Goal: Task Accomplishment & Management: Complete application form

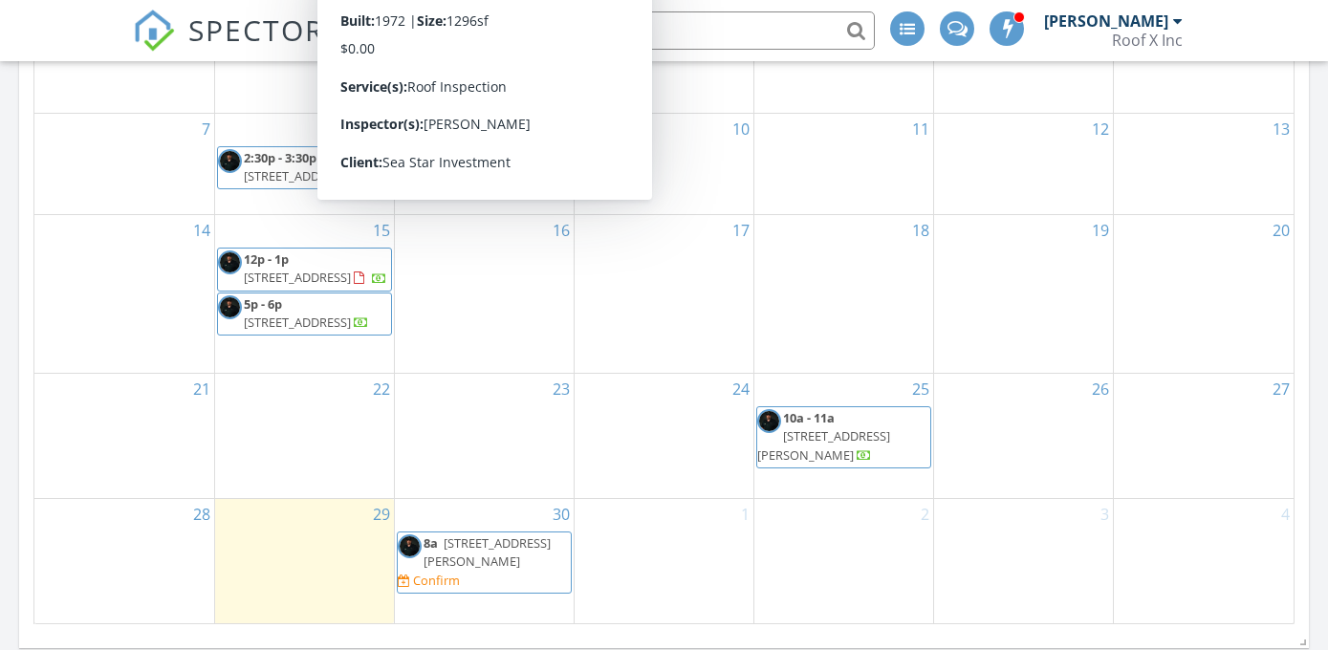
scroll to position [1414, 0]
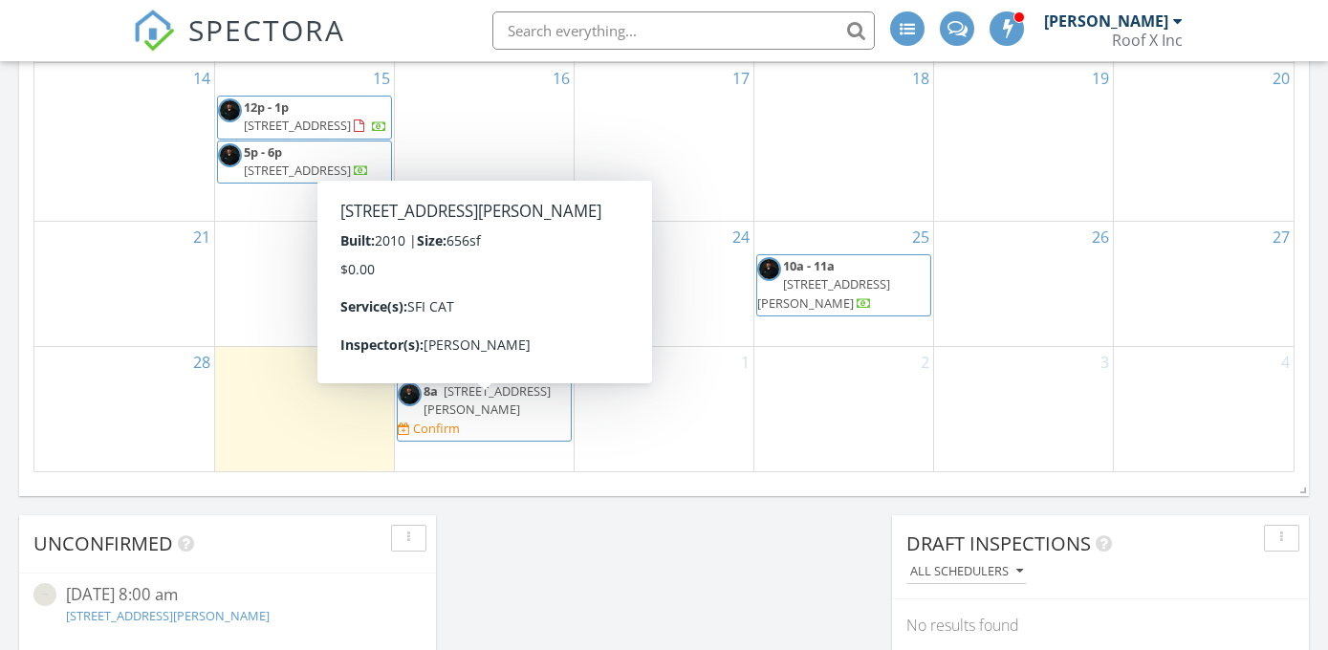
click at [529, 400] on span "1512 Mckay Bay Ct, Tampa 33619" at bounding box center [487, 399] width 127 height 35
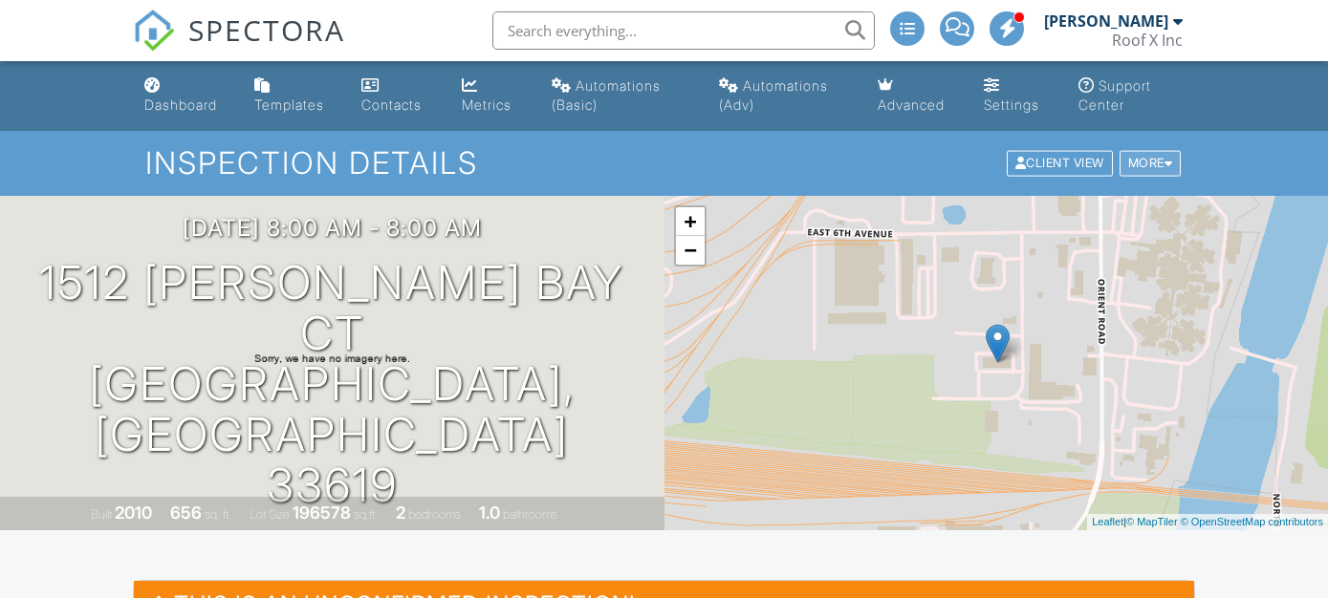
click at [1156, 164] on div "More" at bounding box center [1150, 164] width 62 height 26
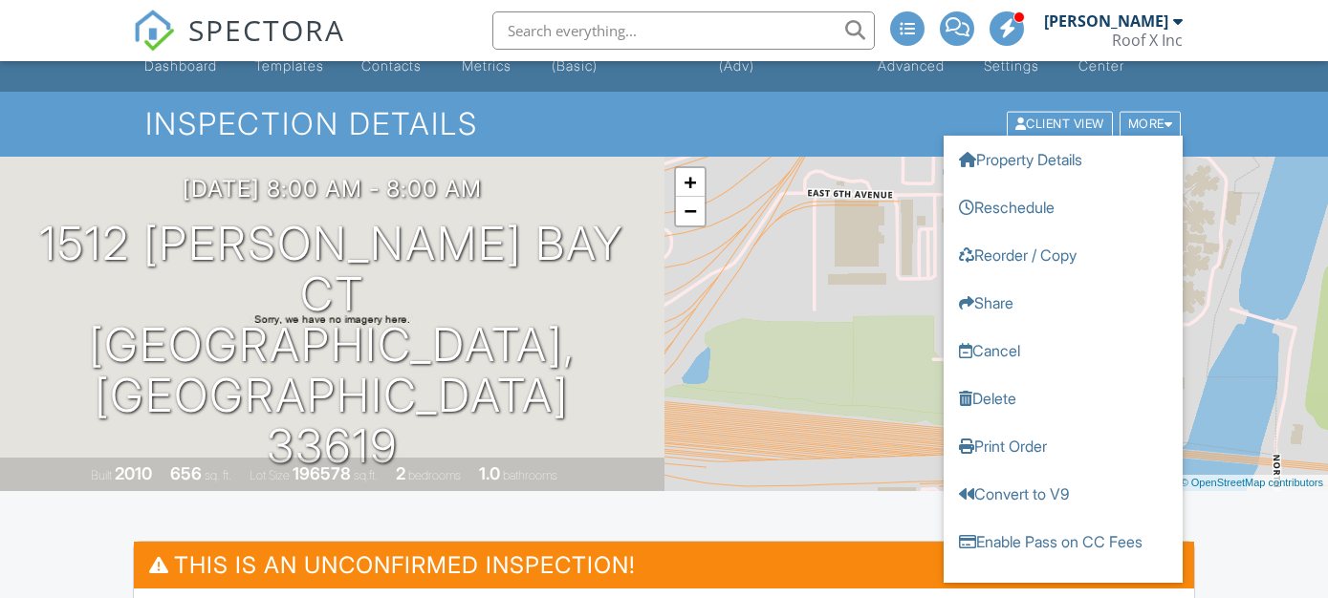
scroll to position [104, 0]
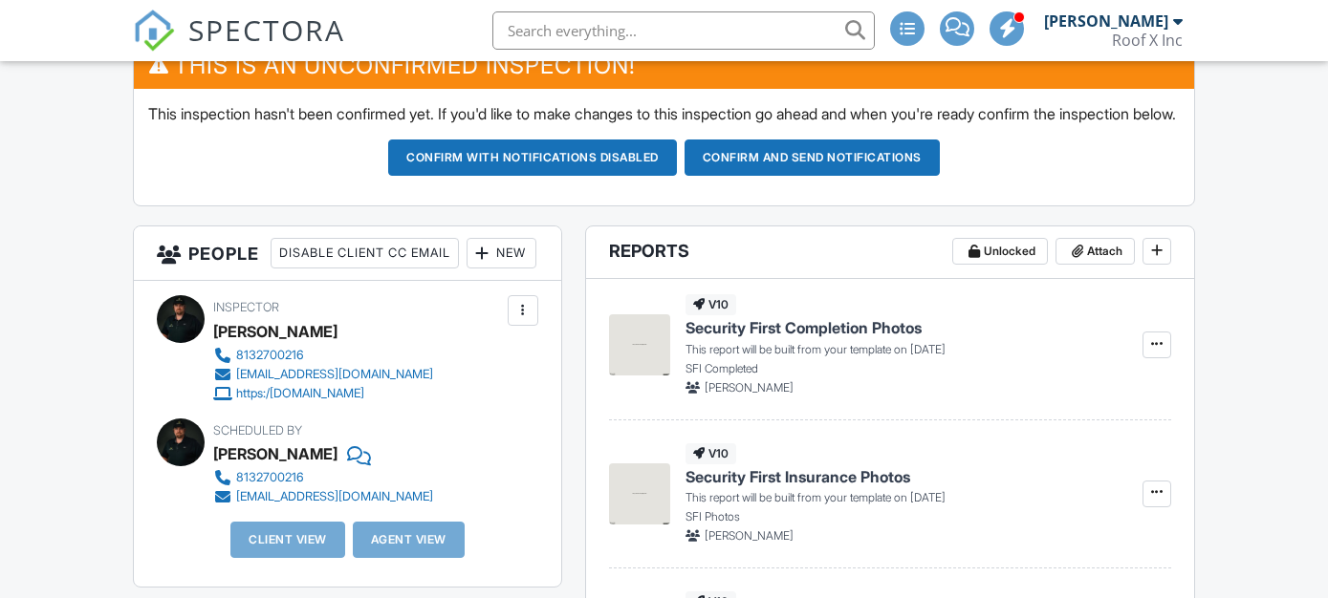
scroll to position [612, 0]
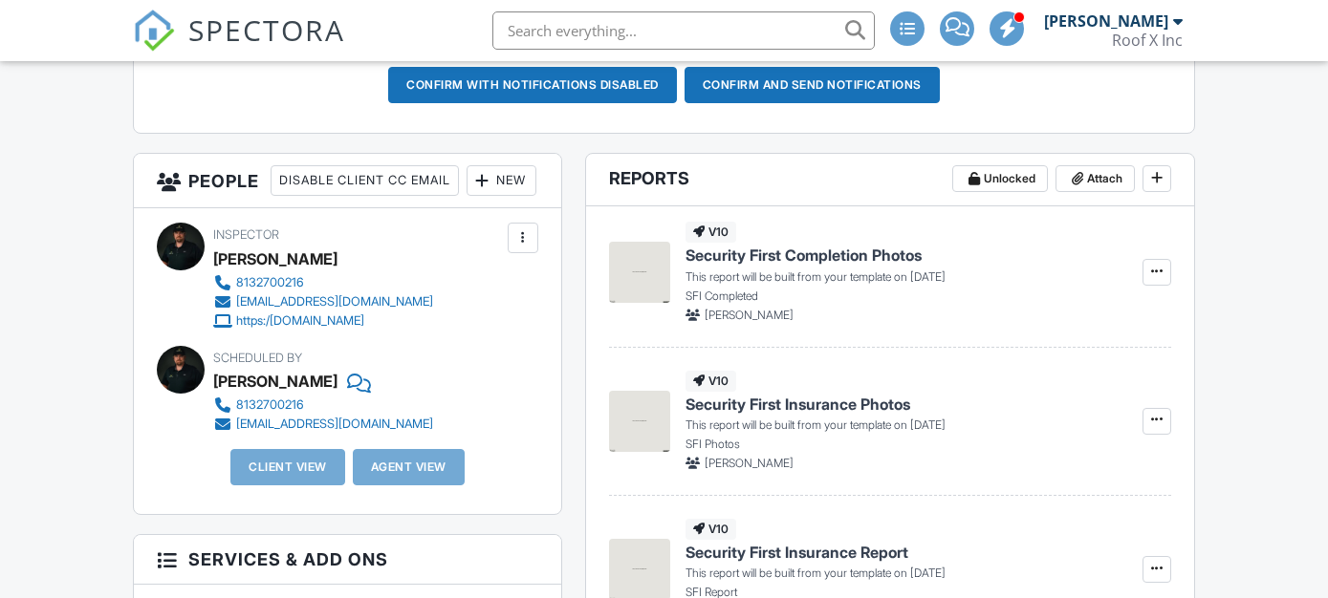
click at [528, 248] on div at bounding box center [522, 237] width 19 height 19
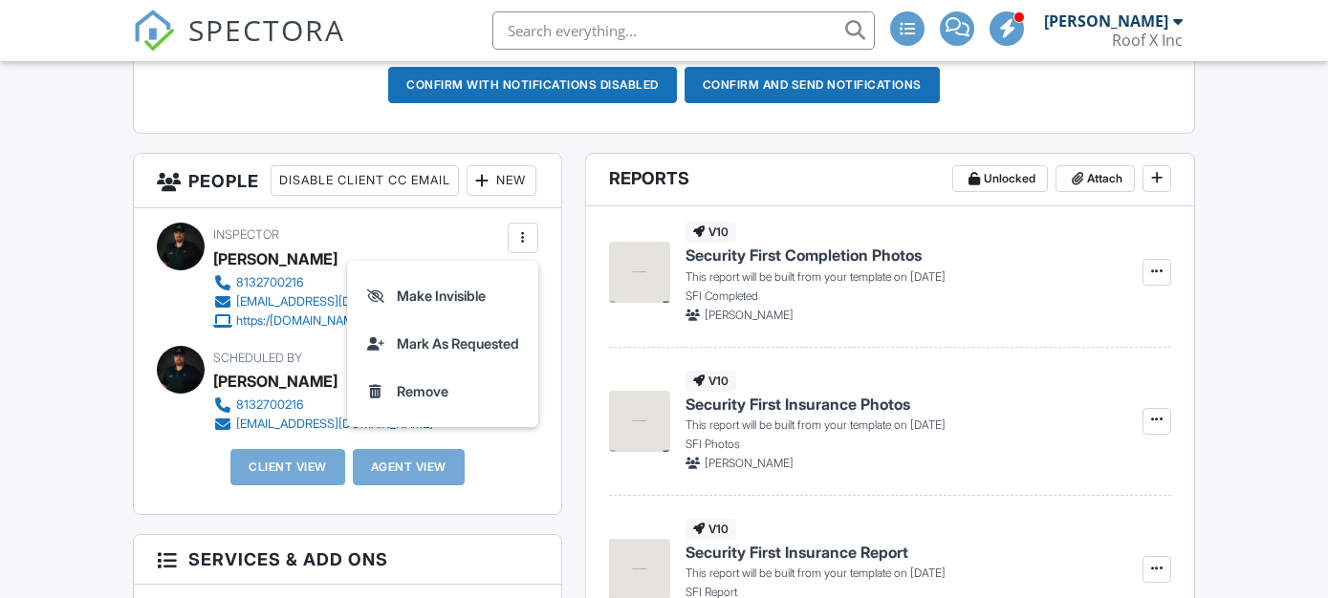
click at [544, 208] on h3 "People Disable Client CC Email New Client Client's Agent Listing Agent Add Anot…" at bounding box center [347, 181] width 427 height 54
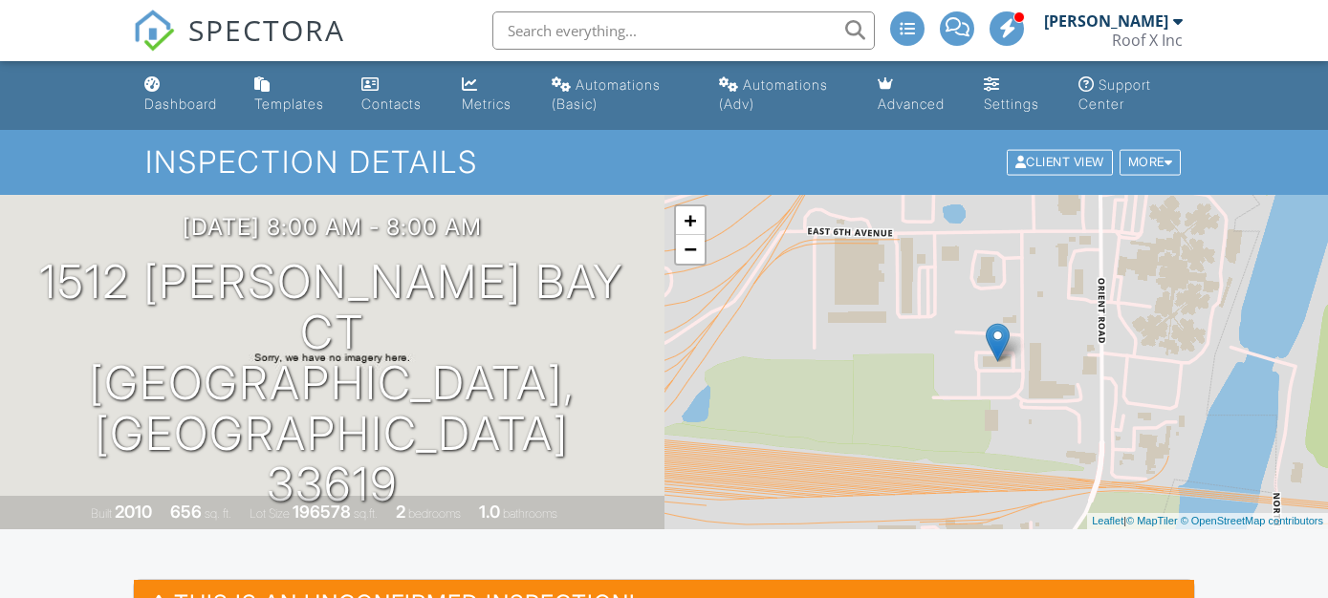
scroll to position [0, 0]
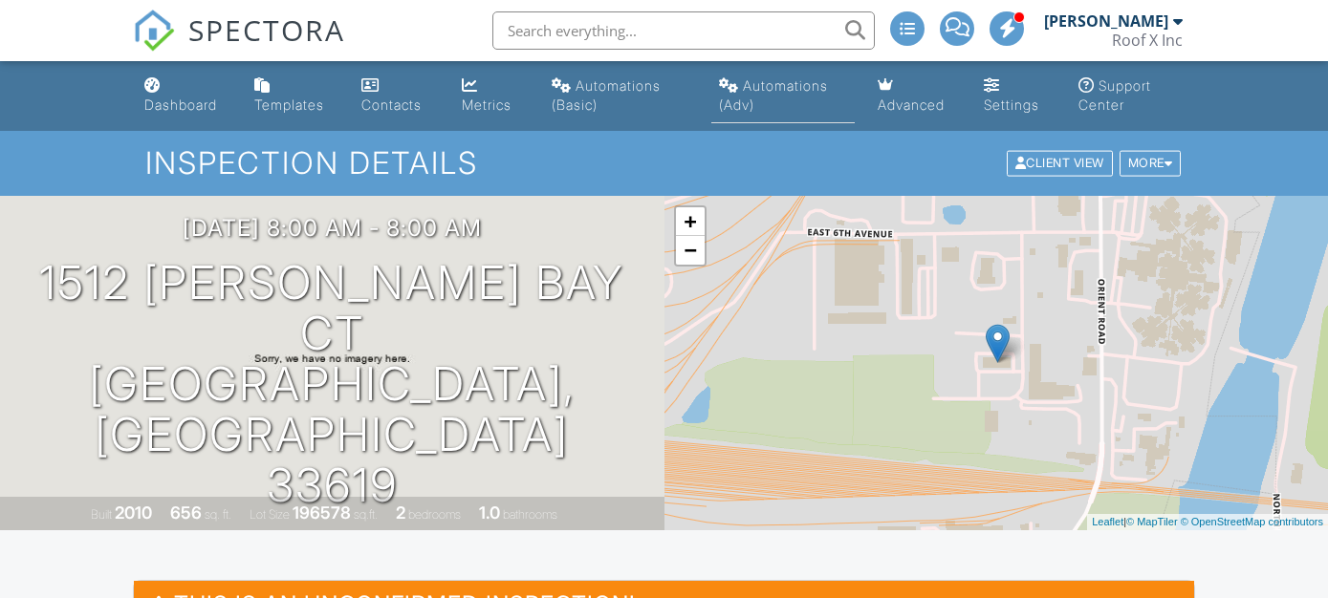
click at [776, 103] on link "Automations (Adv)" at bounding box center [782, 96] width 143 height 54
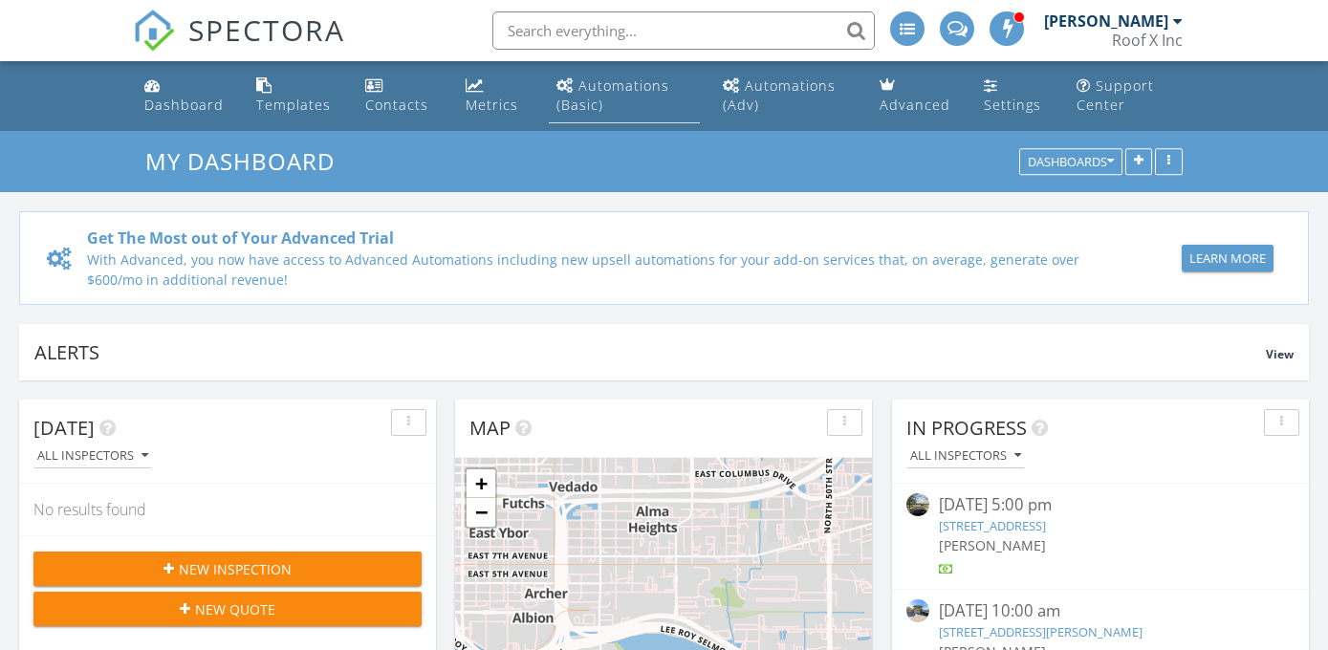
click at [600, 100] on div "Automations (Basic)" at bounding box center [612, 94] width 113 height 37
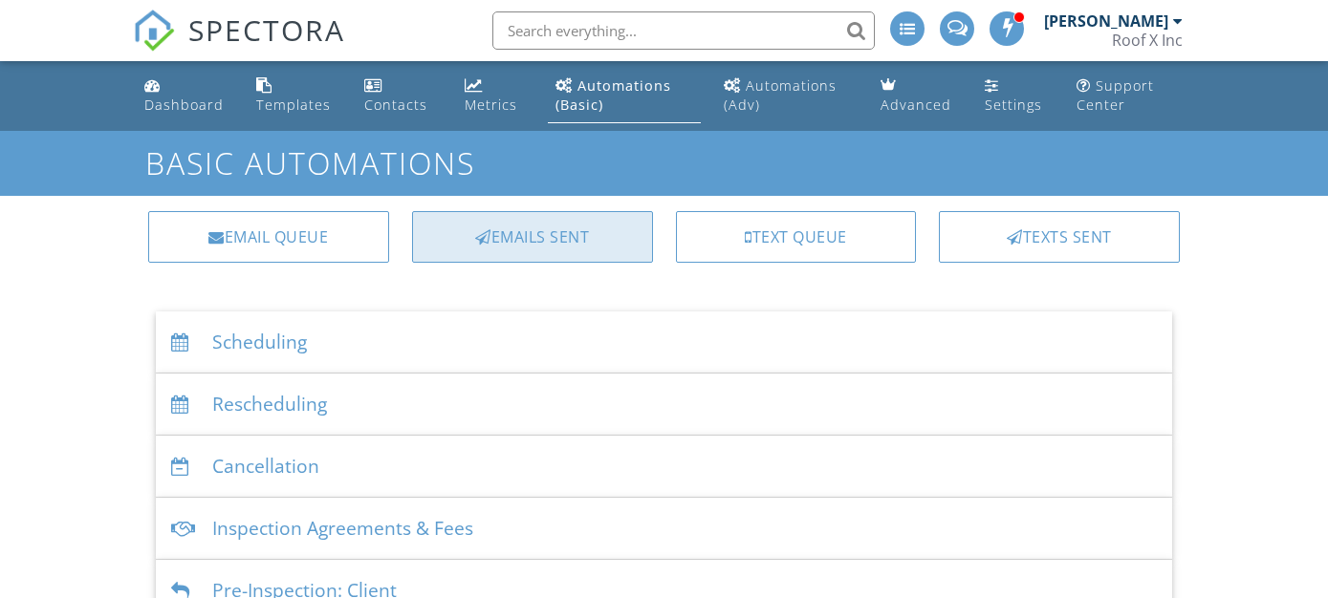
scroll to position [60, 0]
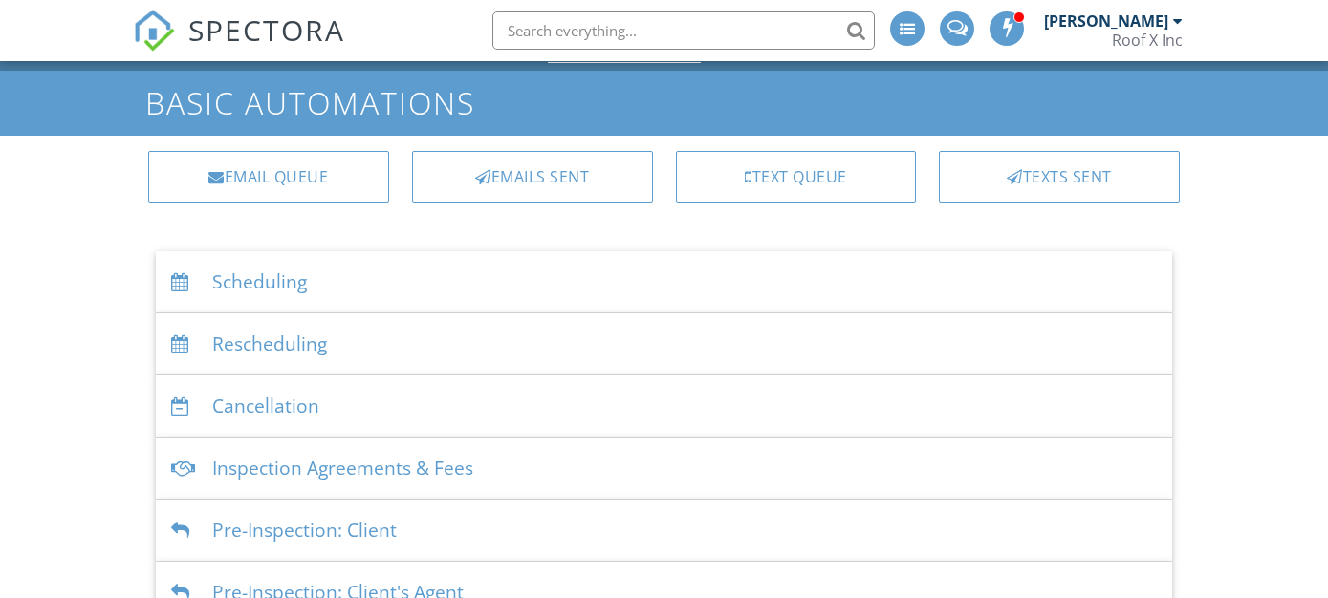
click at [314, 261] on div "Scheduling" at bounding box center [664, 282] width 1016 height 62
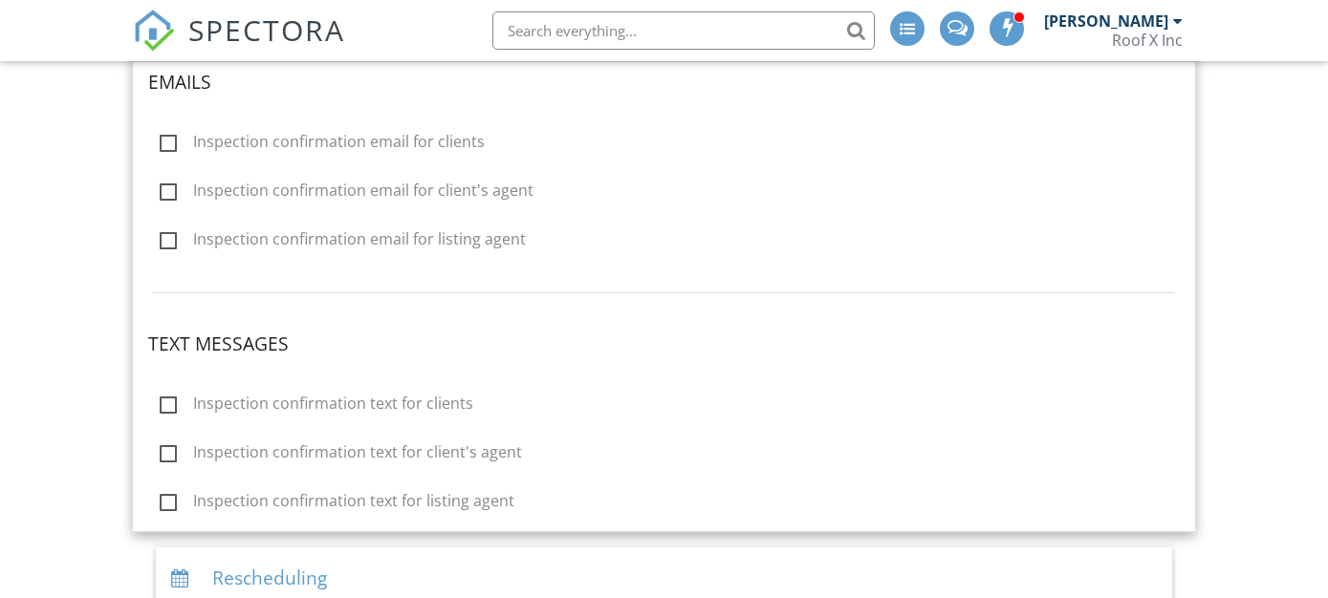
scroll to position [197, 0]
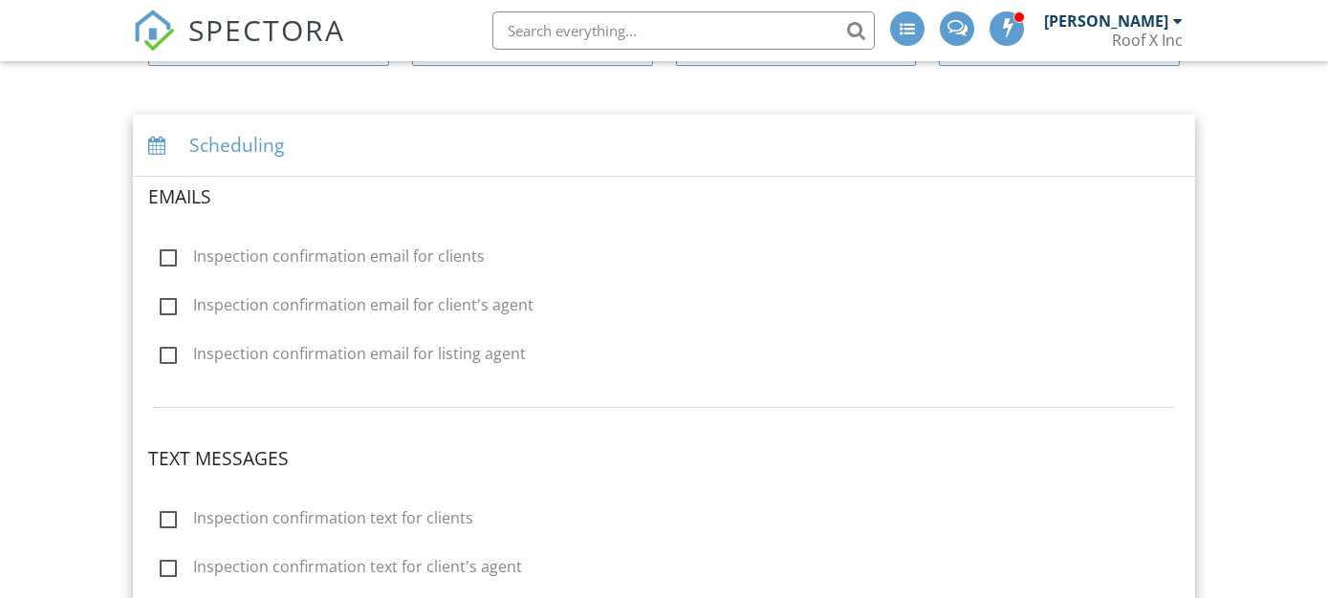
click at [383, 251] on label "Inspection confirmation email for clients" at bounding box center [322, 260] width 325 height 24
click at [161, 253] on input "Inspection confirmation email for clients" at bounding box center [154, 259] width 12 height 12
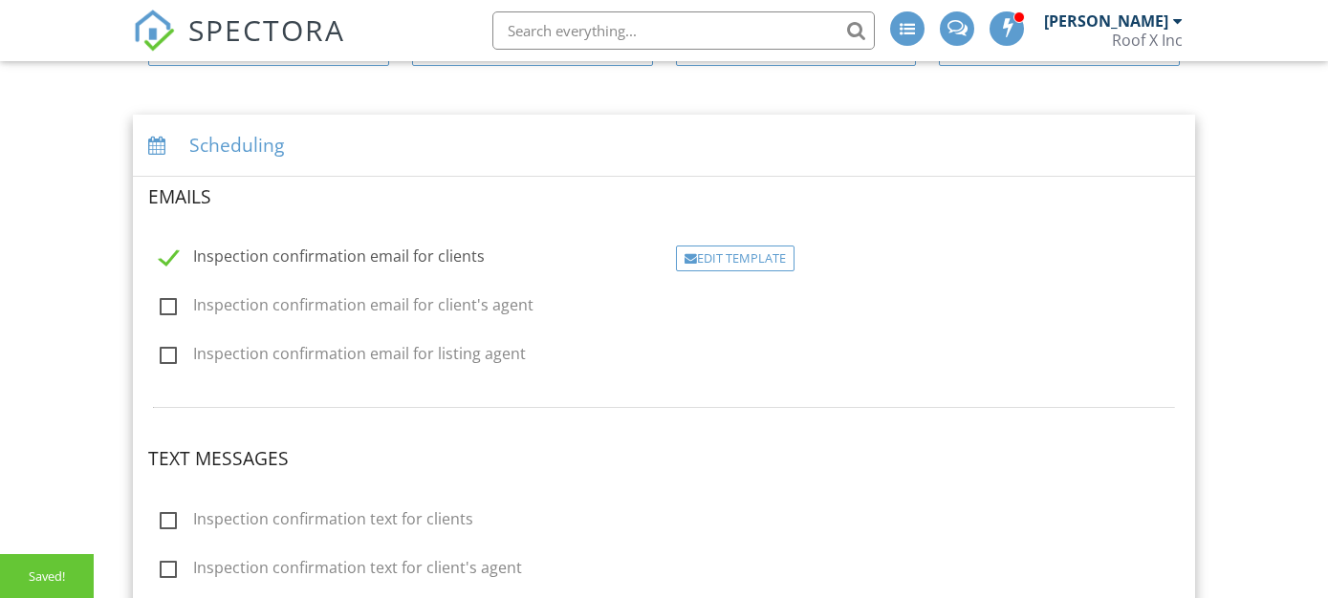
click at [383, 251] on label "Inspection confirmation email for clients" at bounding box center [322, 260] width 325 height 24
checkbox input "false"
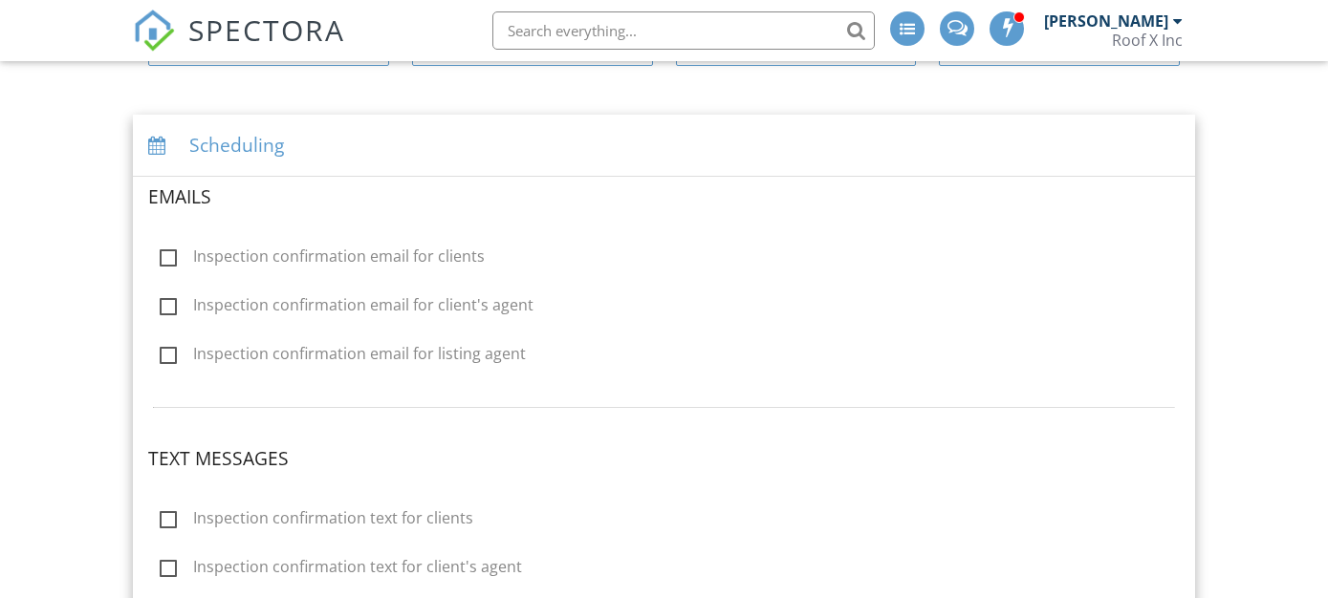
scroll to position [307, 0]
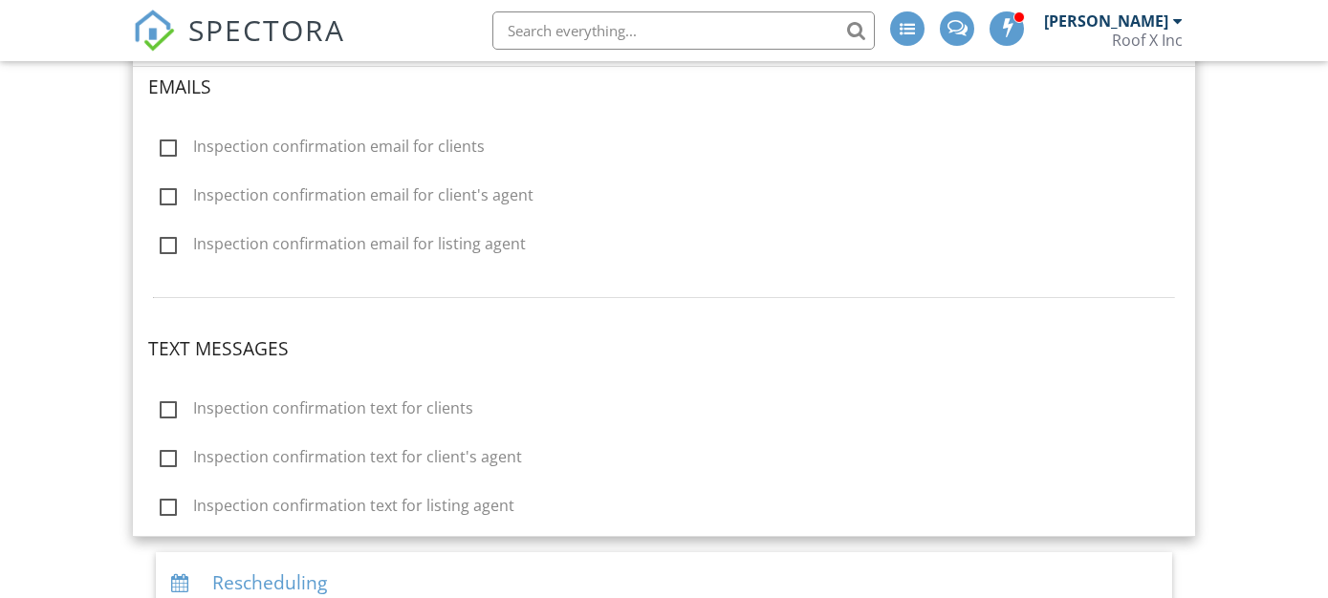
click at [407, 405] on label "Inspection confirmation text for clients" at bounding box center [317, 412] width 314 height 24
click at [161, 405] on input "Inspection confirmation text for clients" at bounding box center [154, 411] width 12 height 12
checkbox input "true"
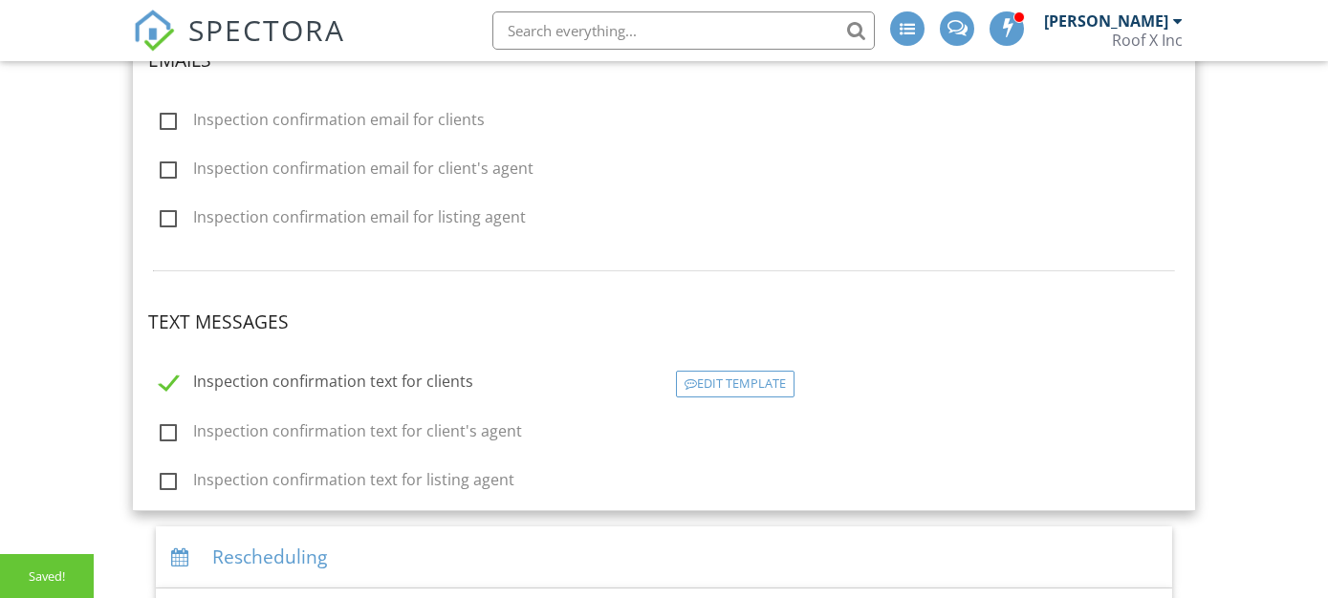
scroll to position [378, 0]
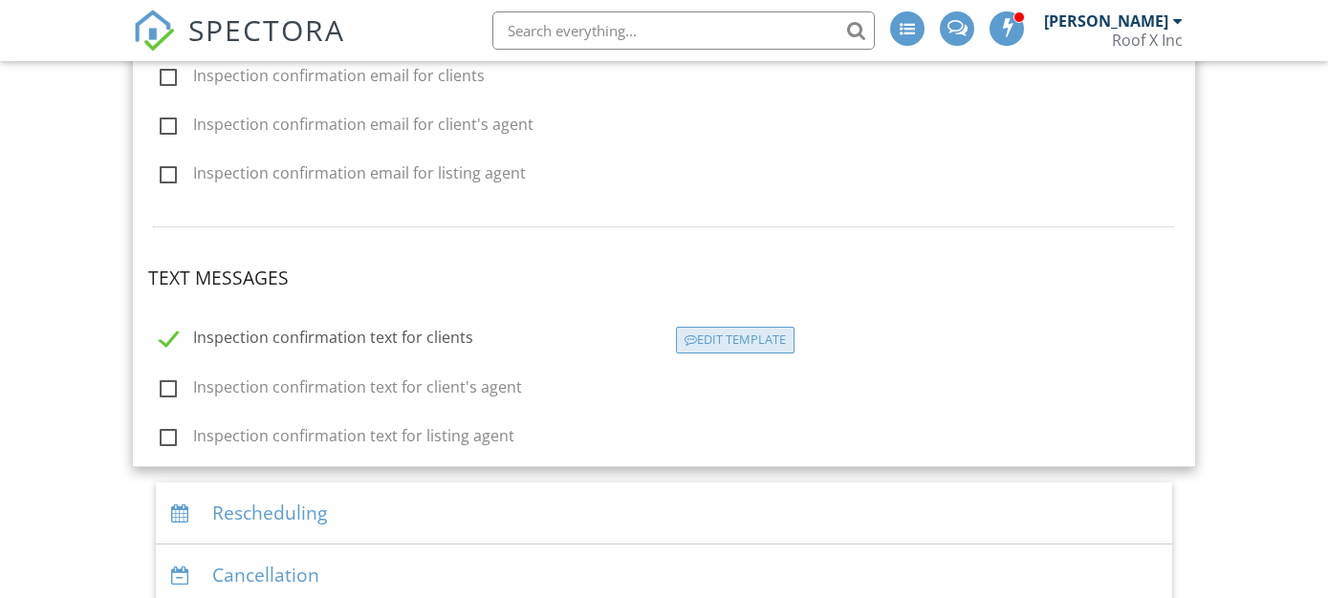
click at [701, 333] on div "Edit Template" at bounding box center [735, 340] width 119 height 27
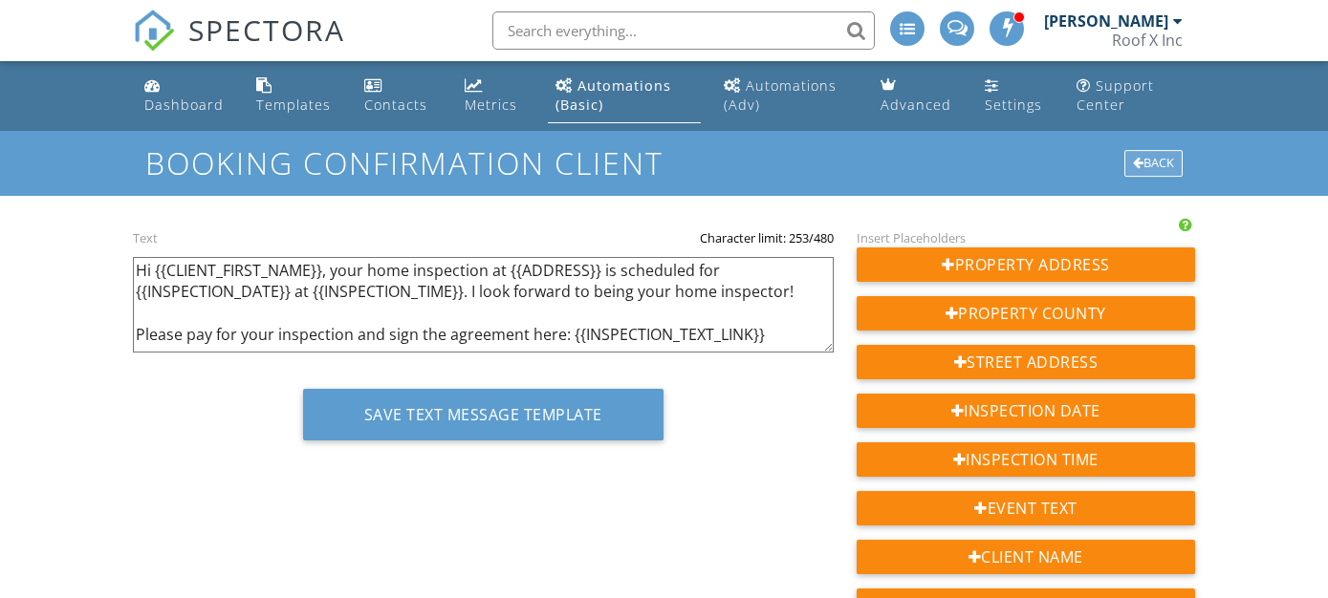
click at [1152, 150] on div "Back" at bounding box center [1153, 163] width 58 height 27
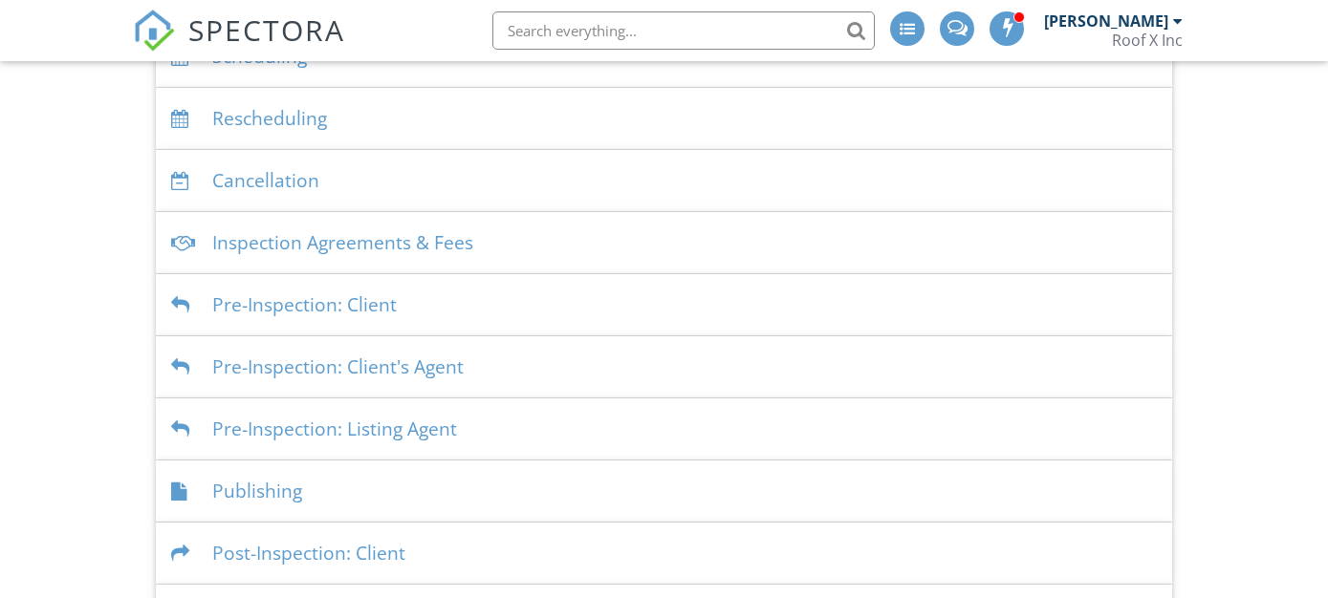
scroll to position [411, 0]
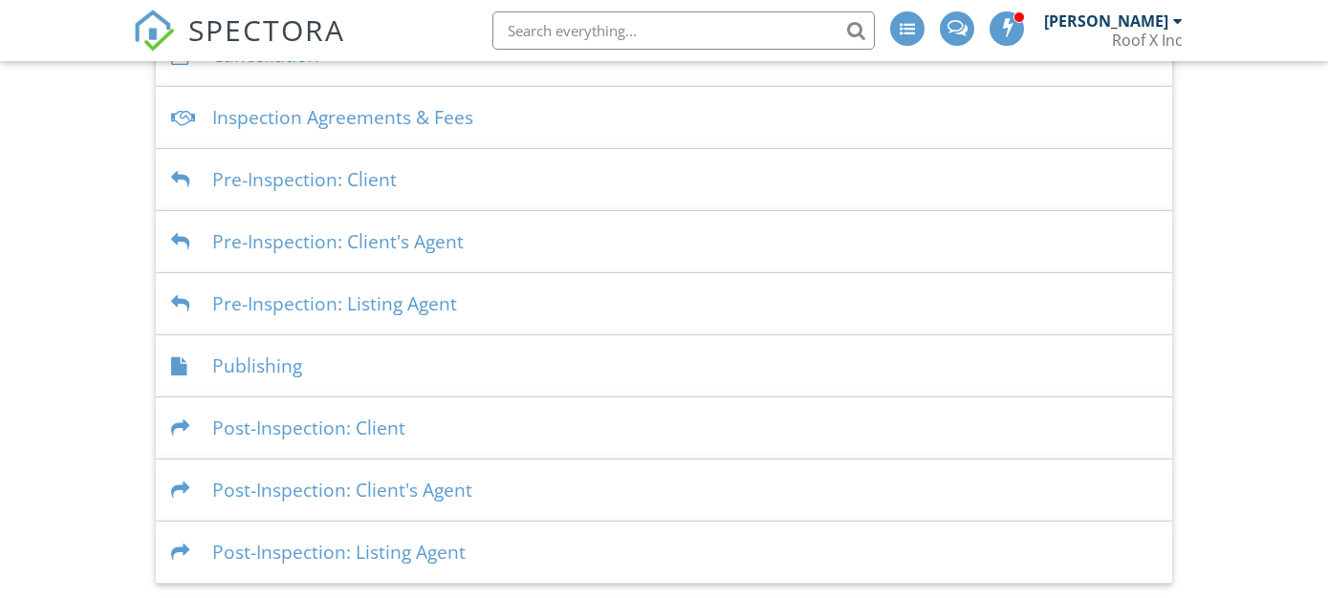
click at [316, 357] on div "Publishing" at bounding box center [664, 367] width 1016 height 62
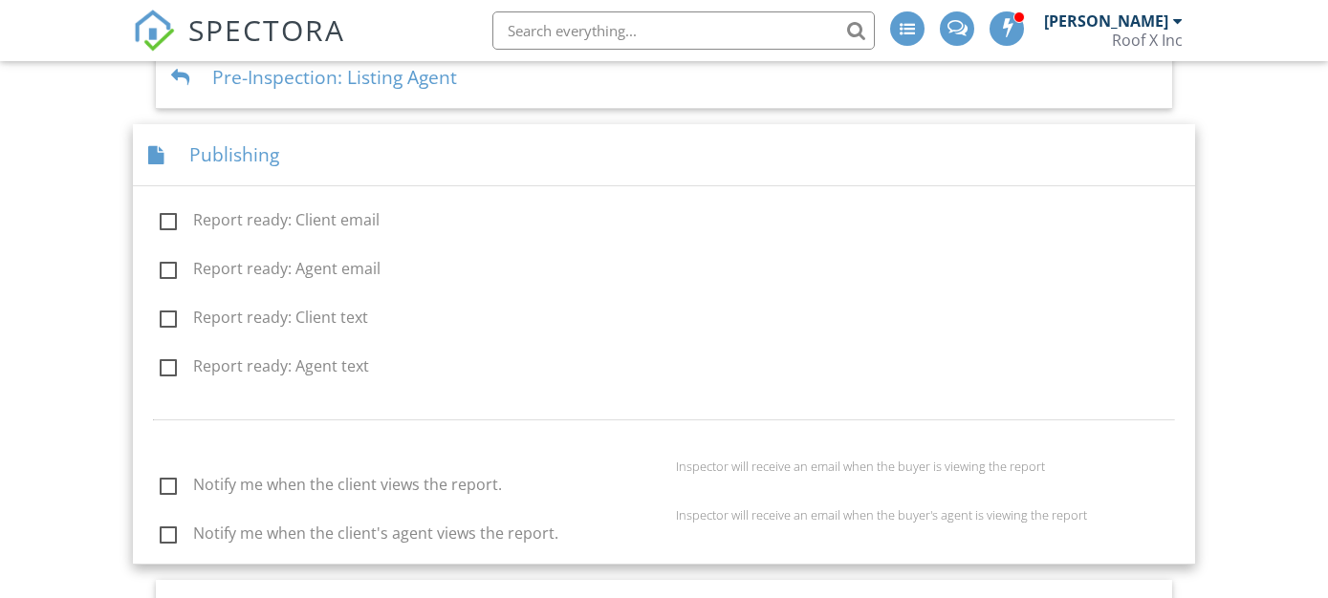
scroll to position [653, 0]
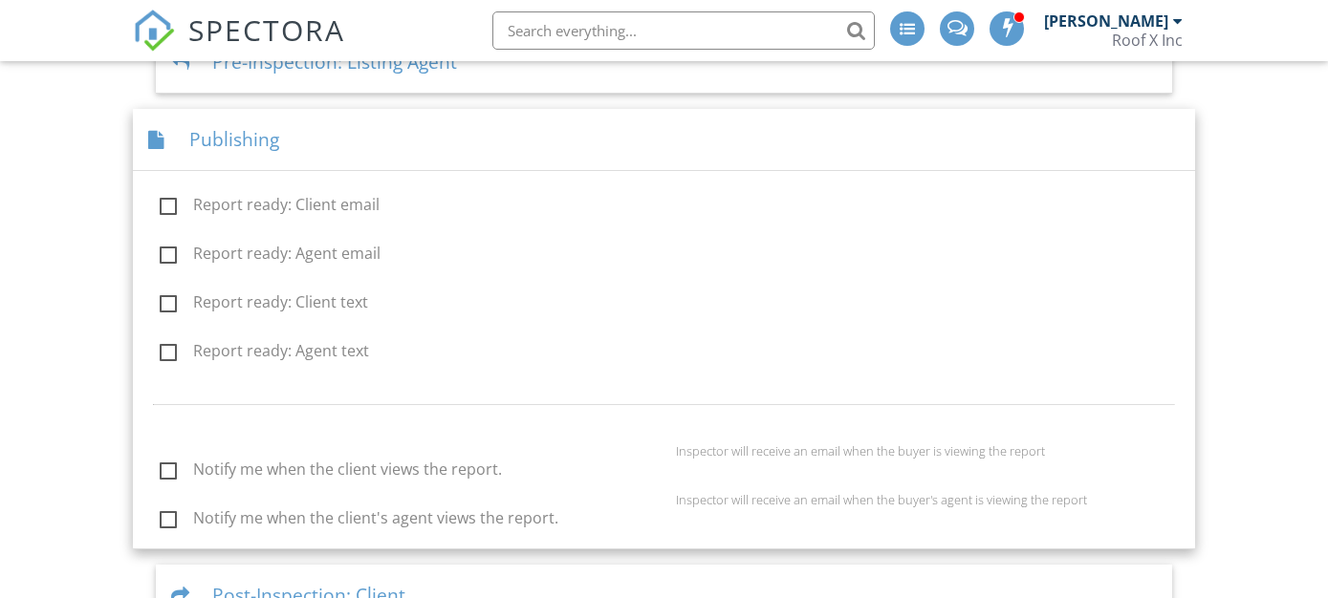
click at [287, 206] on label "Report ready: Client email" at bounding box center [270, 208] width 220 height 24
click at [161, 206] on input "Report ready: Client email" at bounding box center [154, 208] width 12 height 12
checkbox input "true"
click at [461, 216] on div "Report ready: Client email" at bounding box center [401, 207] width 528 height 26
click at [62, 209] on div "Dashboard Templates Contacts Metrics Automations (Basic) Automations (Adv) Adva…" at bounding box center [664, 79] width 1328 height 1343
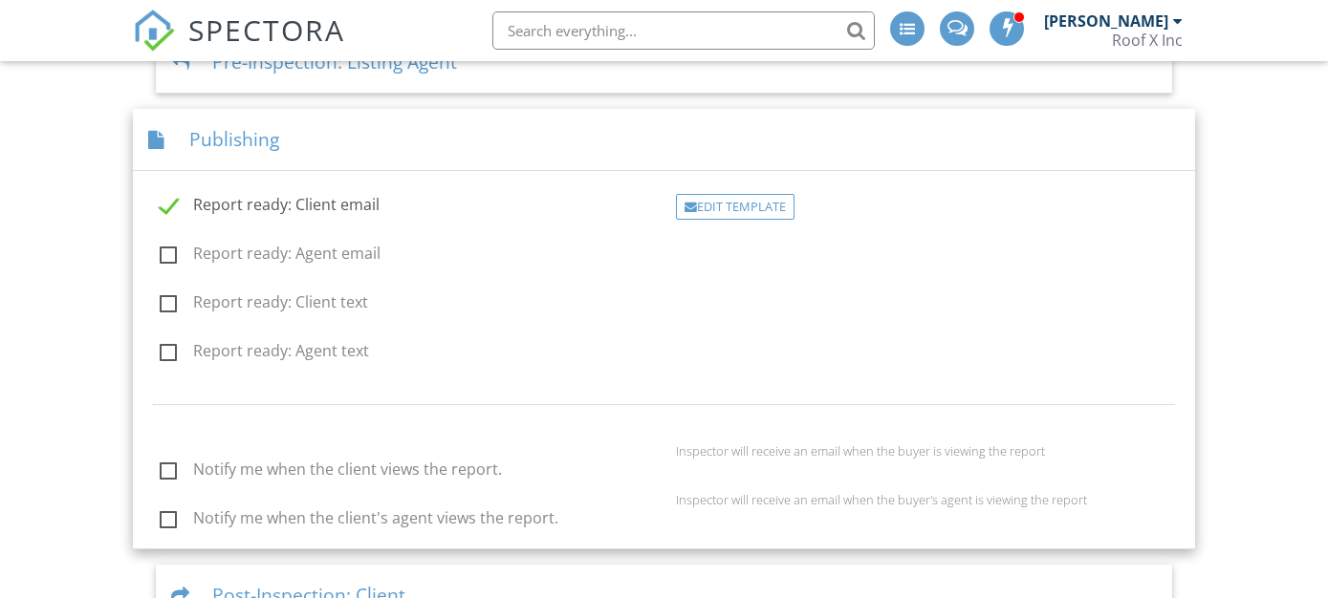
click at [101, 210] on div "Dashboard Templates Contacts Metrics Automations (Basic) Automations (Adv) Adva…" at bounding box center [664, 79] width 1328 height 1343
click at [201, 133] on div "Publishing" at bounding box center [664, 140] width 1062 height 62
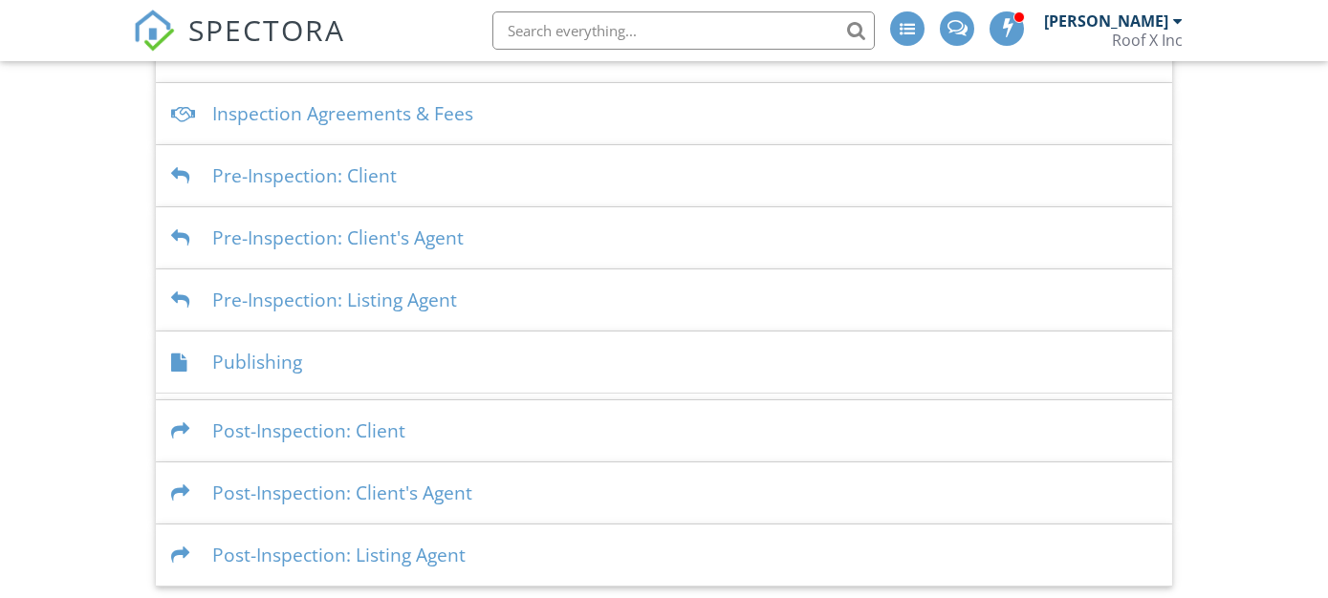
scroll to position [411, 0]
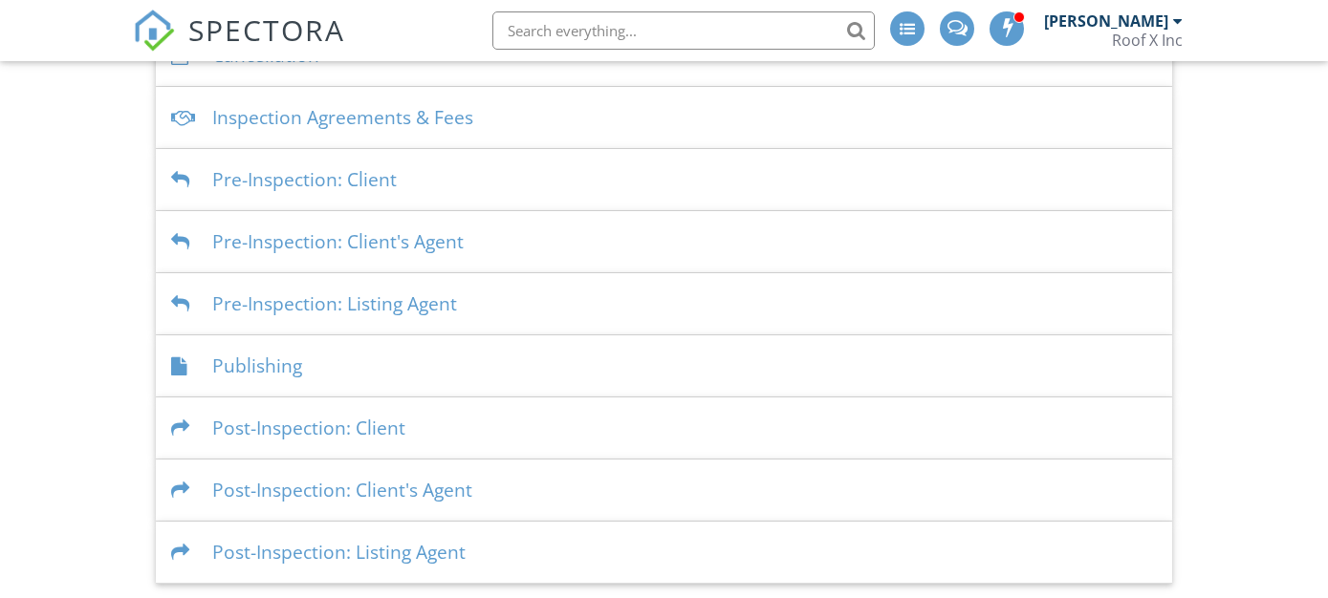
click at [102, 242] on div "Dashboard Templates Contacts Metrics Automations (Basic) Automations (Adv) Adva…" at bounding box center [664, 117] width 1328 height 934
click at [292, 371] on div "Publishing" at bounding box center [664, 367] width 1016 height 62
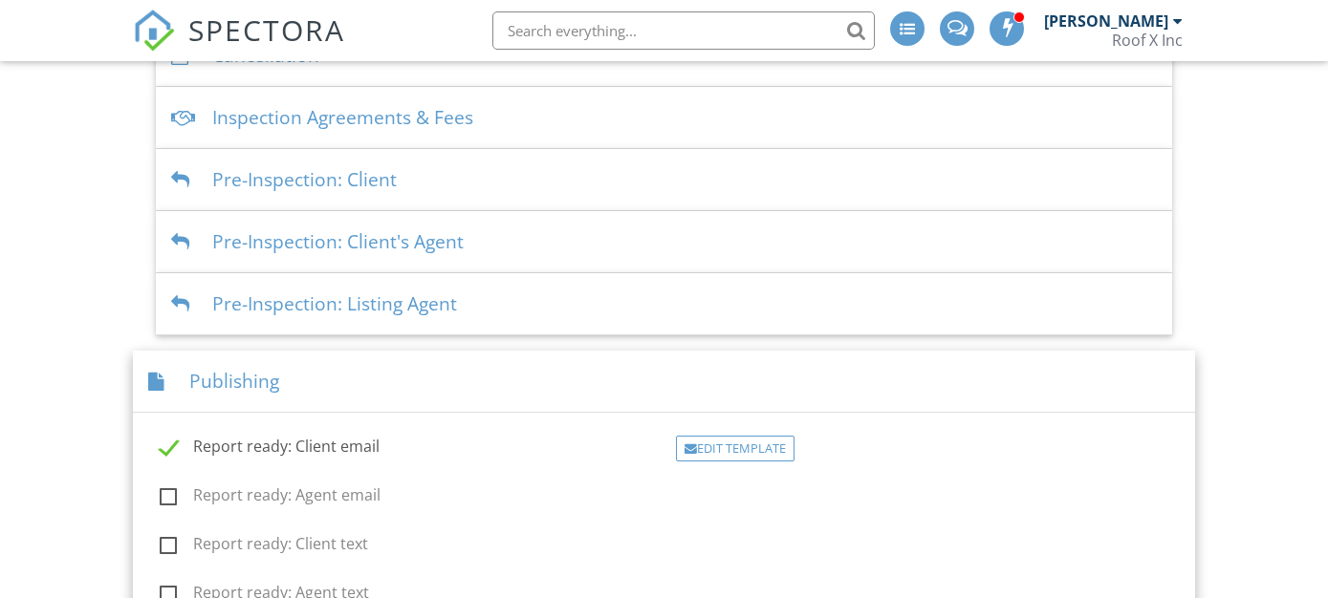
click at [108, 358] on div "Dashboard Templates Contacts Metrics Automations (Basic) Automations (Adv) Adva…" at bounding box center [664, 321] width 1328 height 1343
click at [233, 367] on div "Publishing" at bounding box center [664, 382] width 1062 height 62
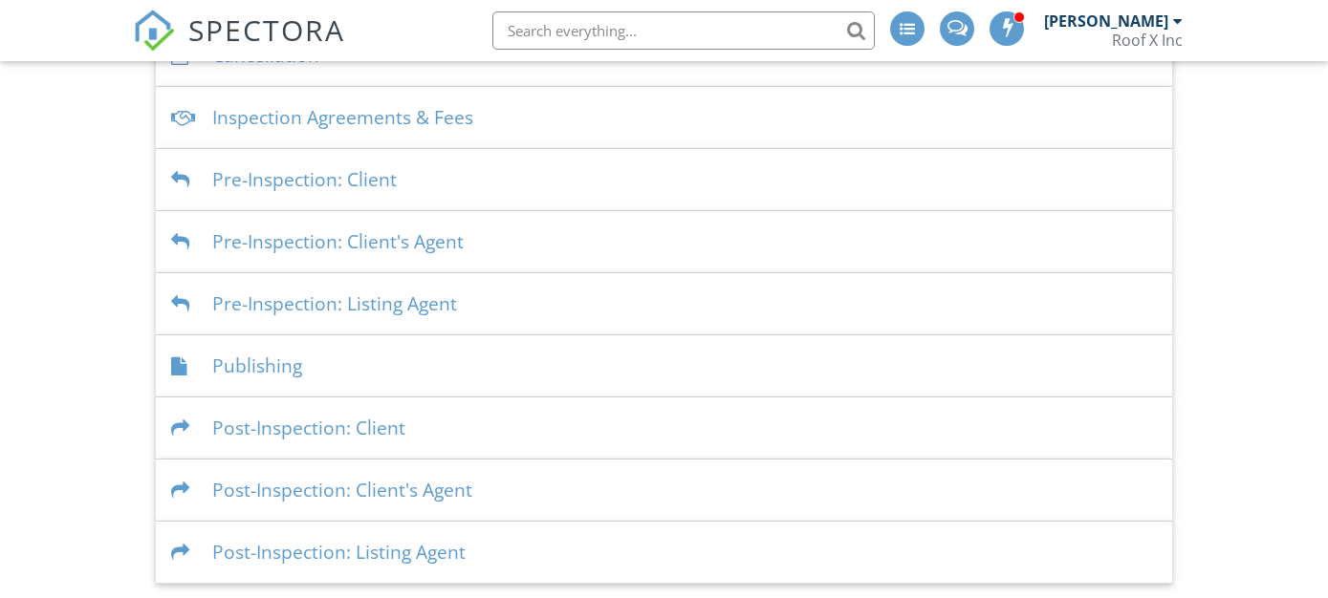
scroll to position [0, 0]
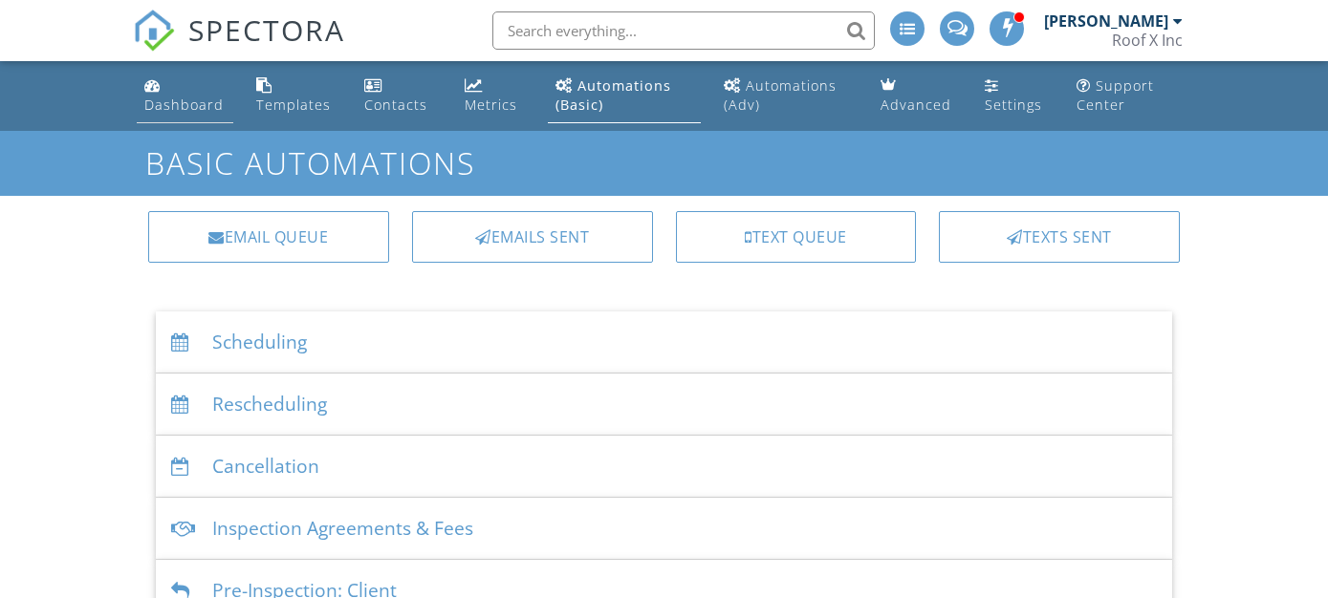
click at [172, 89] on link "Dashboard" at bounding box center [185, 96] width 97 height 54
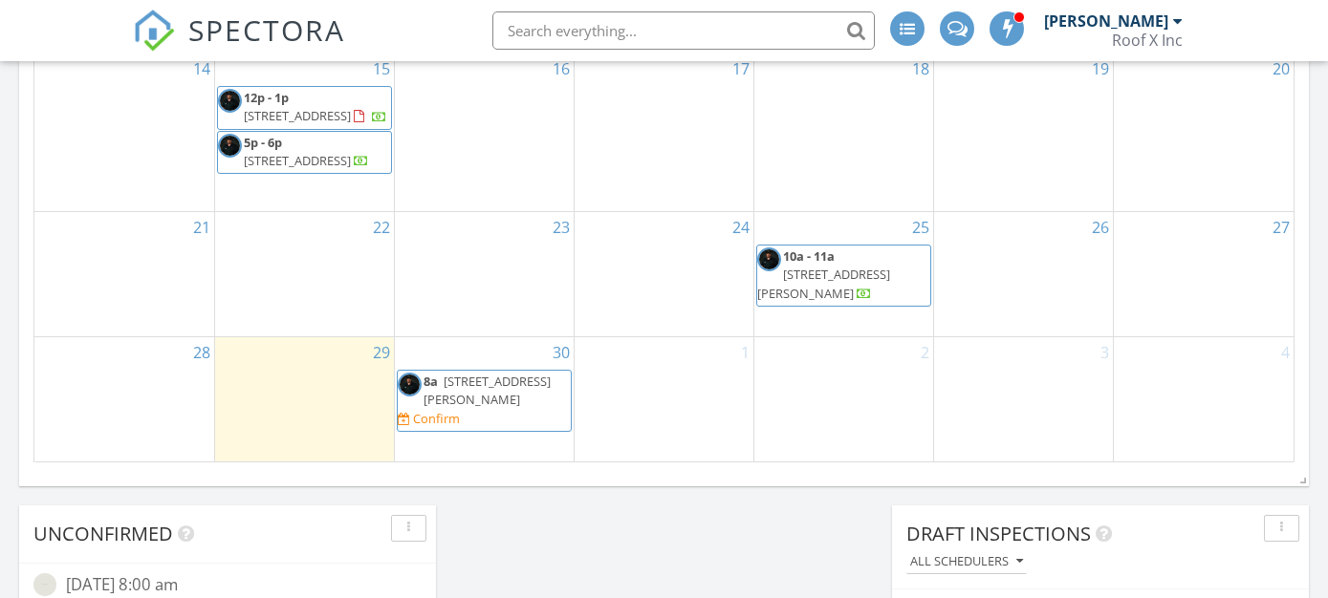
scroll to position [1461, 0]
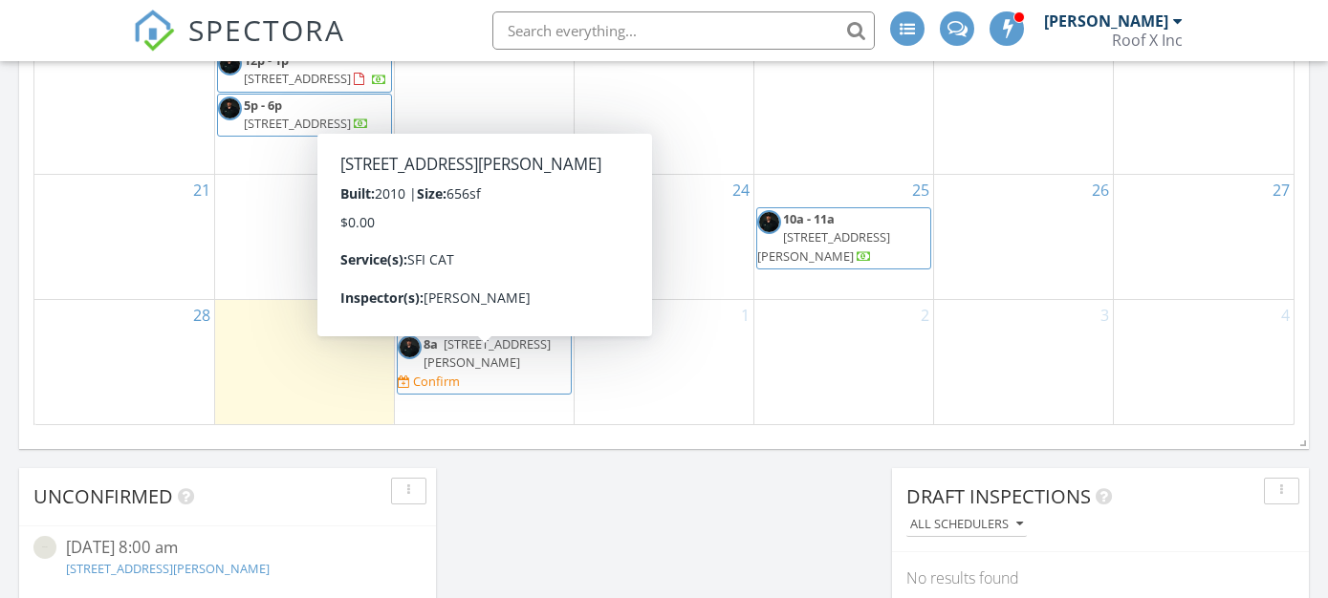
click at [488, 357] on span "[STREET_ADDRESS][PERSON_NAME]" at bounding box center [487, 353] width 127 height 35
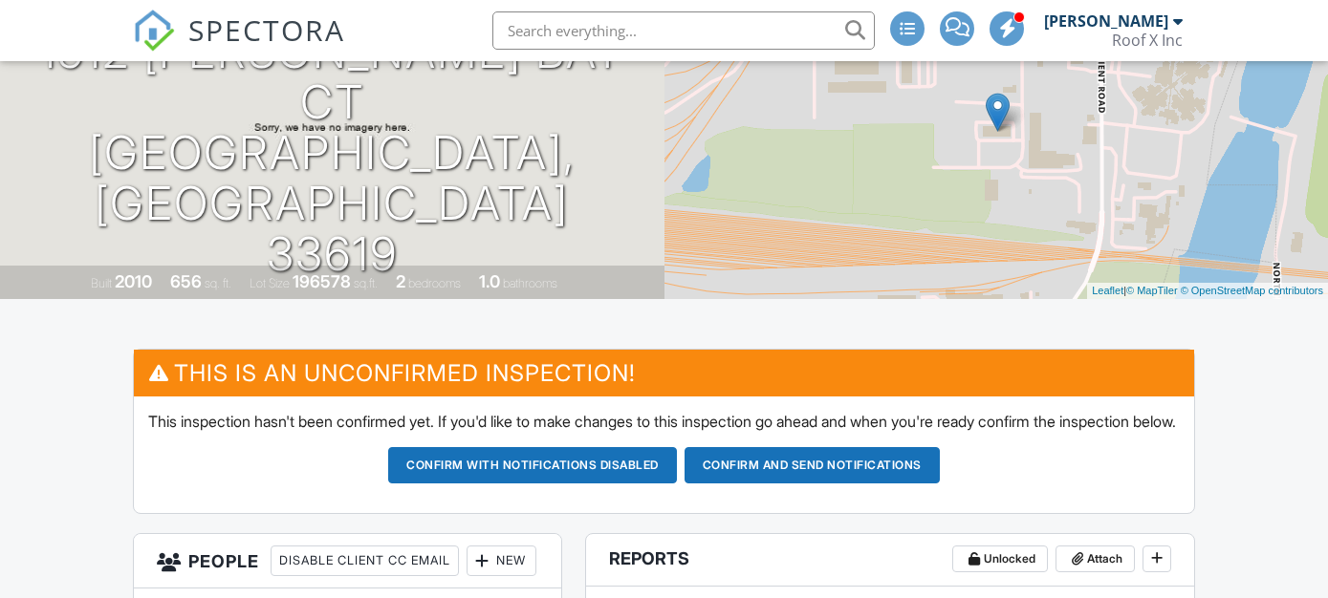
scroll to position [255, 0]
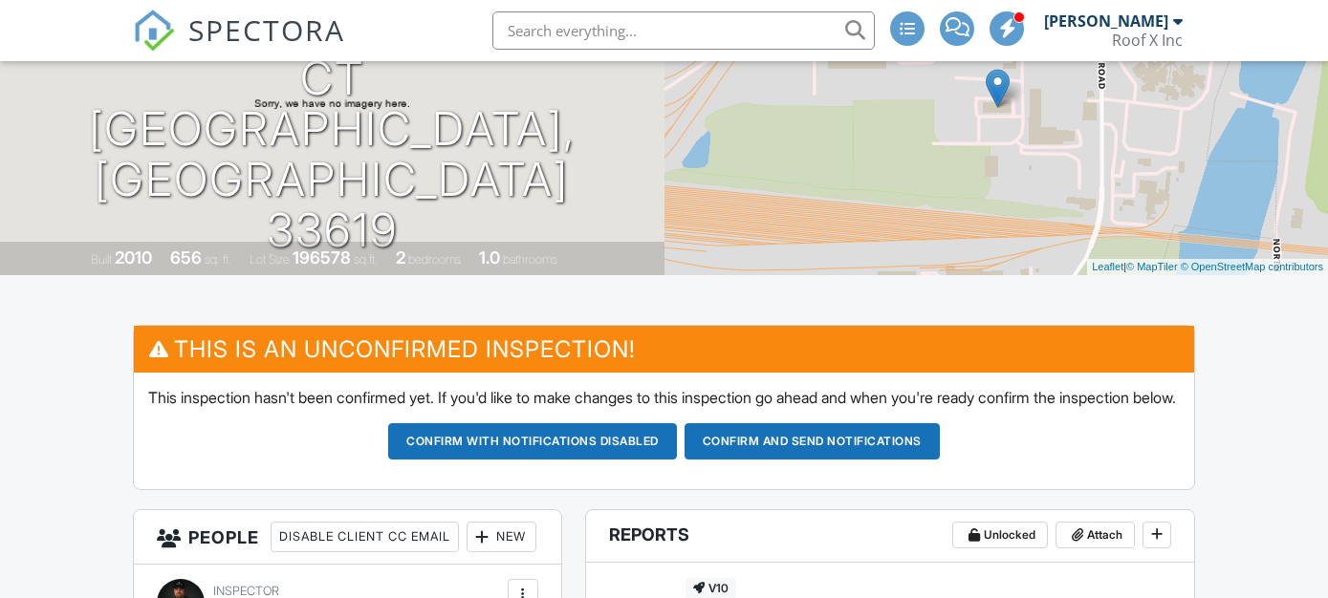
click at [844, 460] on button "Confirm and send notifications" at bounding box center [812, 442] width 255 height 36
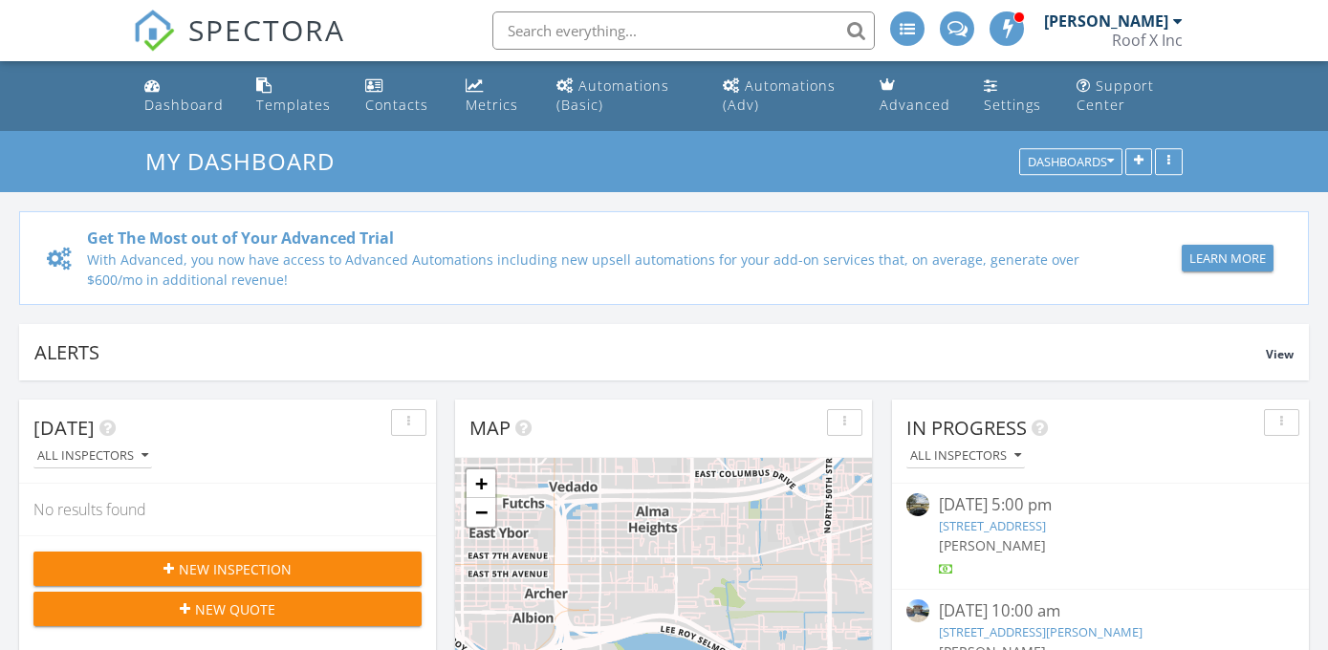
click at [284, 559] on span "New Inspection" at bounding box center [235, 569] width 113 height 20
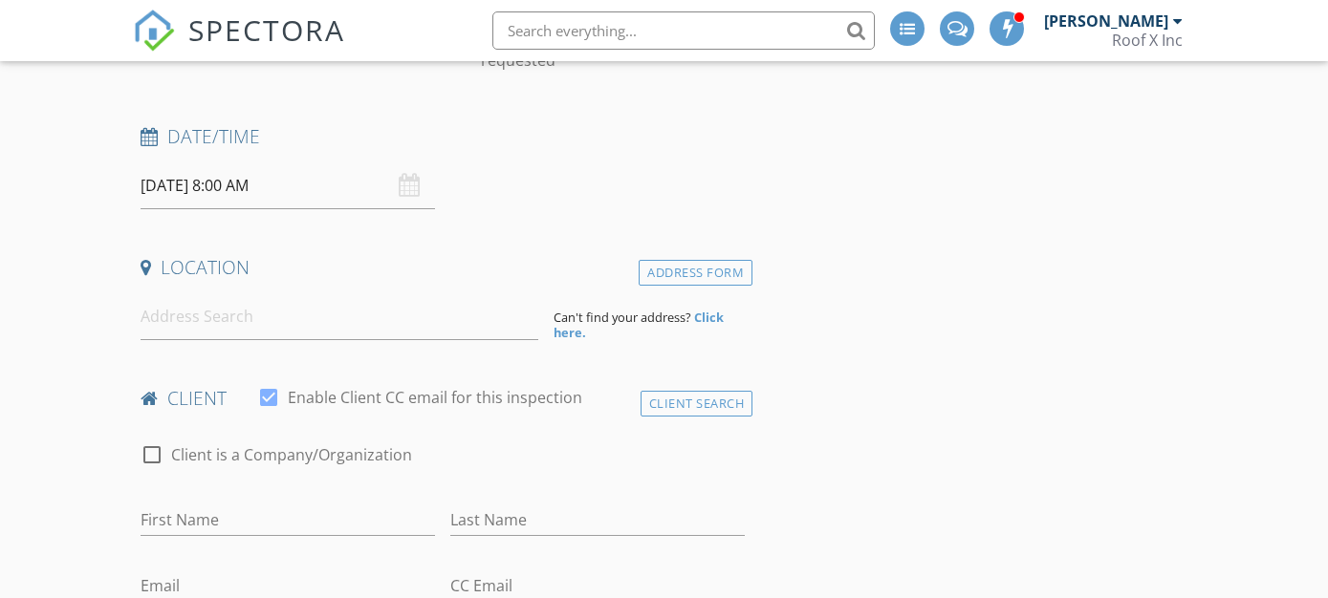
scroll to position [173, 0]
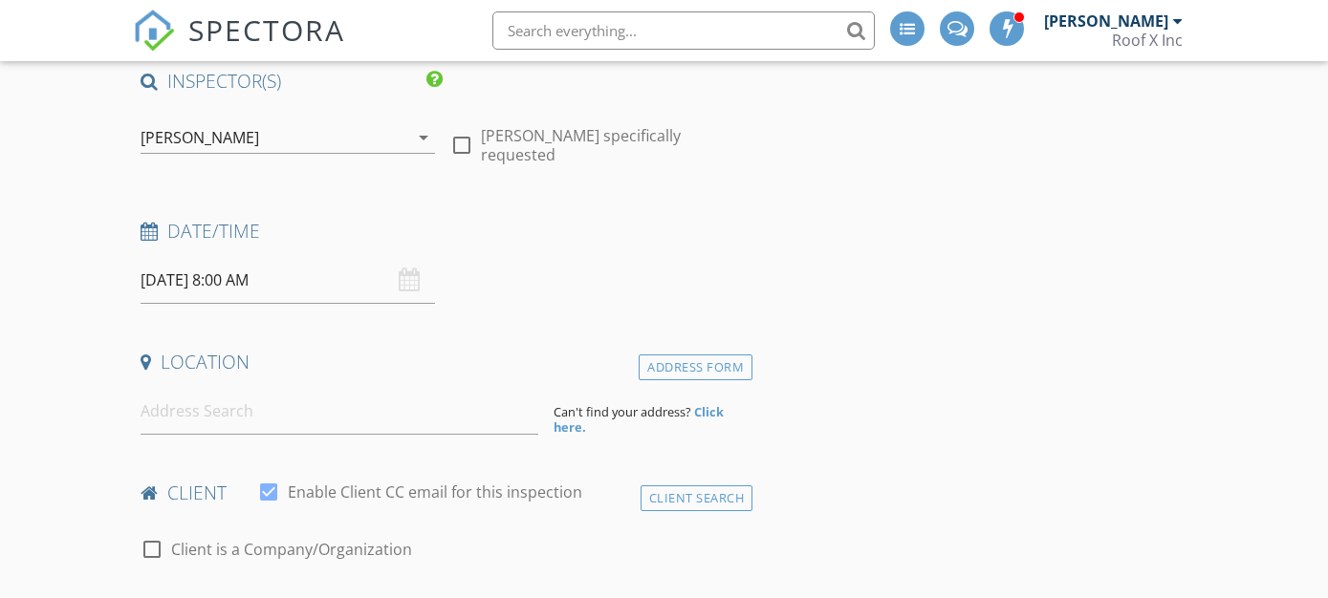
click at [256, 278] on input "[DATE] 8:00 AM" at bounding box center [288, 280] width 294 height 47
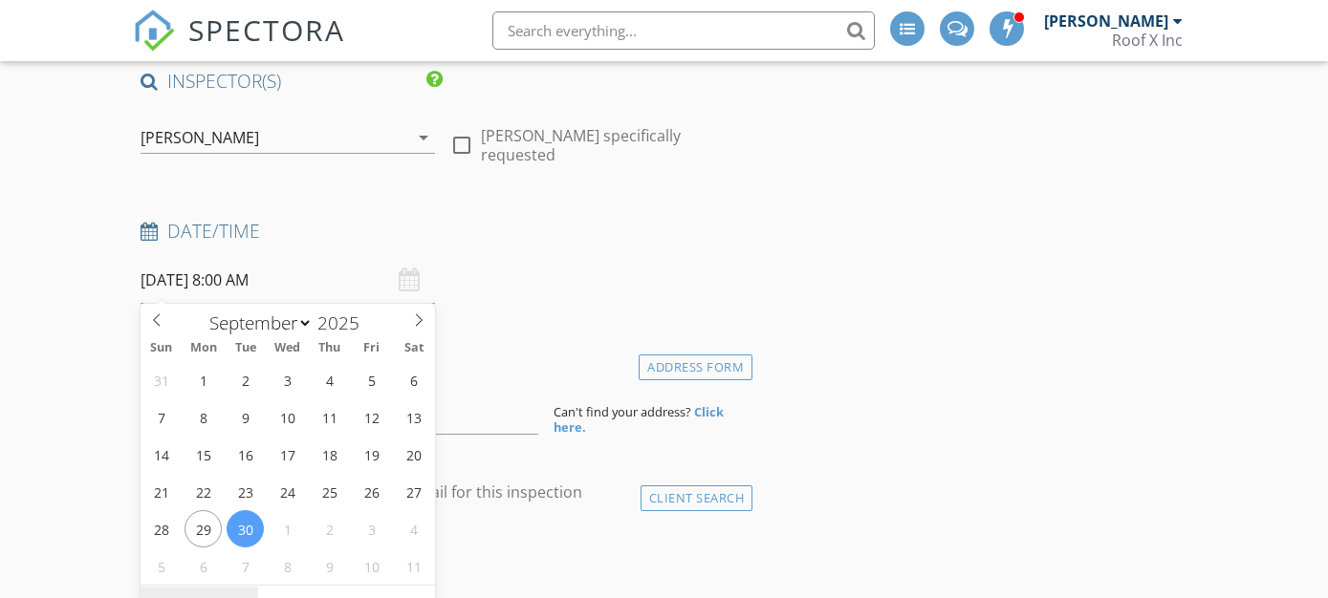
type input "09/29/2025 8:00 AM"
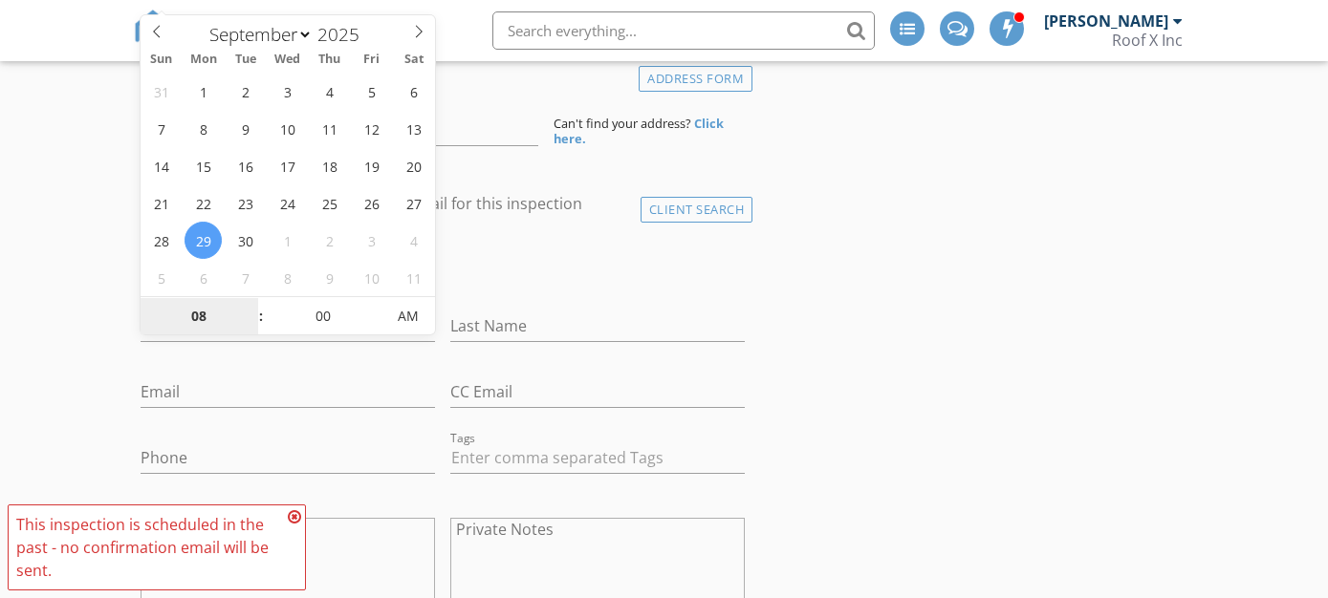
scroll to position [633, 0]
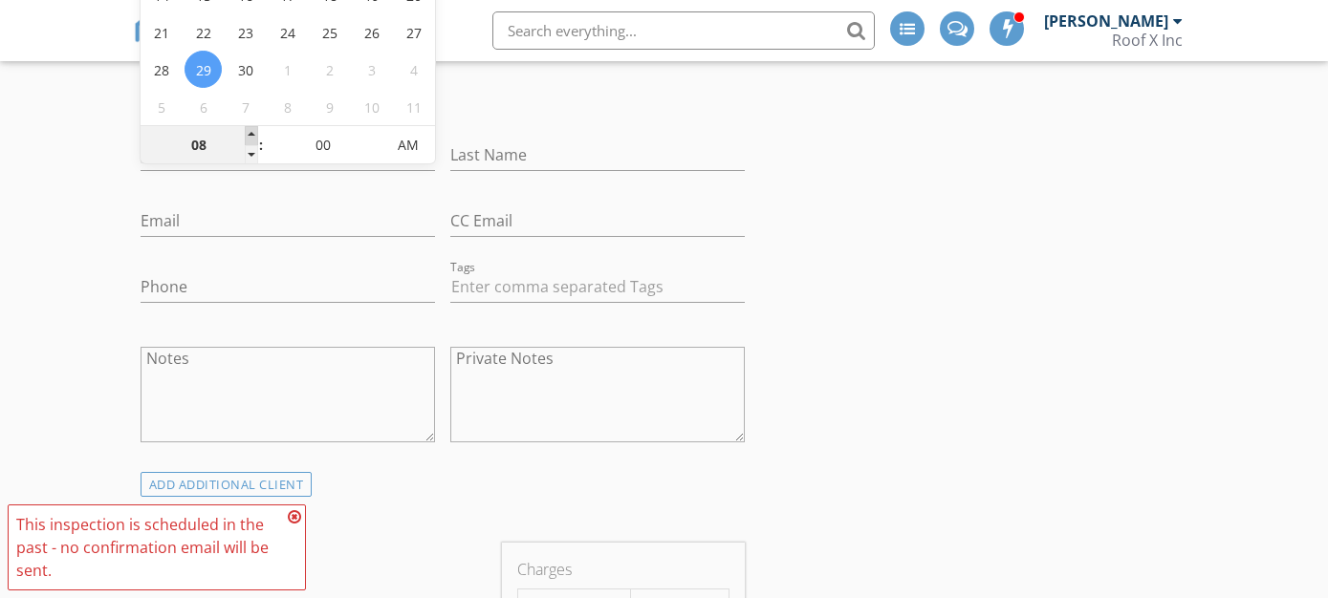
type input "09"
type input "09/29/2025 9:00 AM"
click at [249, 130] on span at bounding box center [251, 135] width 13 height 19
type input "10"
type input "09/29/2025 10:00 AM"
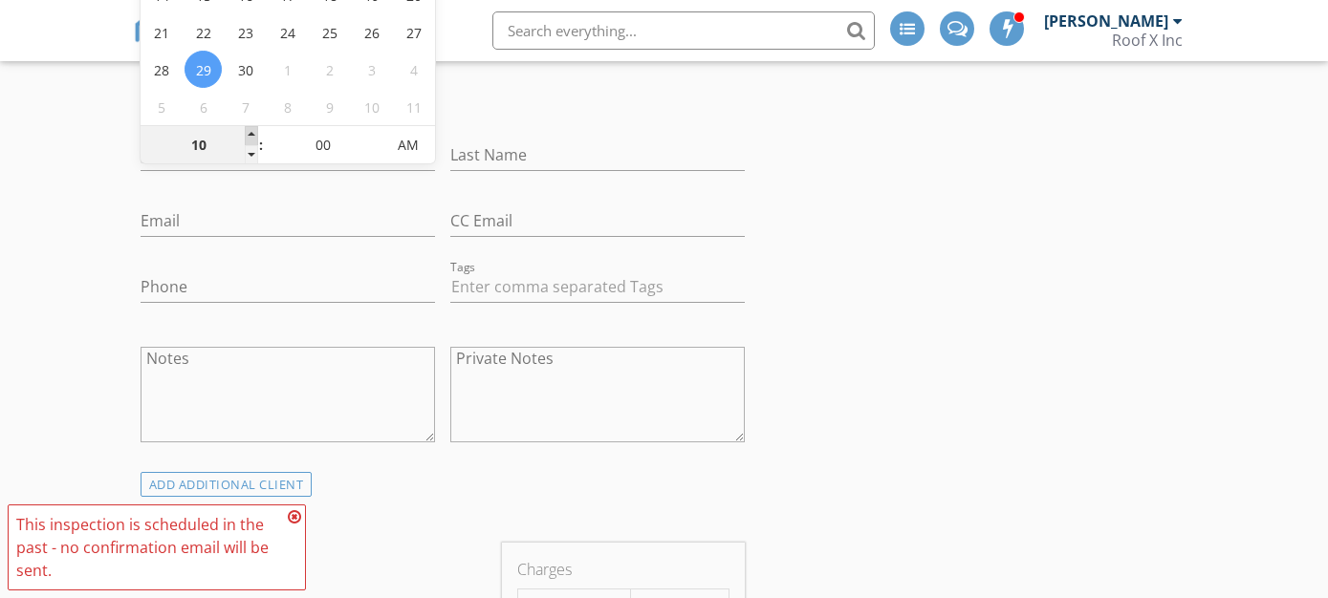
click at [249, 130] on span at bounding box center [251, 135] width 13 height 19
type input "11"
type input "09/29/2025 11:00 AM"
click at [249, 130] on span at bounding box center [251, 135] width 13 height 19
type input "12"
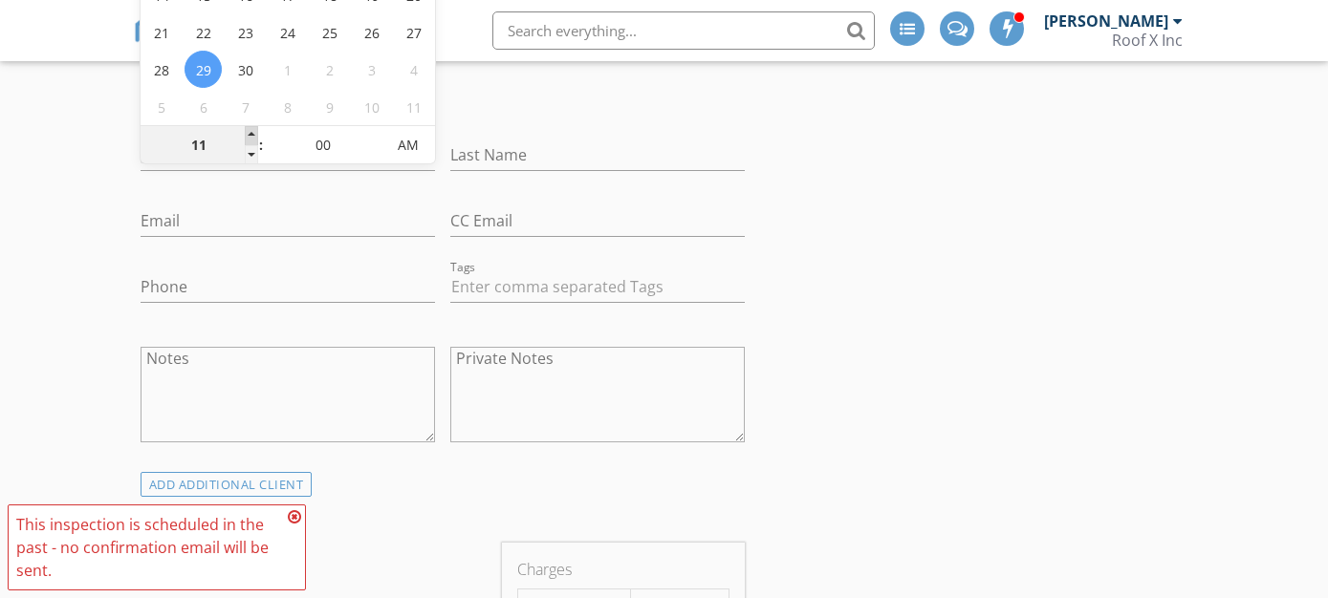
type input "09/29/2025 12:00 PM"
click at [249, 130] on span at bounding box center [251, 135] width 13 height 19
type input "01"
type input "09/29/2025 1:00 PM"
click at [249, 130] on span at bounding box center [251, 135] width 13 height 19
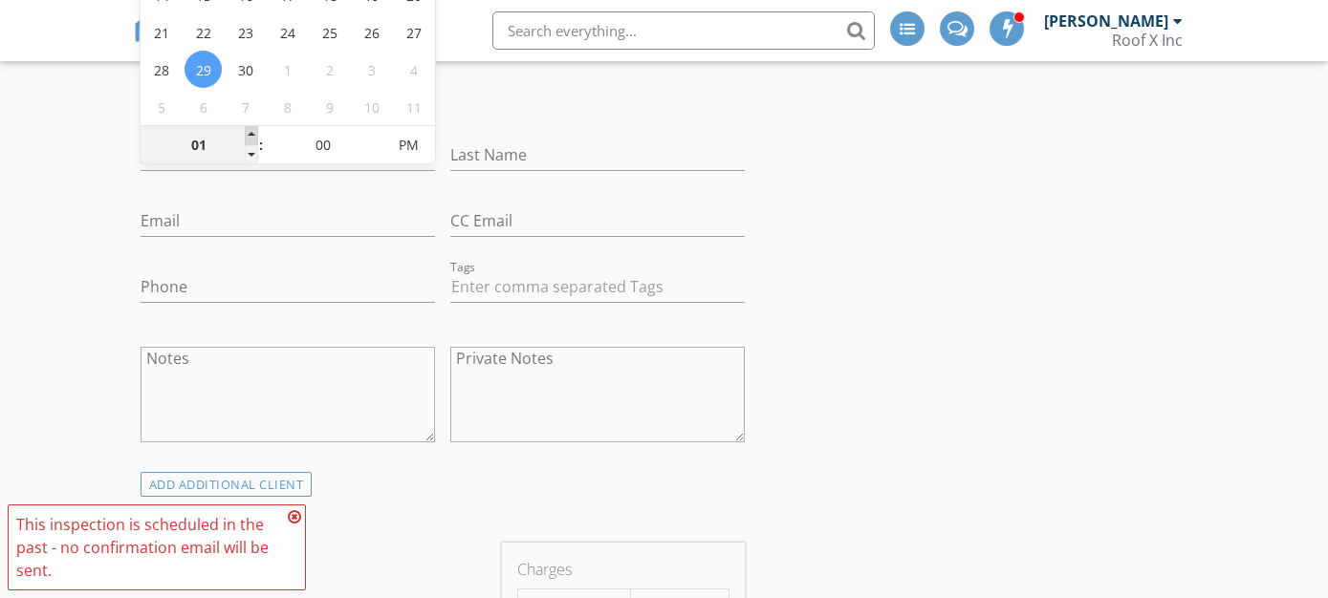
type input "02"
type input "09/29/2025 2:00 PM"
click at [249, 130] on span at bounding box center [251, 135] width 13 height 19
type input "03"
type input "09/29/2025 3:00 PM"
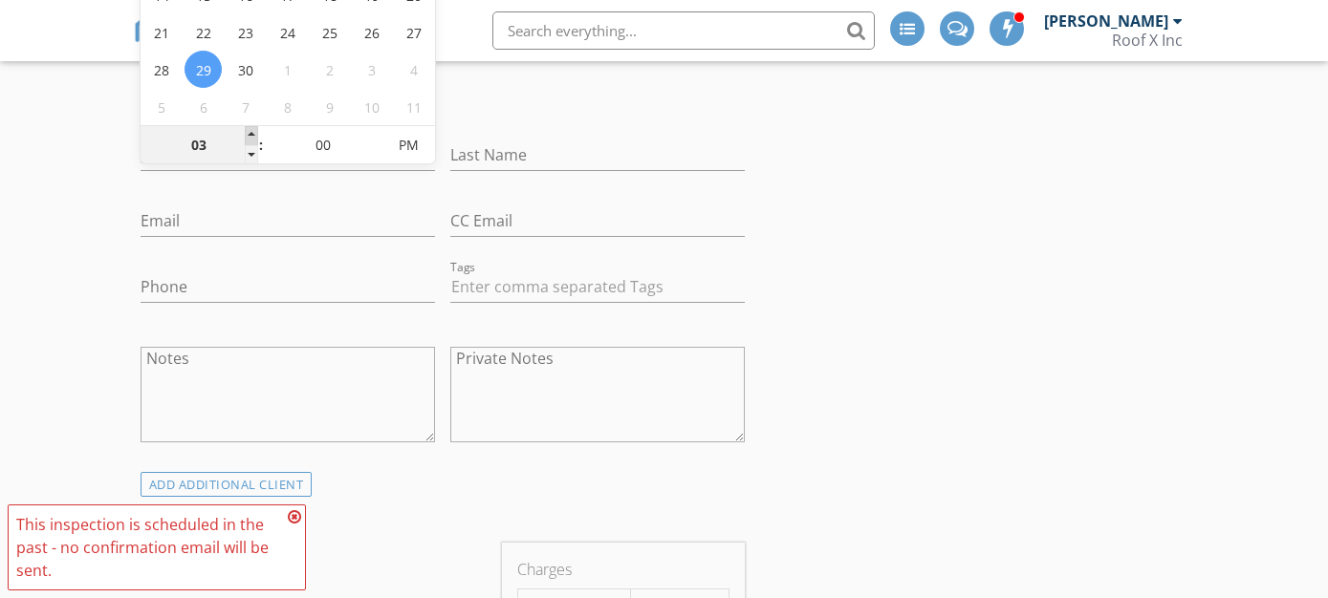
click at [249, 130] on span at bounding box center [251, 135] width 13 height 19
type input "04"
type input "09/29/2025 4:00 PM"
click at [249, 130] on span at bounding box center [251, 135] width 13 height 19
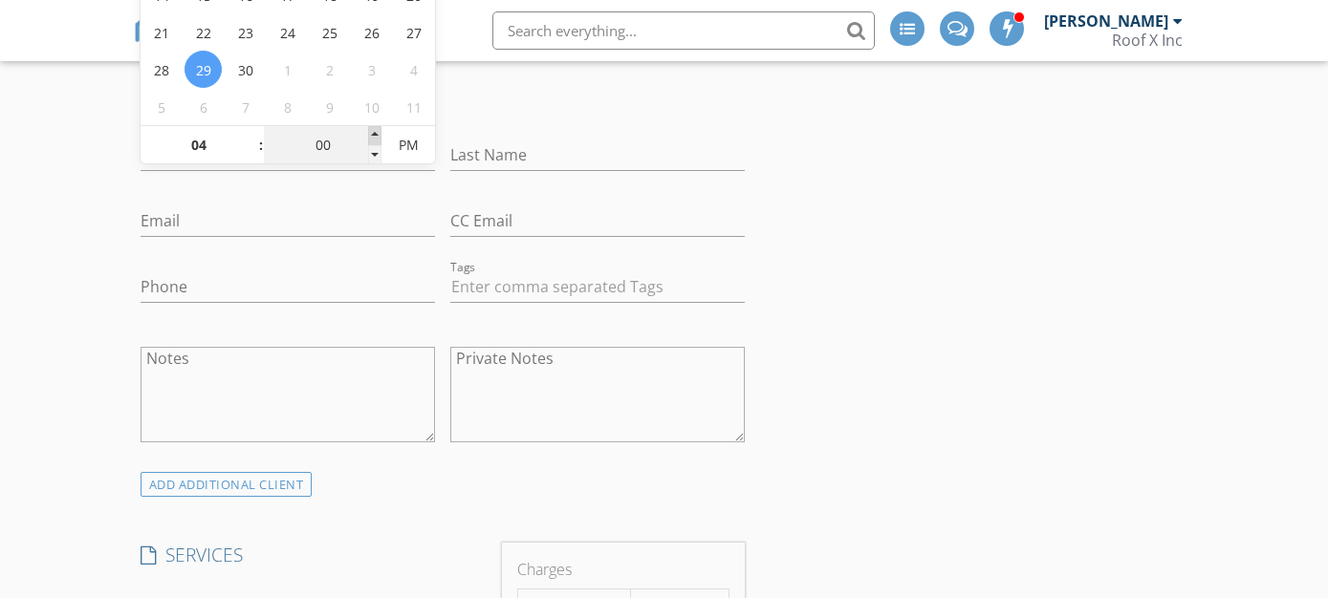
type input "05"
type input "09/29/2025 4:05 PM"
click at [380, 129] on span at bounding box center [374, 135] width 13 height 19
type input "10"
type input "09/29/2025 4:10 PM"
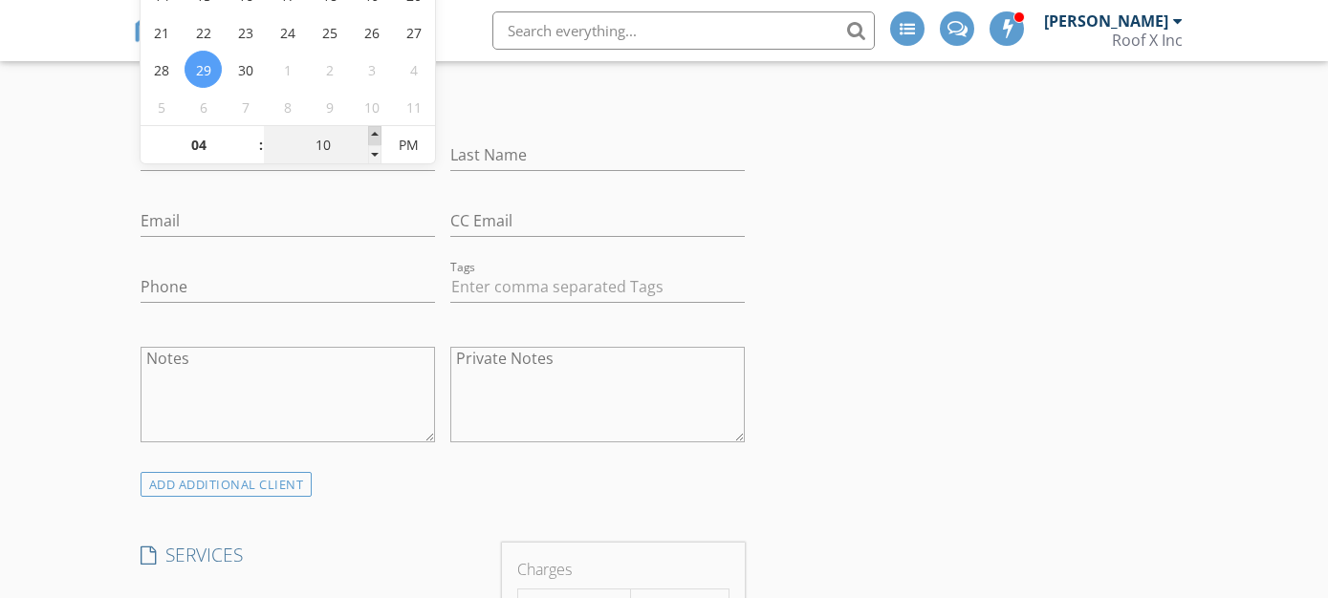
click at [380, 129] on span at bounding box center [374, 135] width 13 height 19
type input "15"
type input "09/29/2025 4:15 PM"
click at [380, 129] on span at bounding box center [374, 135] width 13 height 19
type input "20"
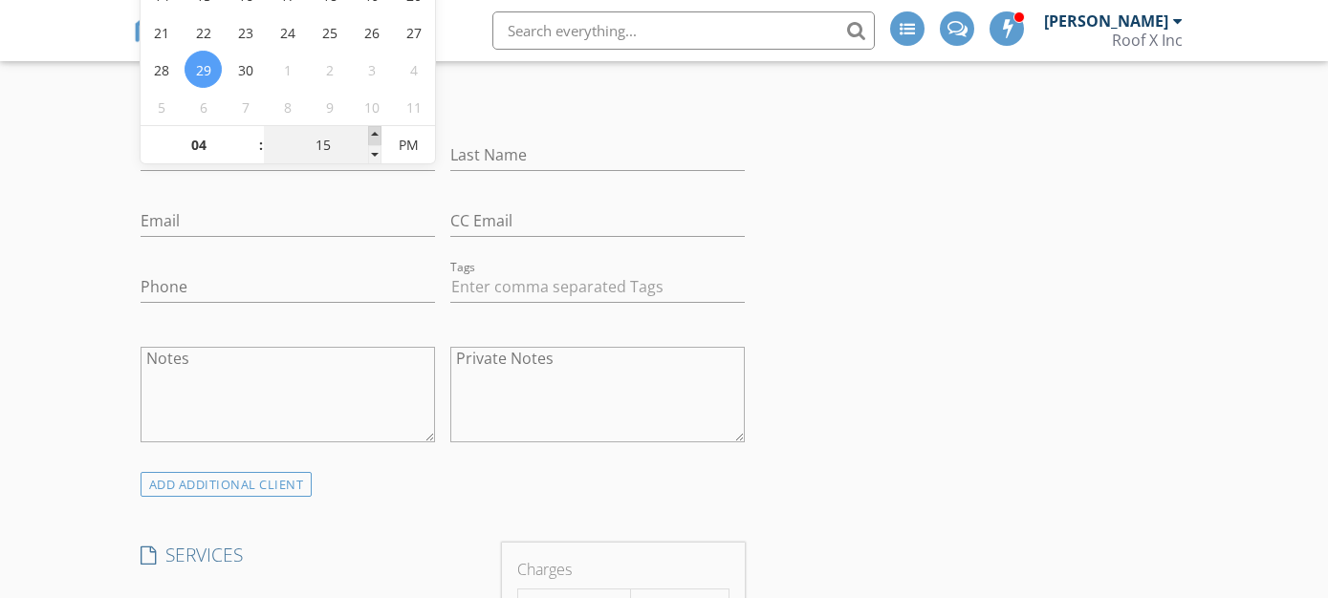
type input "09/29/2025 4:20 PM"
click at [380, 129] on span at bounding box center [374, 135] width 13 height 19
type input "25"
type input "09/29/2025 4:25 PM"
click at [380, 129] on span at bounding box center [374, 135] width 13 height 19
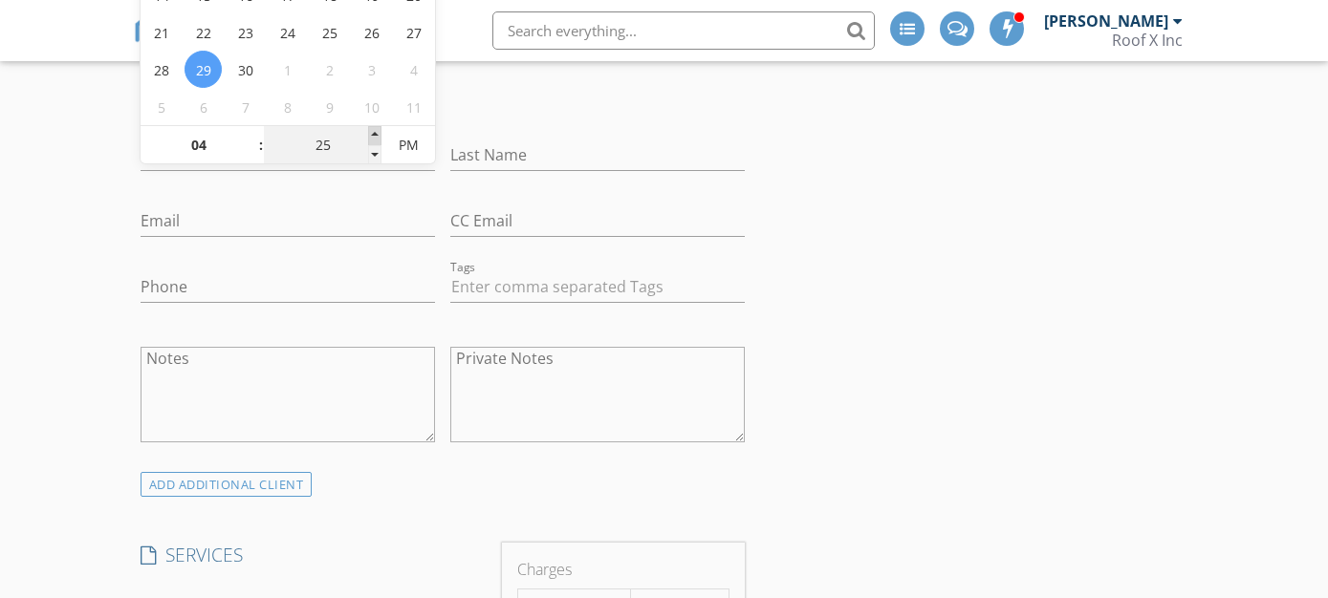
type input "30"
type input "09/29/2025 4:30 PM"
click at [380, 129] on span at bounding box center [374, 135] width 13 height 19
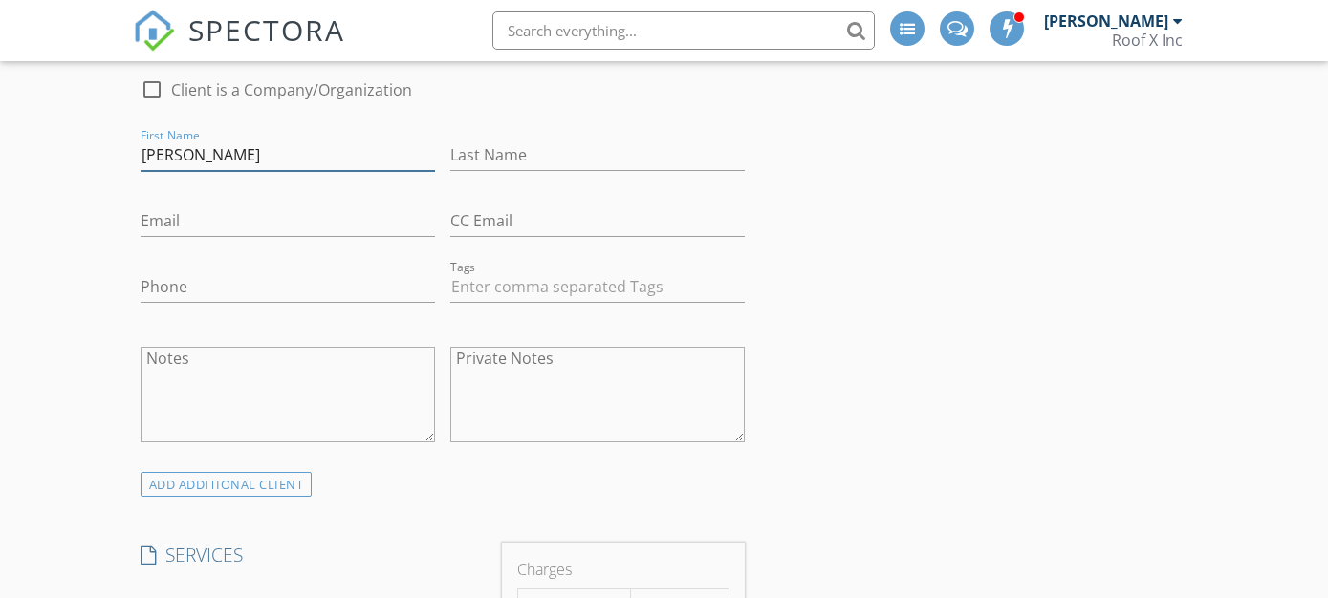
type input "Charles"
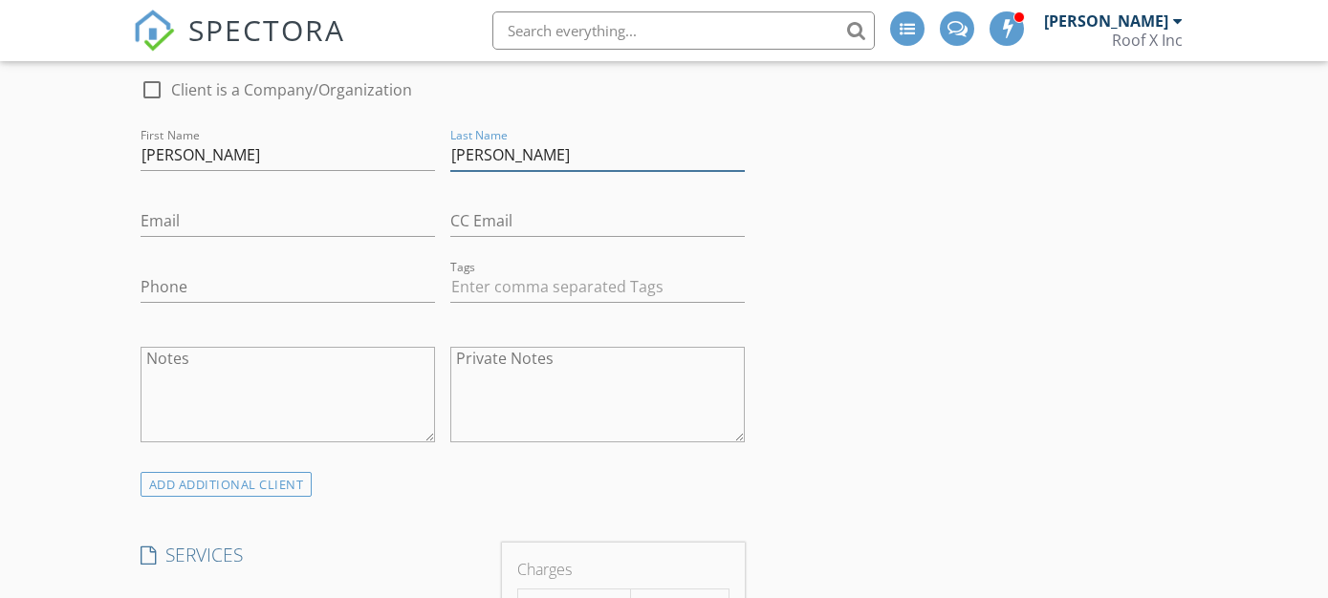
type input "Whitfield"
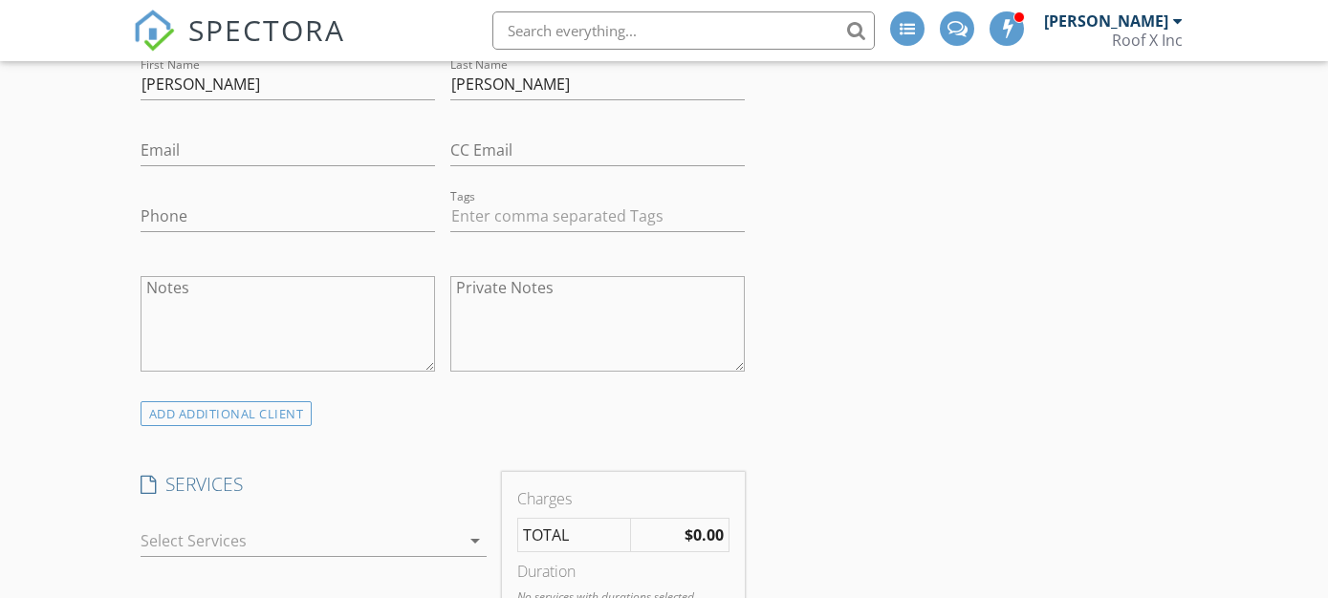
scroll to position [849, 0]
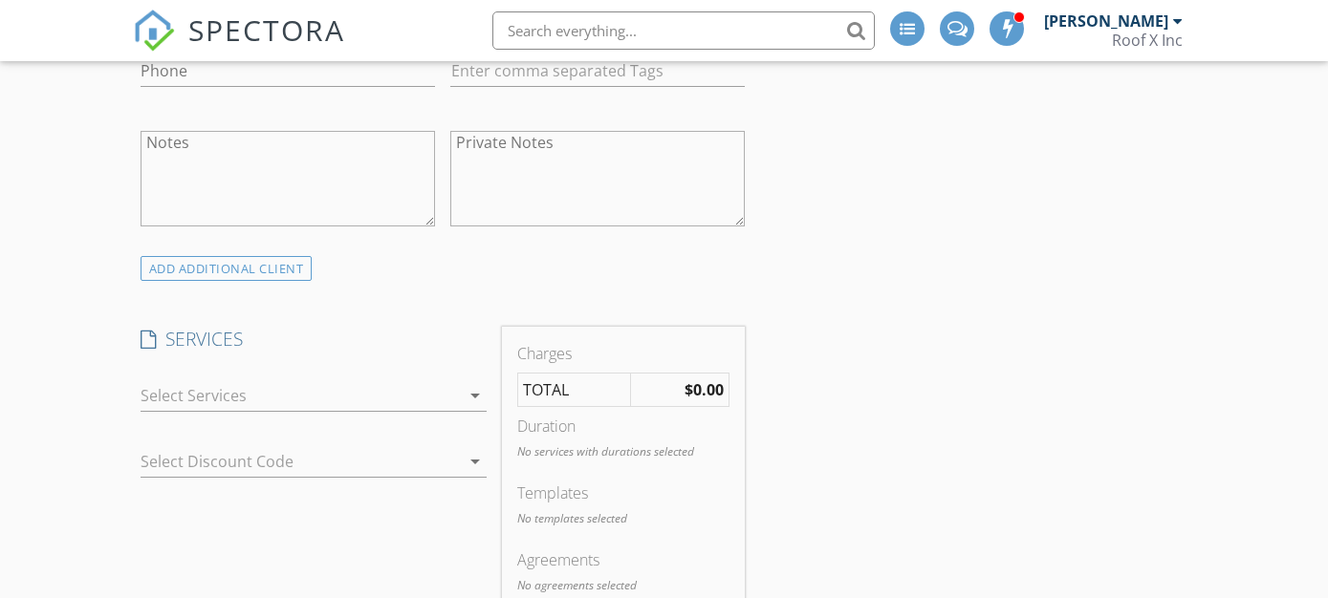
click at [458, 375] on div "check_box_outline_blank Wind Mitigation check_box_outline_blank 4 Point 4 point…" at bounding box center [314, 400] width 346 height 62
click at [460, 385] on div "arrow_drop_down" at bounding box center [473, 395] width 27 height 23
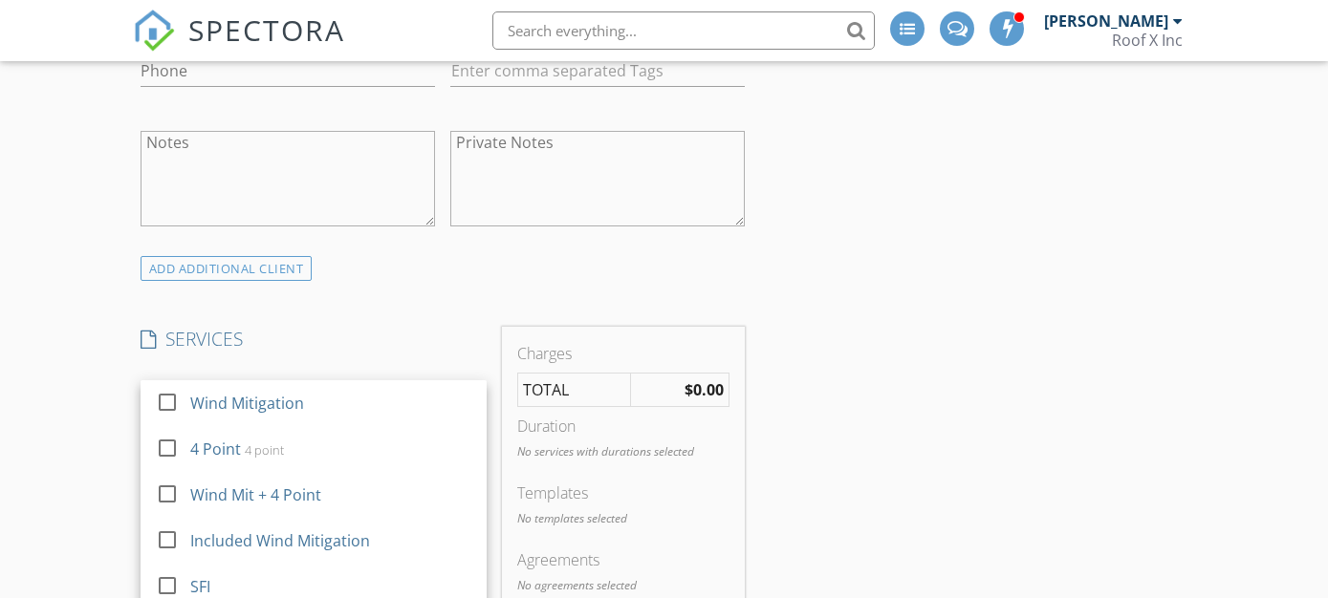
scroll to position [980, 0]
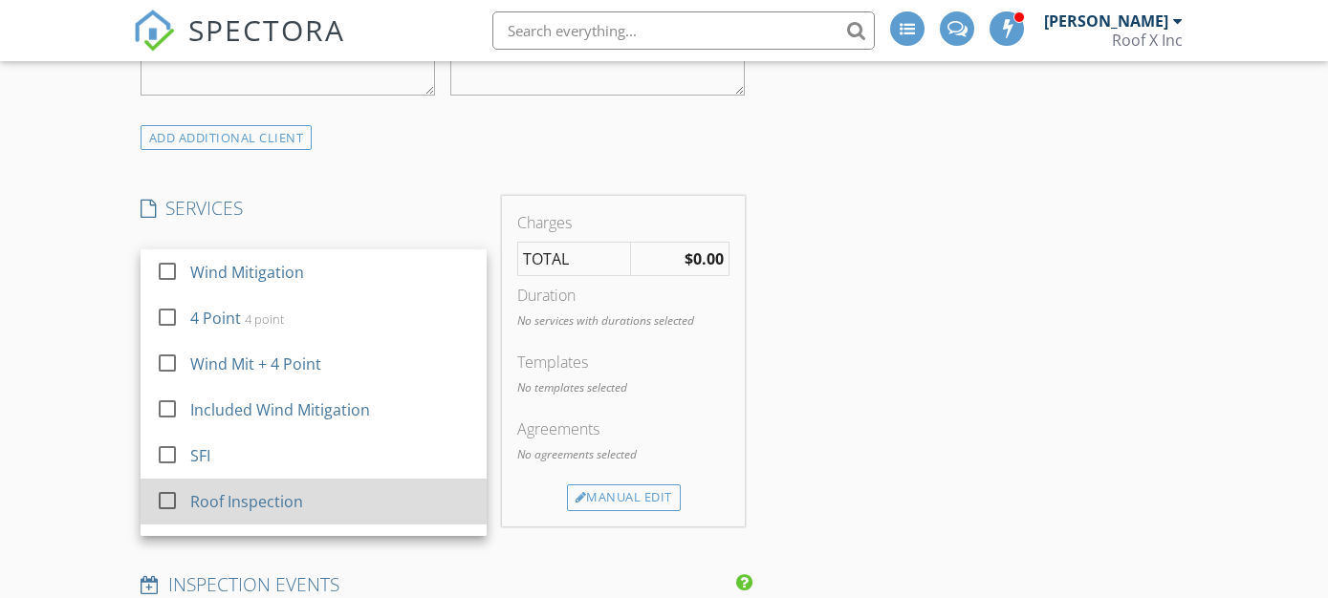
click at [164, 499] on div at bounding box center [167, 501] width 33 height 33
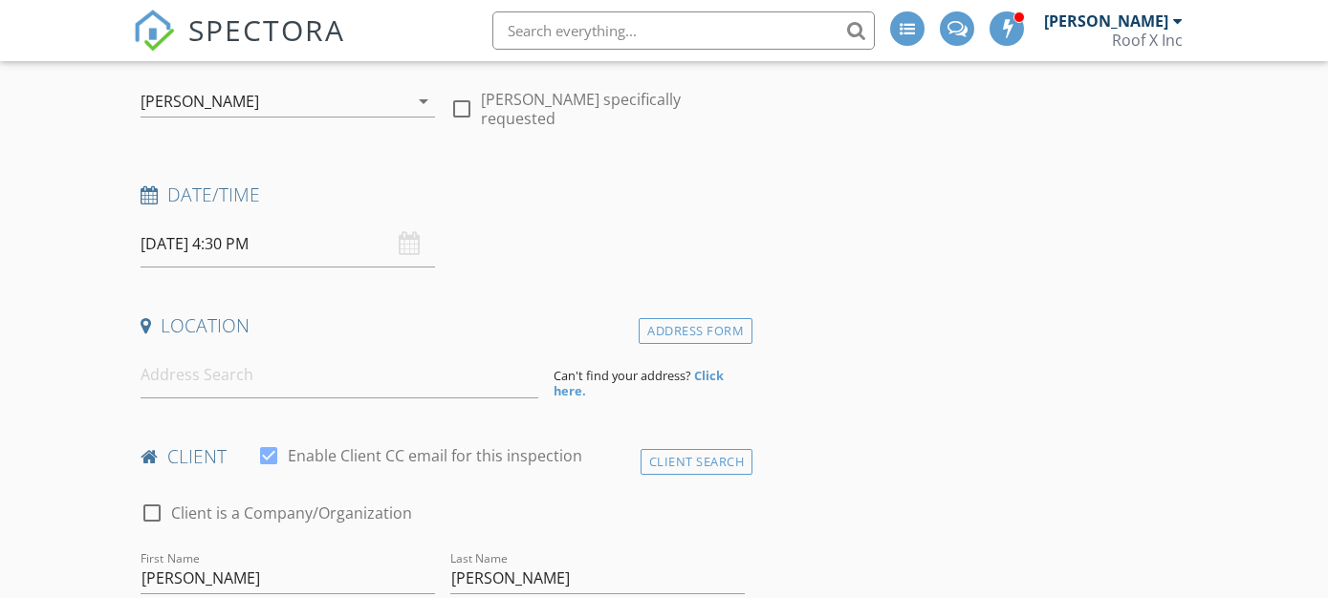
scroll to position [274, 0]
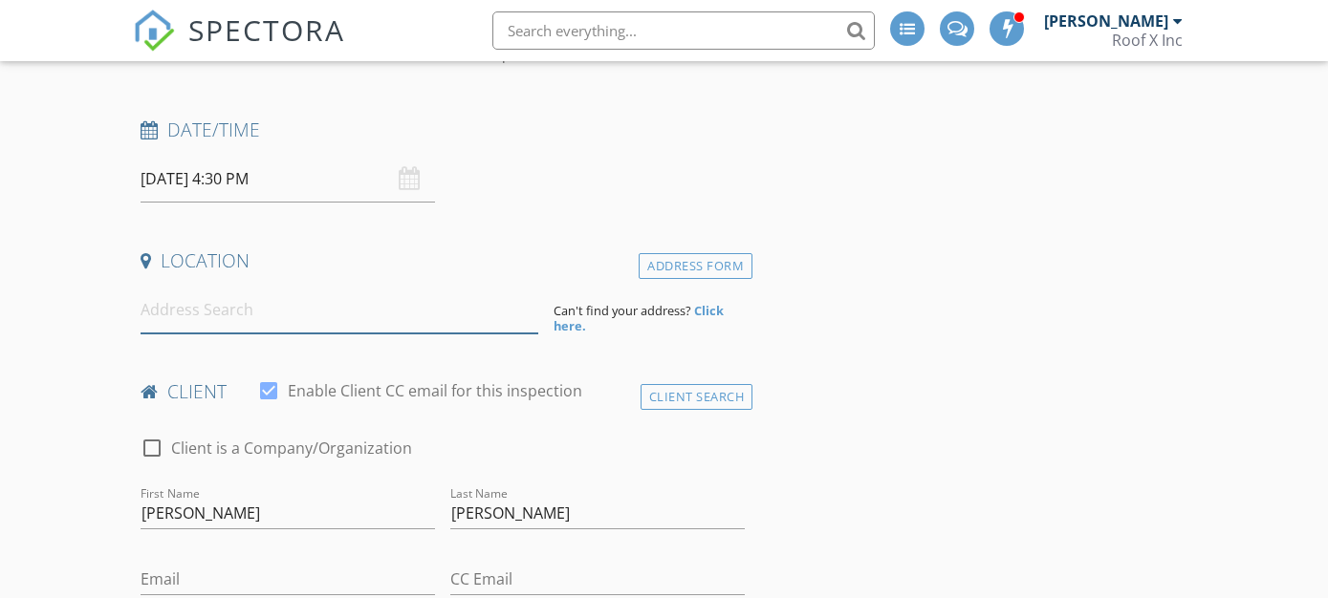
click at [351, 322] on input at bounding box center [340, 310] width 398 height 47
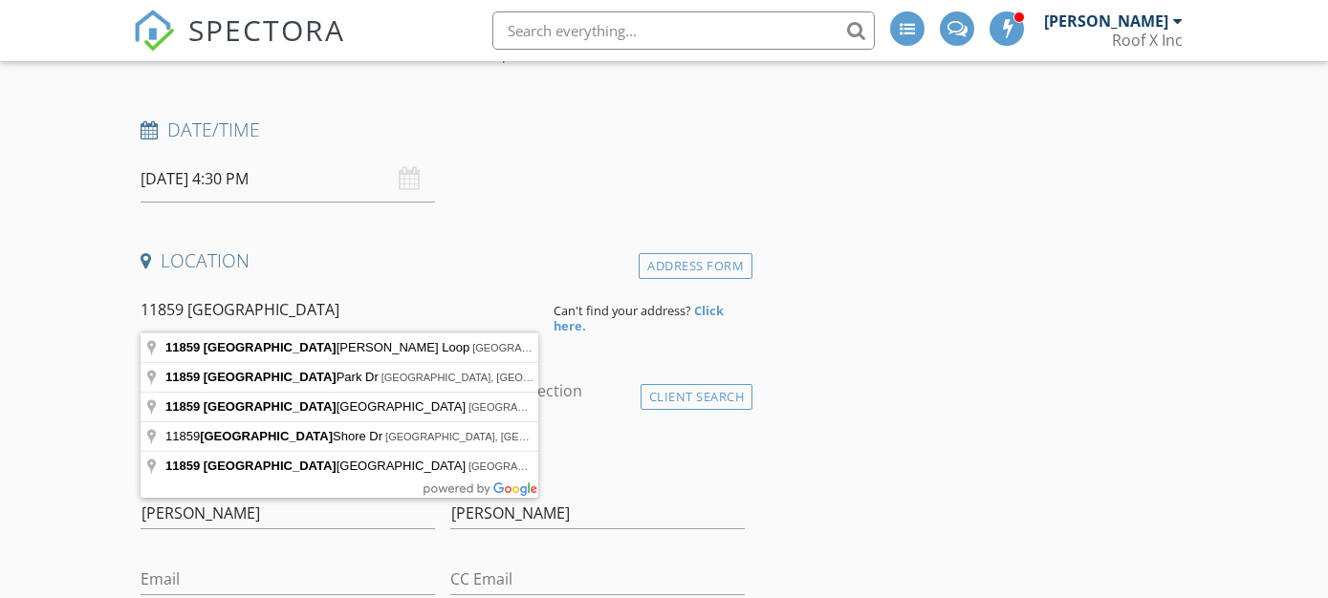
type input "11859 Brighton Knoll Loop, Riverview, FL, USA"
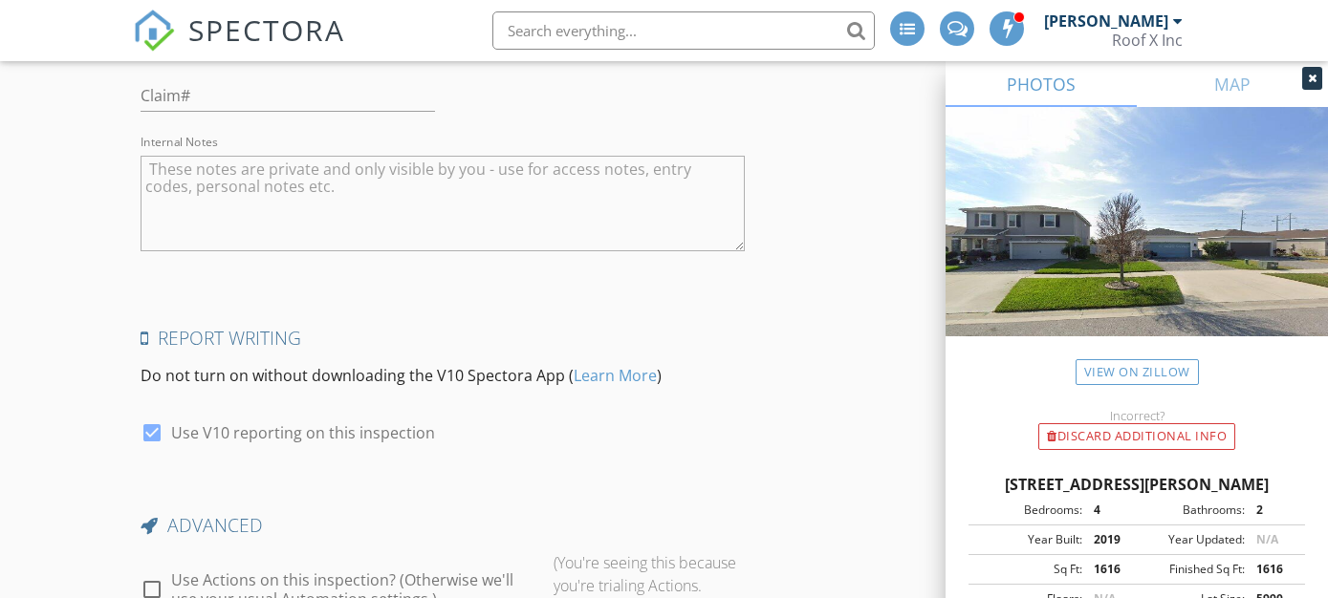
scroll to position [3158, 0]
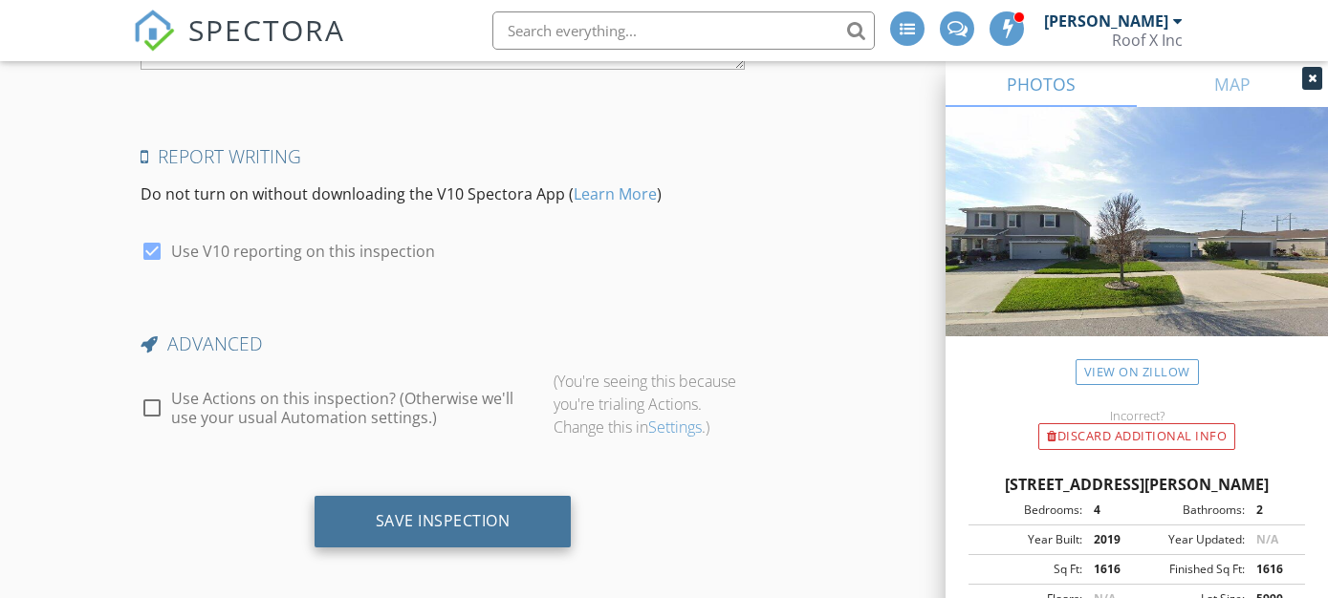
click at [533, 506] on div "Save Inspection" at bounding box center [443, 522] width 257 height 52
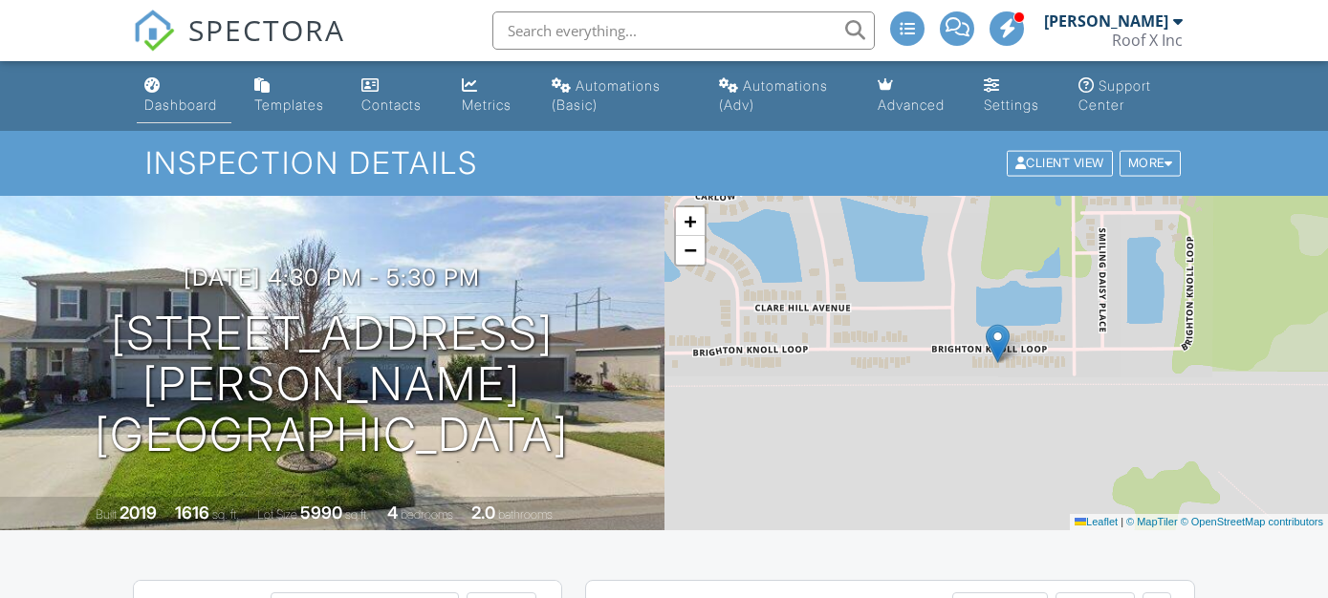
click at [176, 96] on link "Dashboard" at bounding box center [184, 96] width 95 height 54
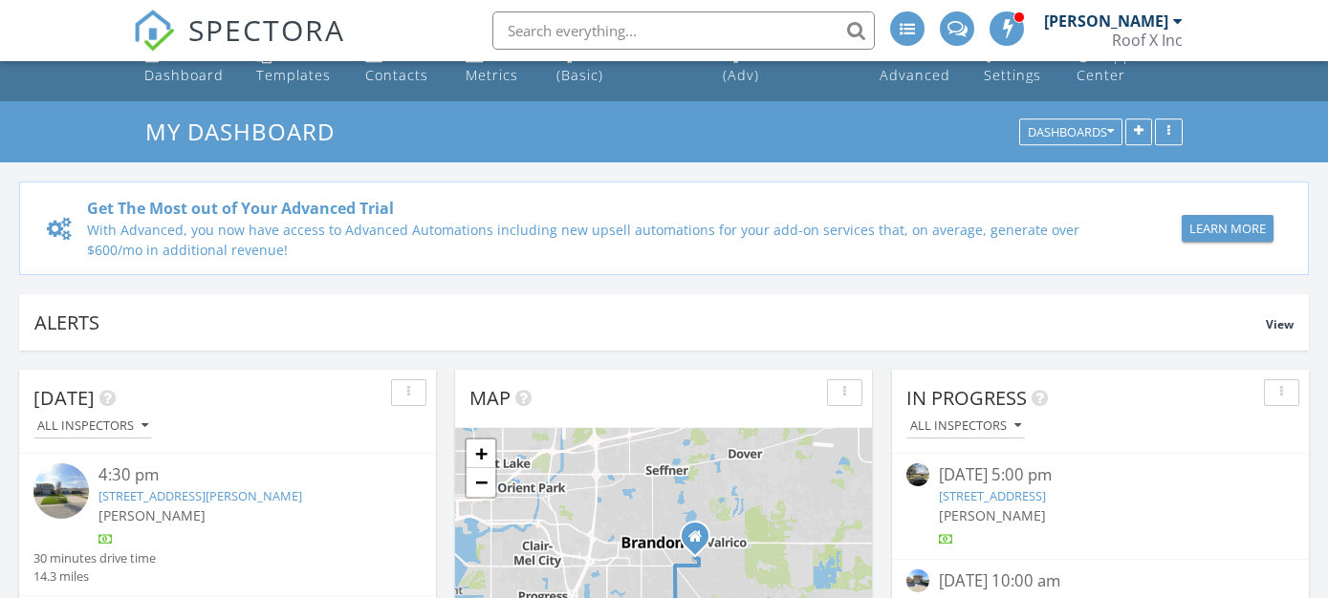
scroll to position [257, 0]
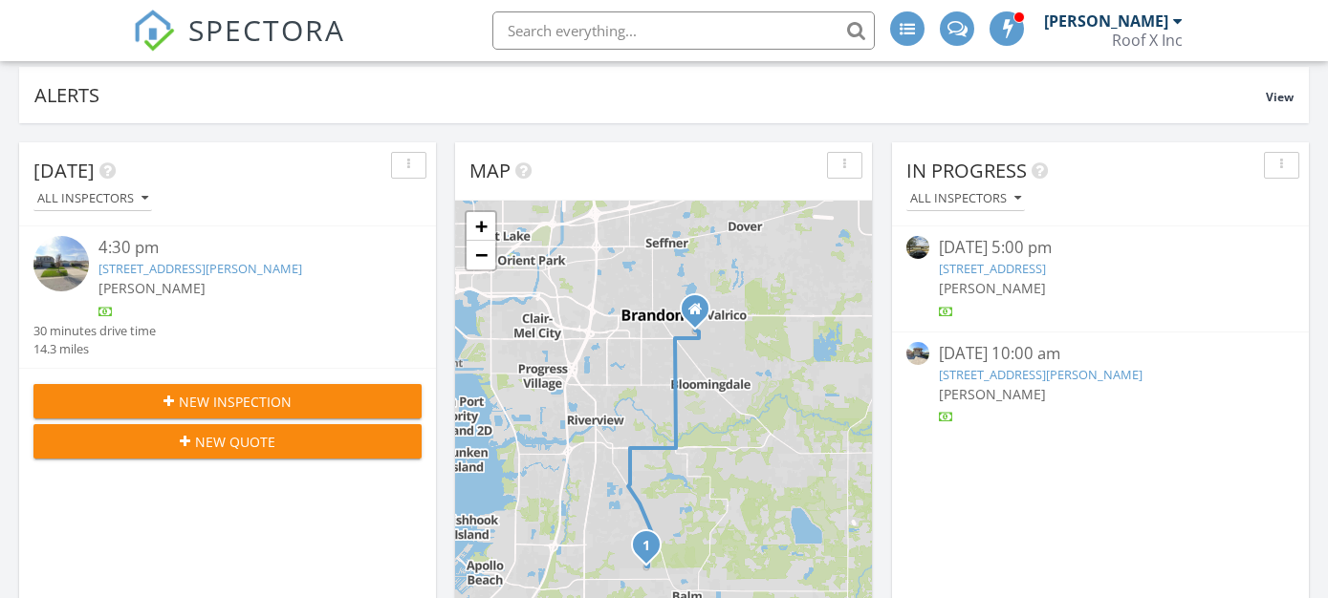
click at [350, 403] on div "New Inspection" at bounding box center [228, 402] width 358 height 20
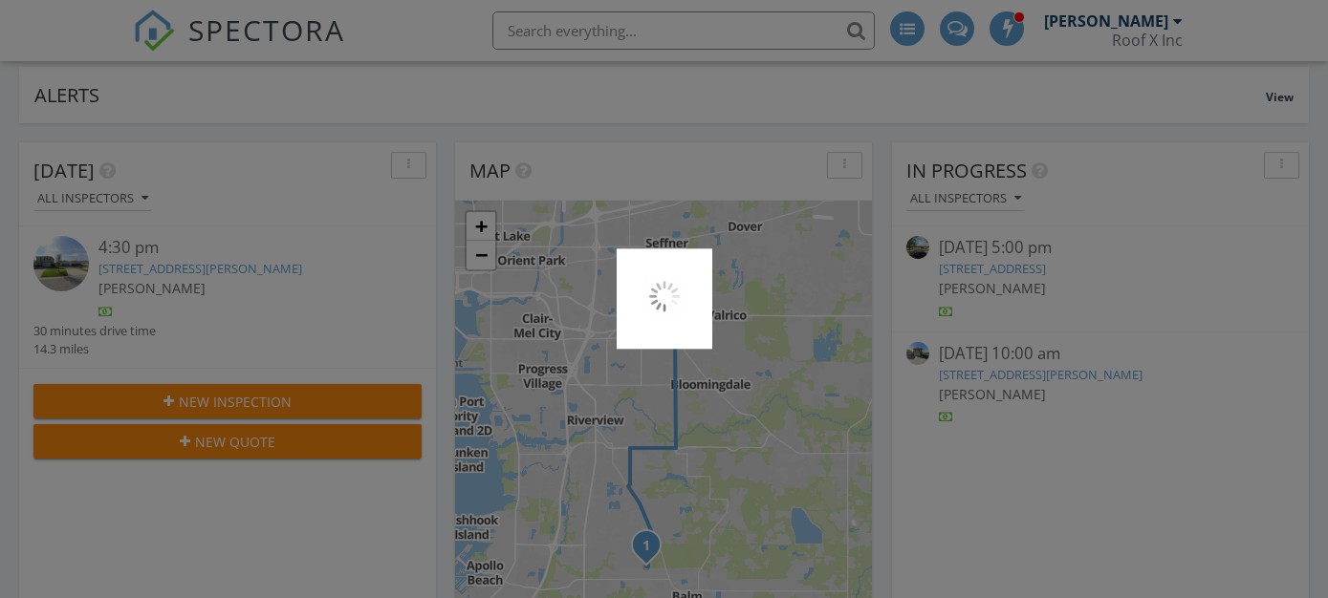
click at [304, 488] on div at bounding box center [664, 299] width 1328 height 598
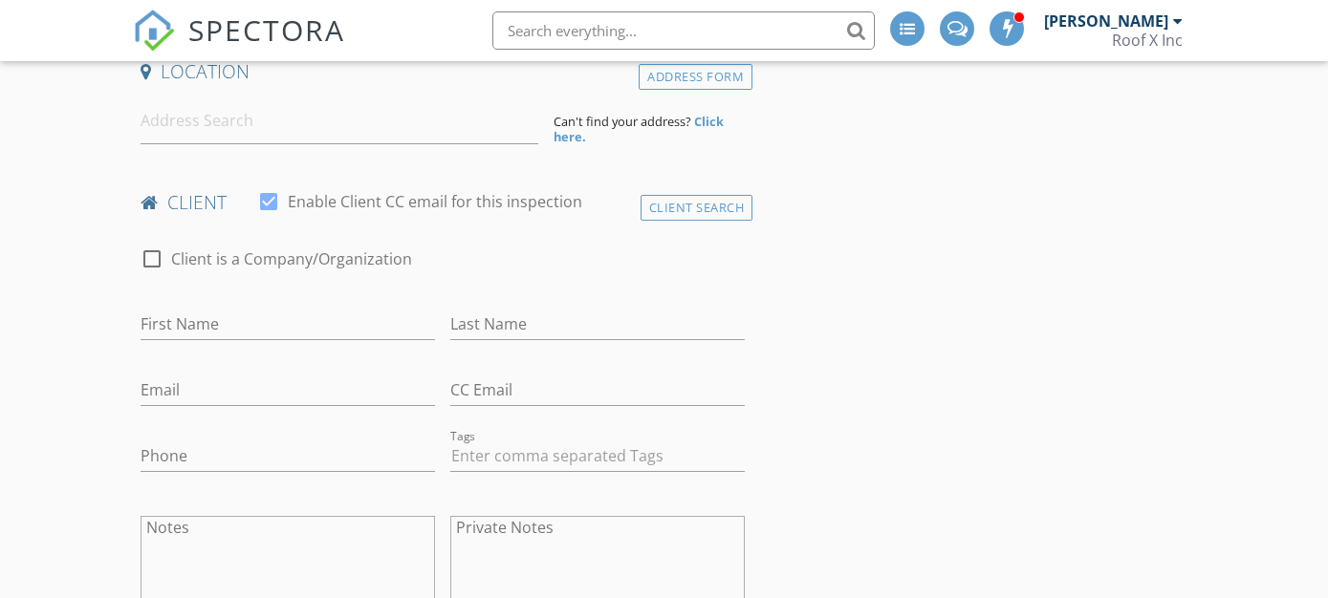
scroll to position [228, 0]
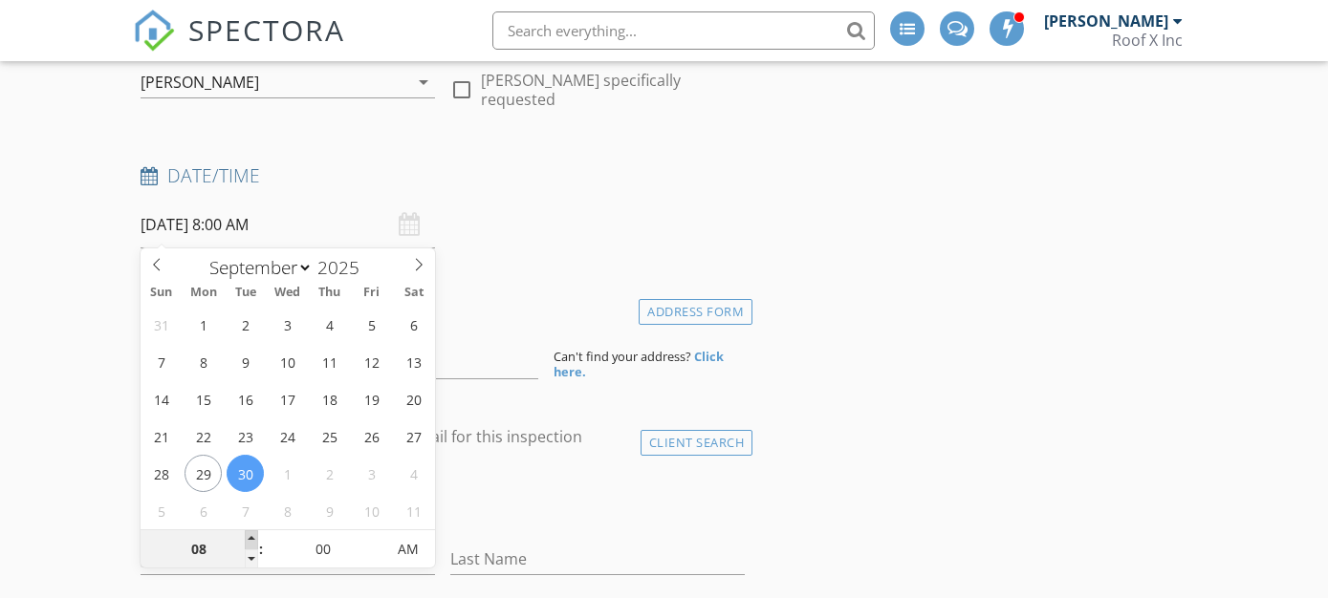
type input "09"
type input "[DATE] 9:00 AM"
click at [255, 536] on span at bounding box center [251, 540] width 13 height 19
type input "10"
type input "[DATE] 10:00 AM"
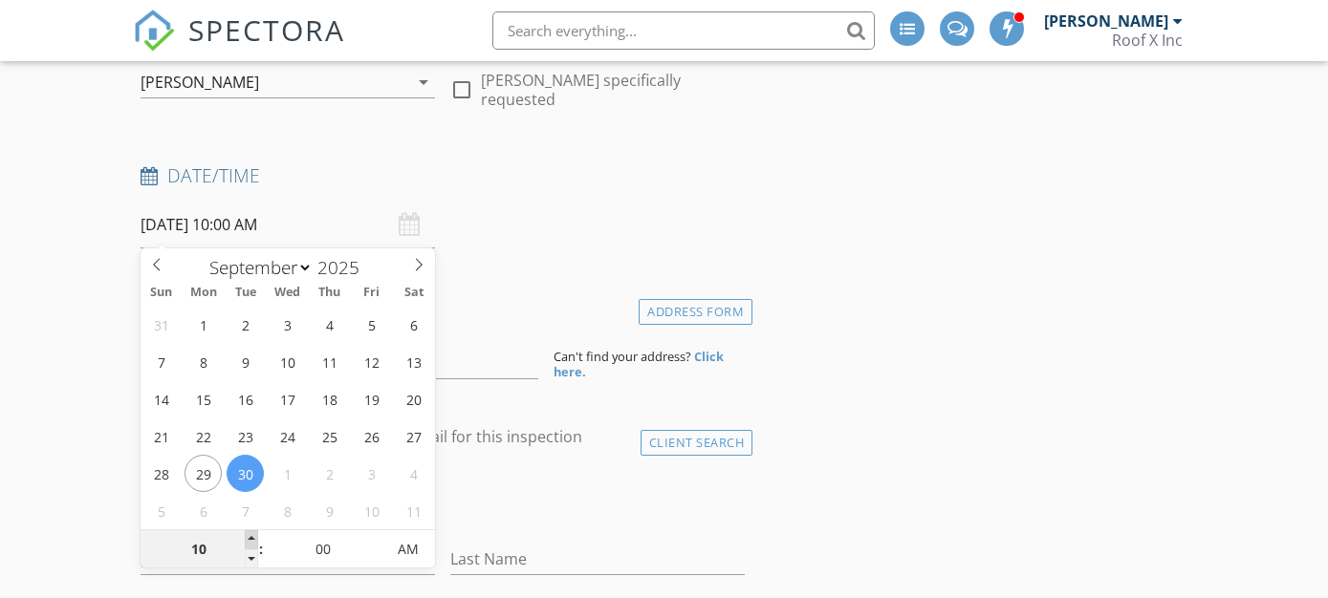
click at [255, 536] on span at bounding box center [251, 540] width 13 height 19
type input "11"
type input "09/30/2025 11:00 AM"
click at [255, 536] on span at bounding box center [251, 540] width 13 height 19
type input "12"
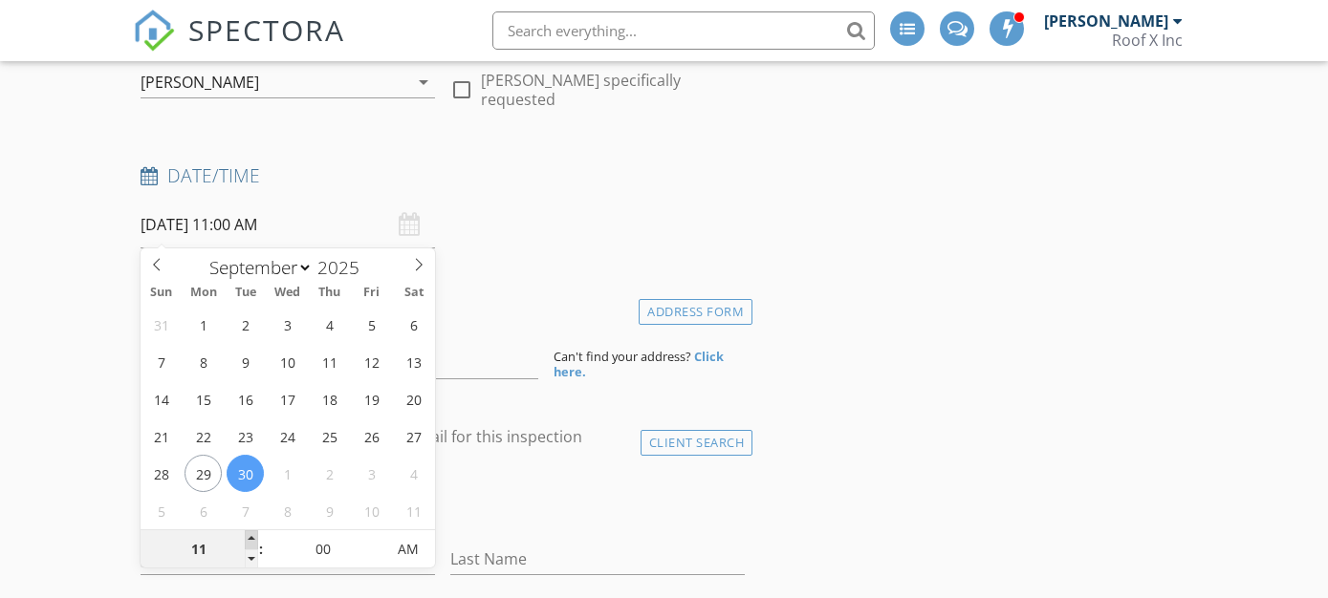
type input "09/30/2025 12:00 PM"
click at [255, 536] on span at bounding box center [251, 540] width 13 height 19
type input "01"
type input "09/30/2025 1:00 PM"
click at [255, 536] on span at bounding box center [251, 540] width 13 height 19
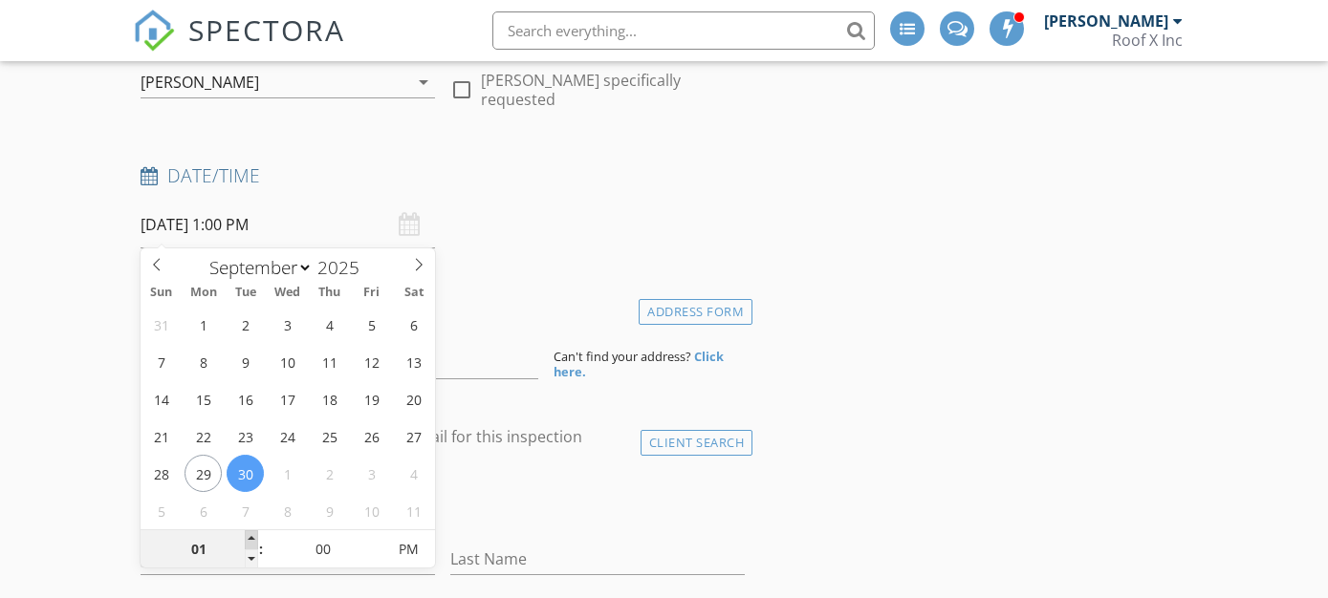
type input "02"
type input "[DATE] 2:00 PM"
click at [255, 536] on span at bounding box center [251, 540] width 13 height 19
type input "03"
type input "09/30/2025 3:00 PM"
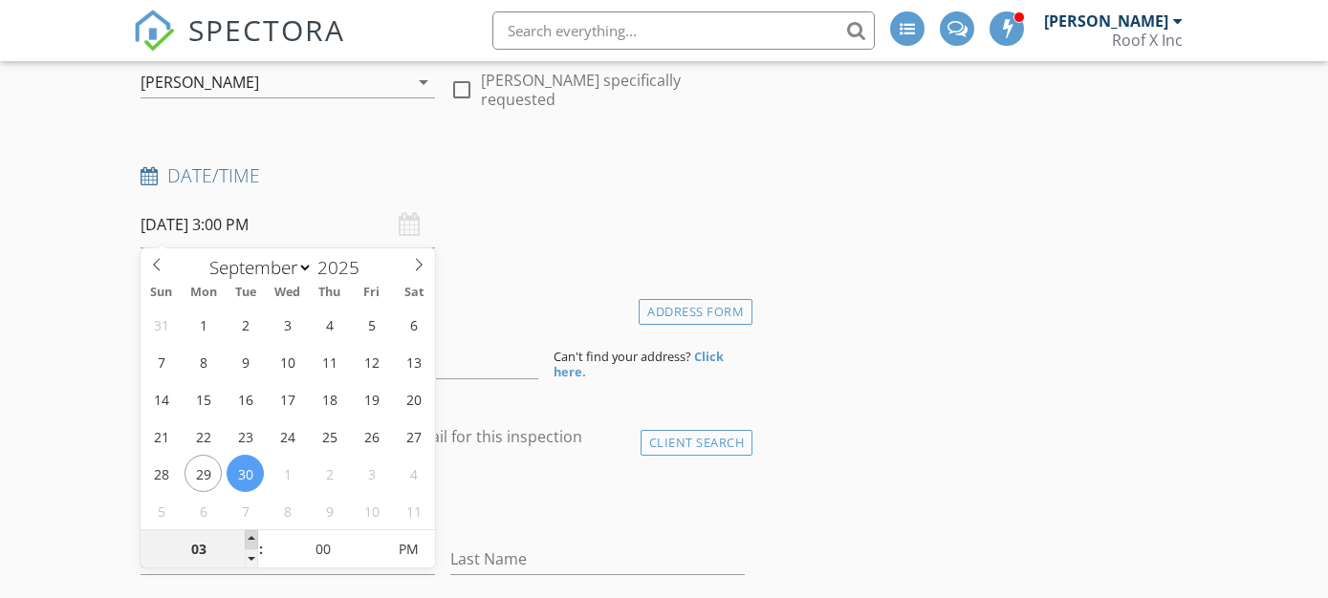
click at [255, 536] on span at bounding box center [251, 540] width 13 height 19
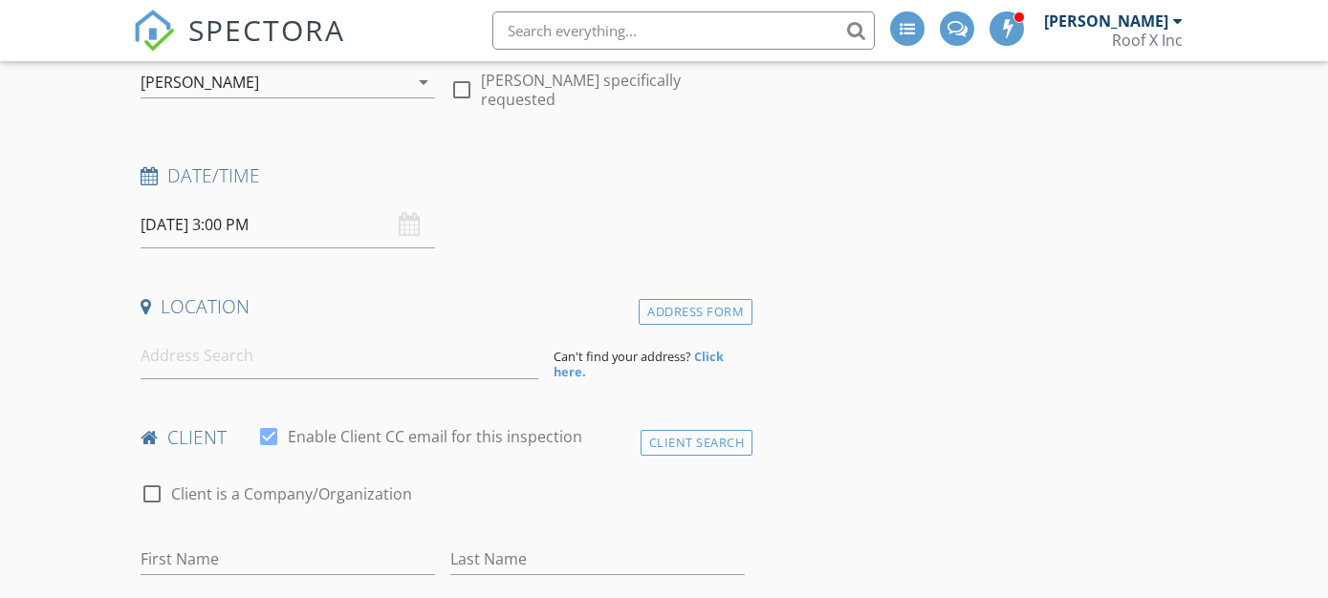
scroll to position [260, 0]
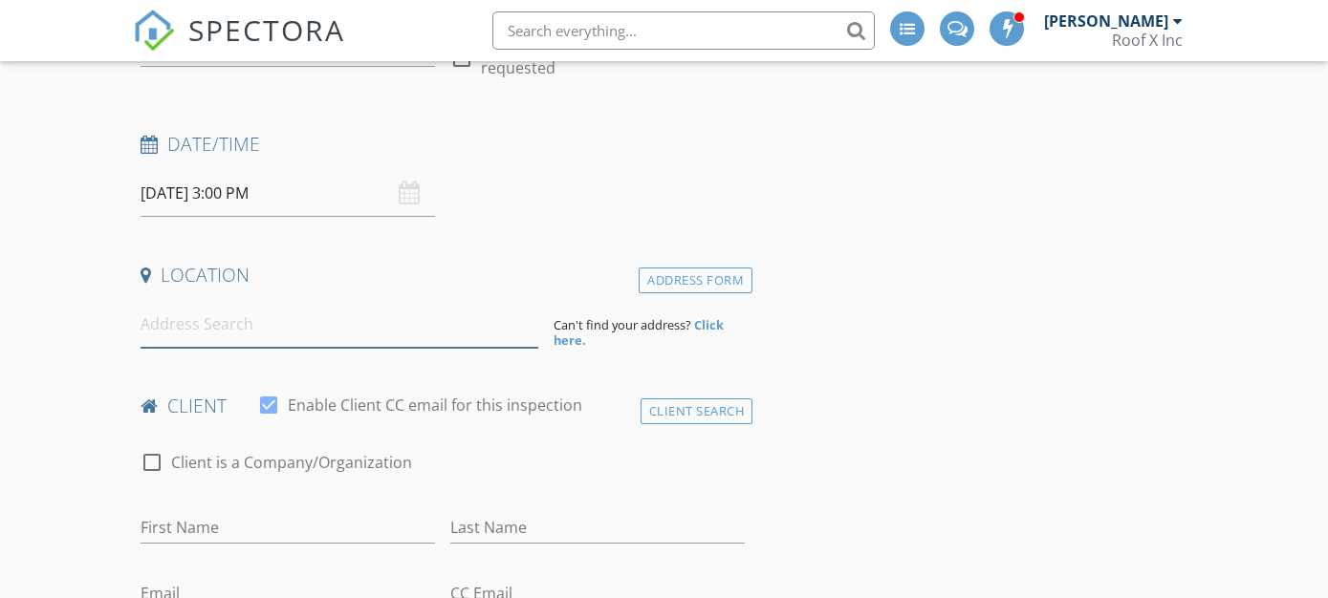
click at [247, 323] on input at bounding box center [340, 324] width 398 height 47
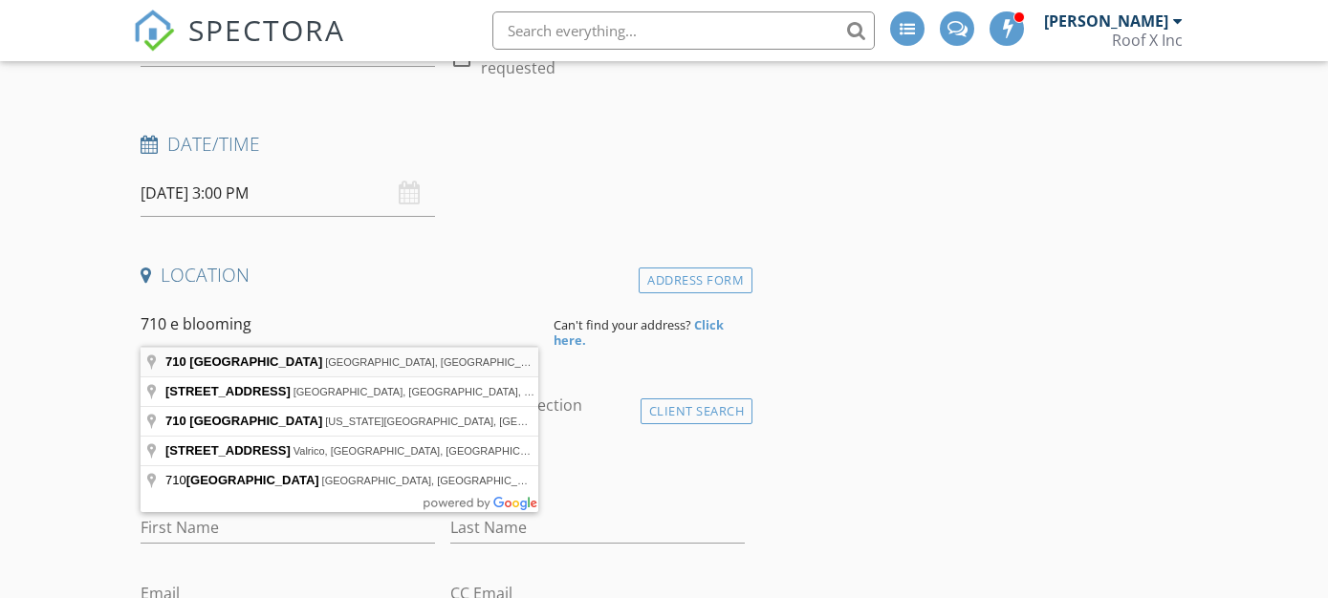
type input "710 East Bloomingdale Avenue, Brandon, FL, USA"
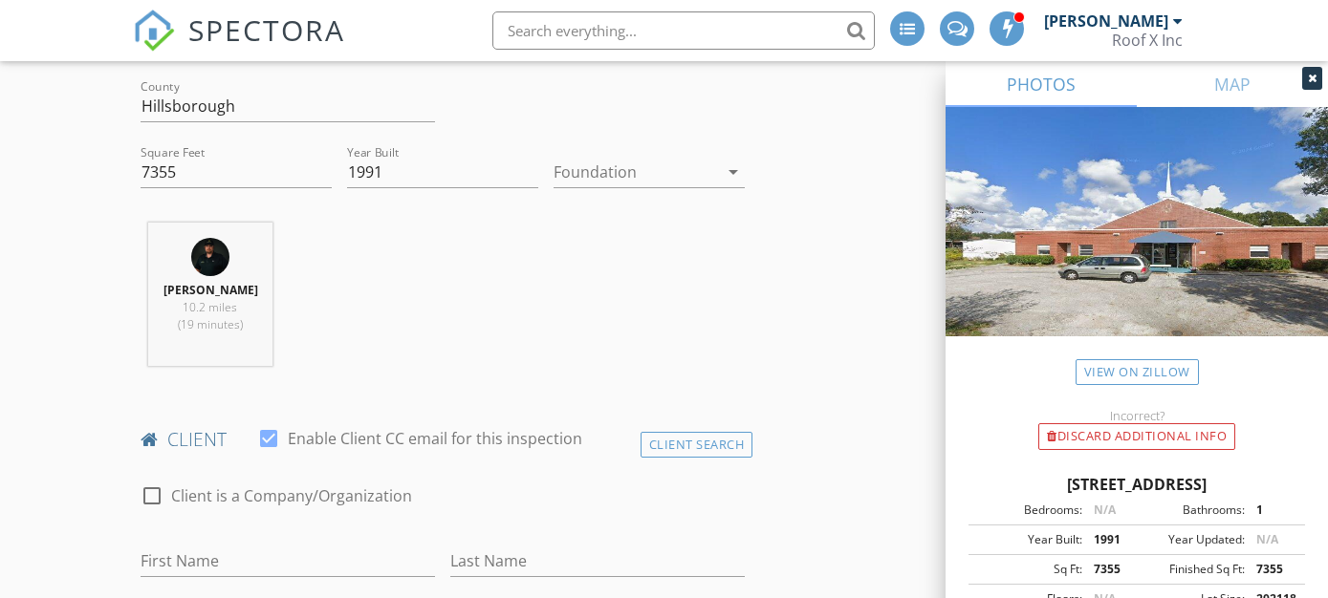
scroll to position [749, 0]
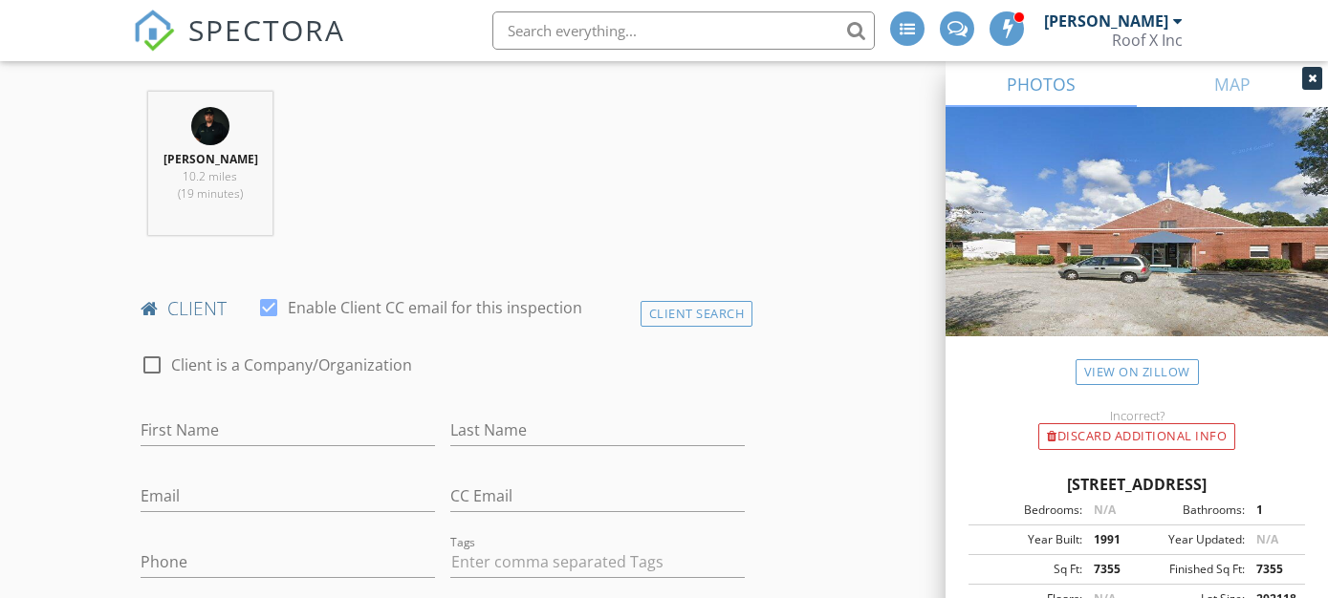
click at [134, 361] on div "check_box_outline_blank Client is a Company/Organization" at bounding box center [442, 367] width 619 height 65
click at [150, 359] on div at bounding box center [152, 365] width 33 height 33
checkbox input "true"
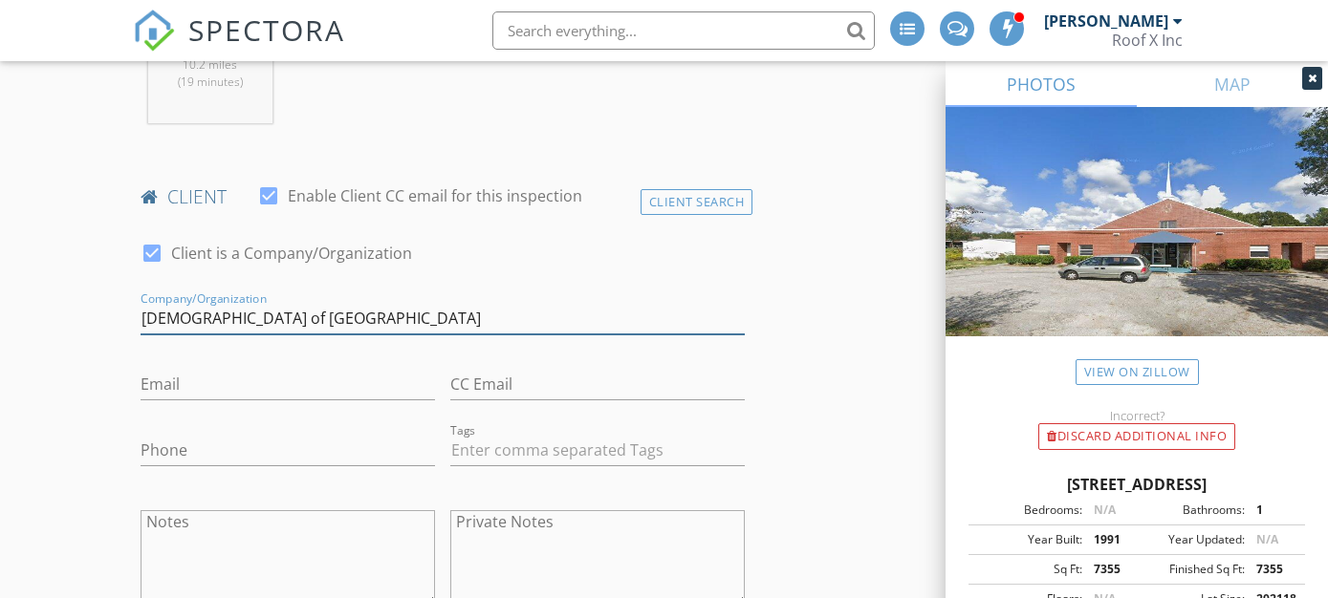
type input "Presbyterian Church of Bloomingdale"
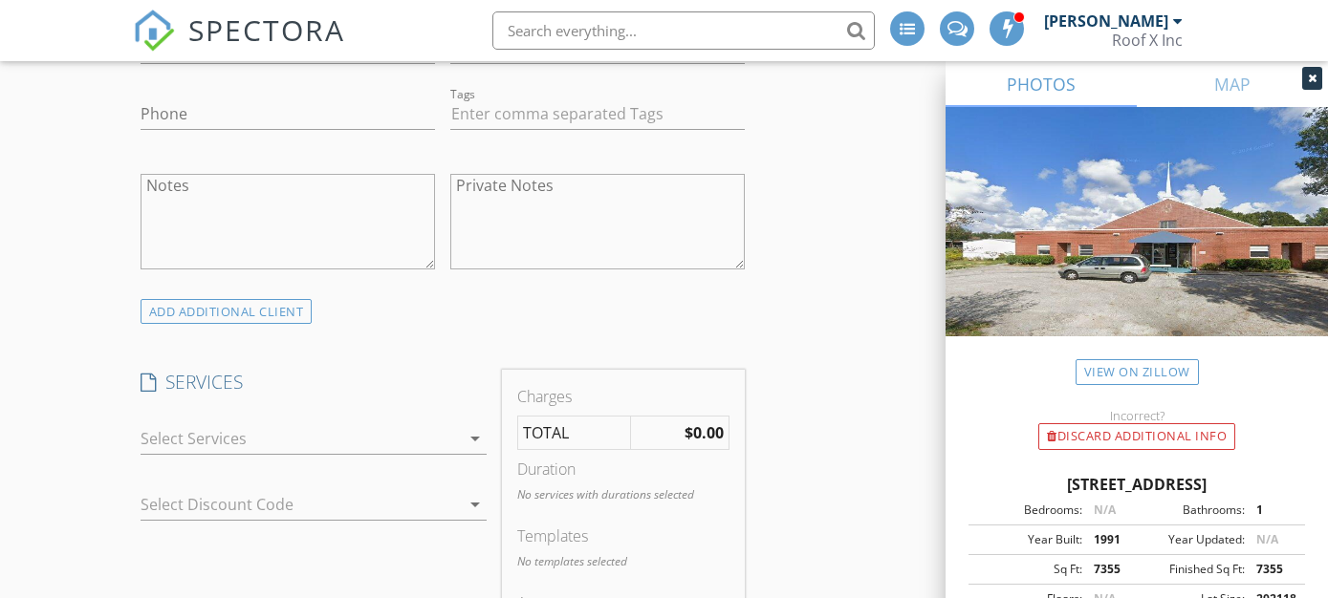
scroll to position [1201, 0]
click at [387, 408] on div "check_box_outline_blank Wind Mitigation check_box_outline_blank 4 Point 4 point…" at bounding box center [314, 439] width 346 height 62
click at [380, 439] on div at bounding box center [300, 435] width 319 height 31
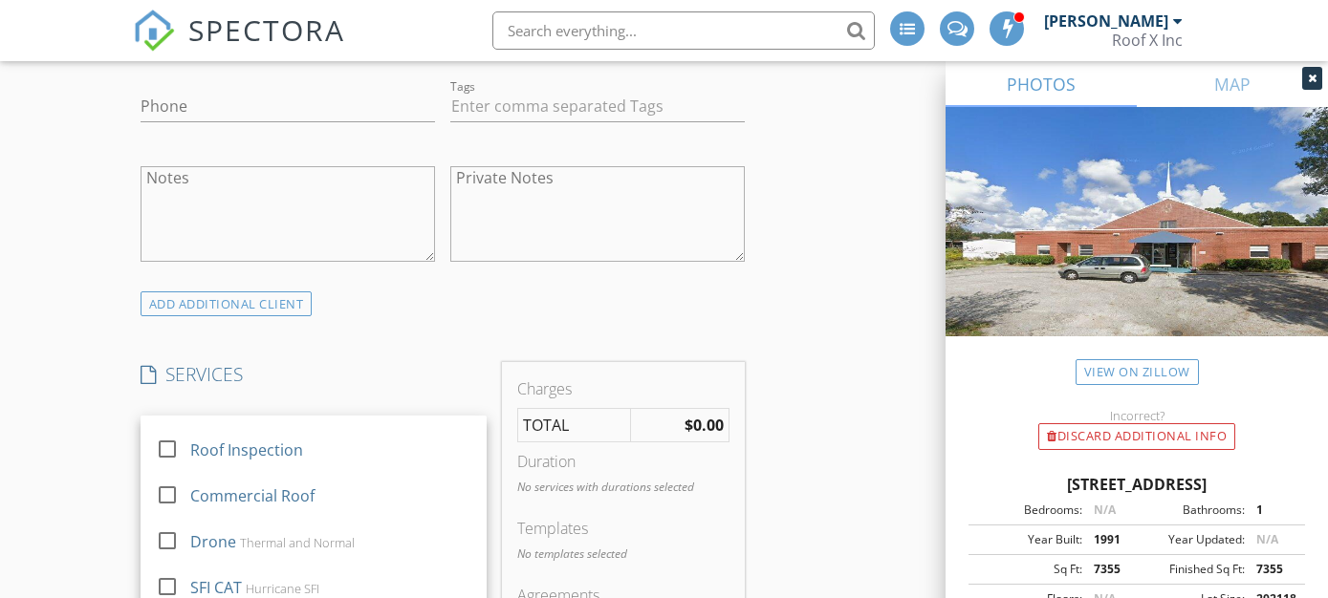
scroll to position [1208, 0]
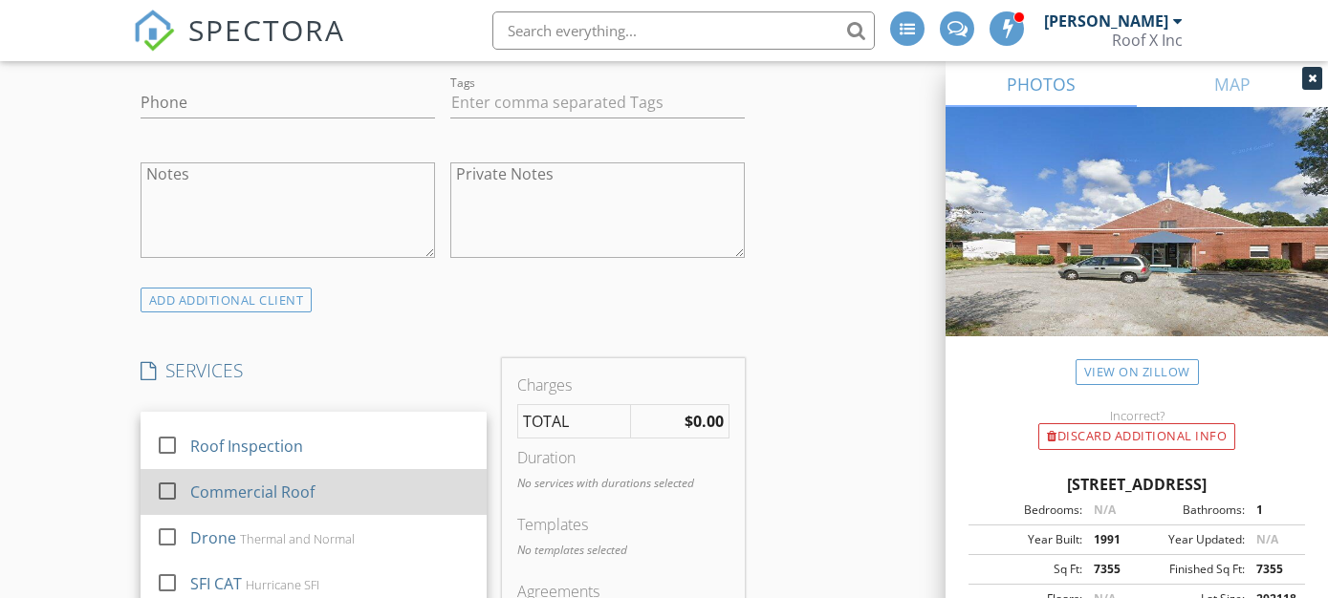
click at [244, 487] on div "Commercial Roof" at bounding box center [251, 492] width 124 height 23
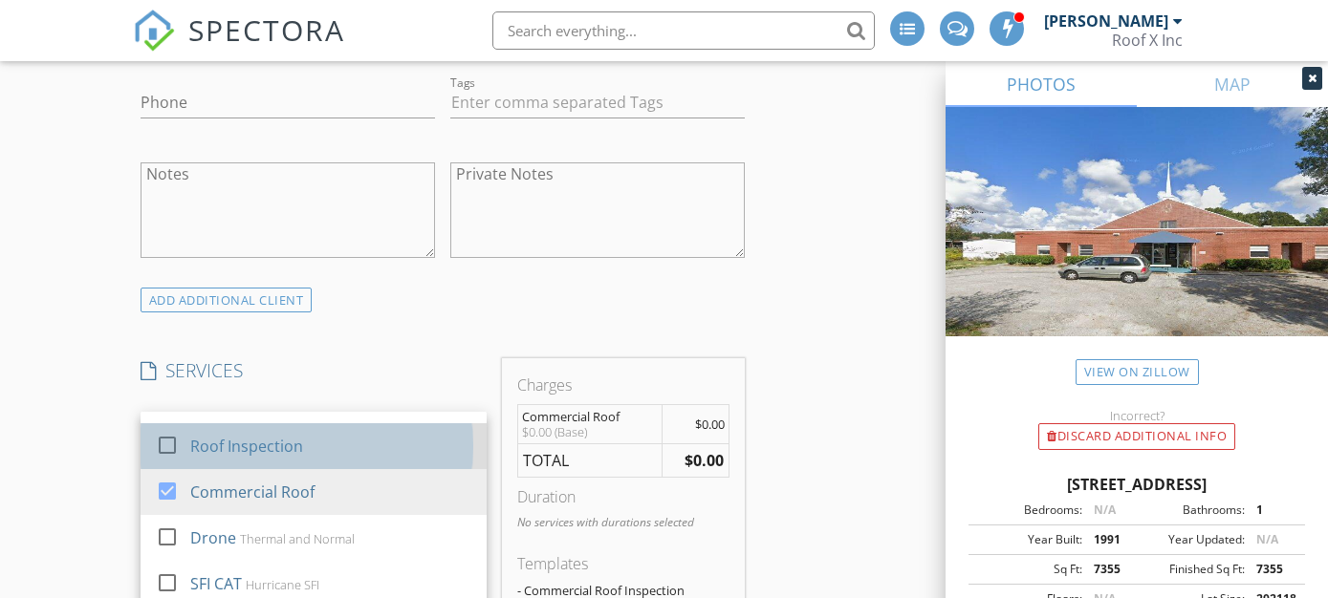
click at [305, 454] on div "Roof Inspection" at bounding box center [330, 446] width 282 height 38
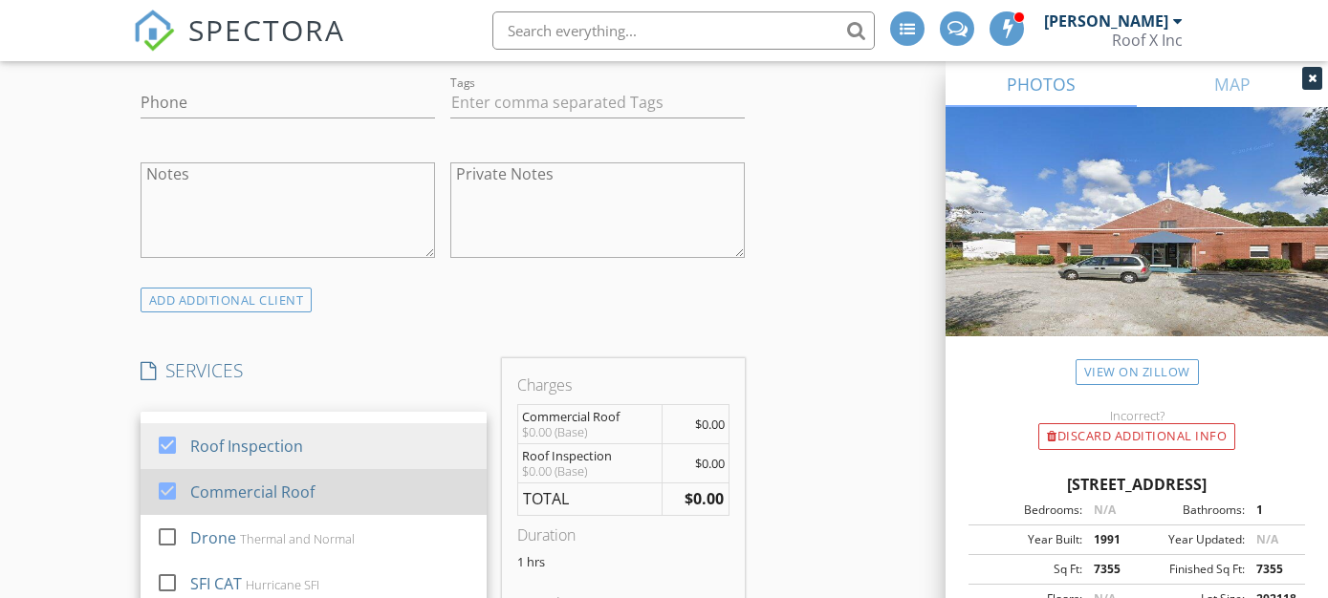
click at [231, 494] on div "Commercial Roof" at bounding box center [251, 492] width 124 height 23
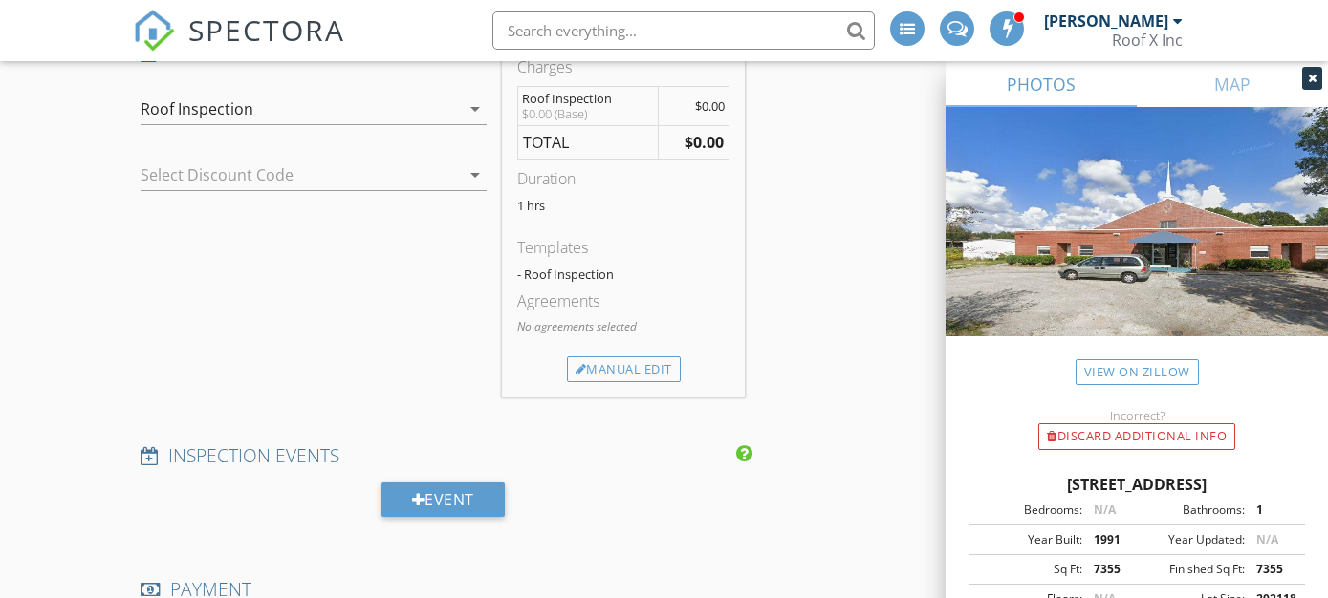
scroll to position [1365, 0]
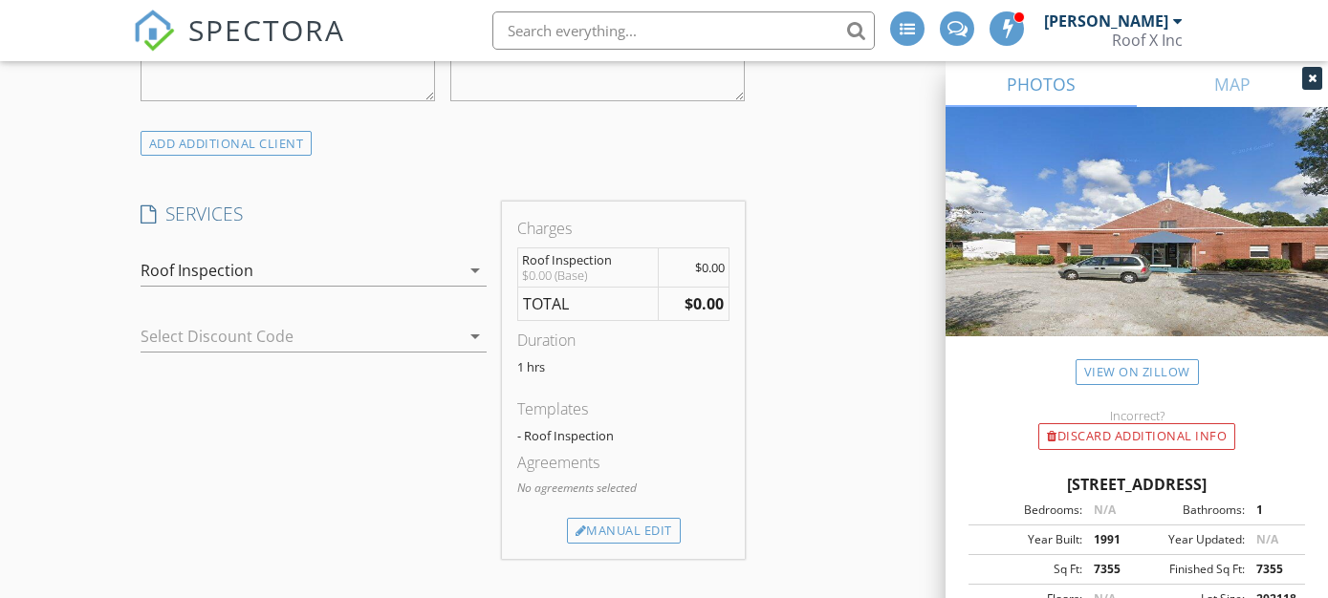
click at [462, 266] on div "arrow_drop_down" at bounding box center [473, 270] width 27 height 23
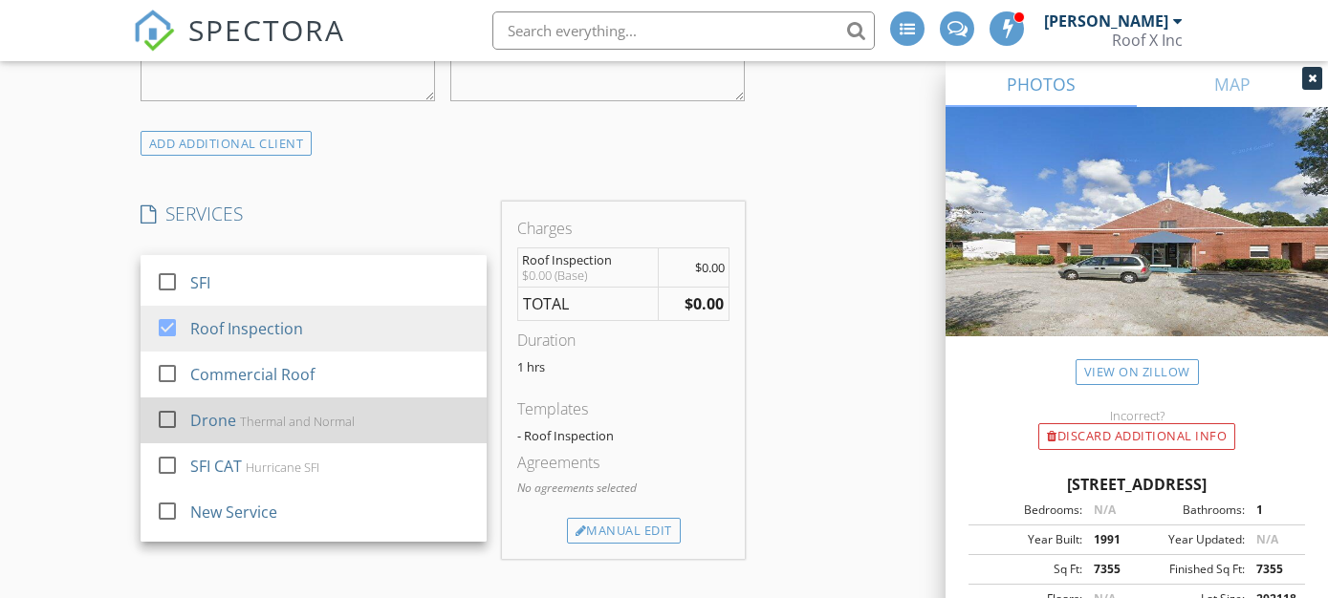
scroll to position [141, 0]
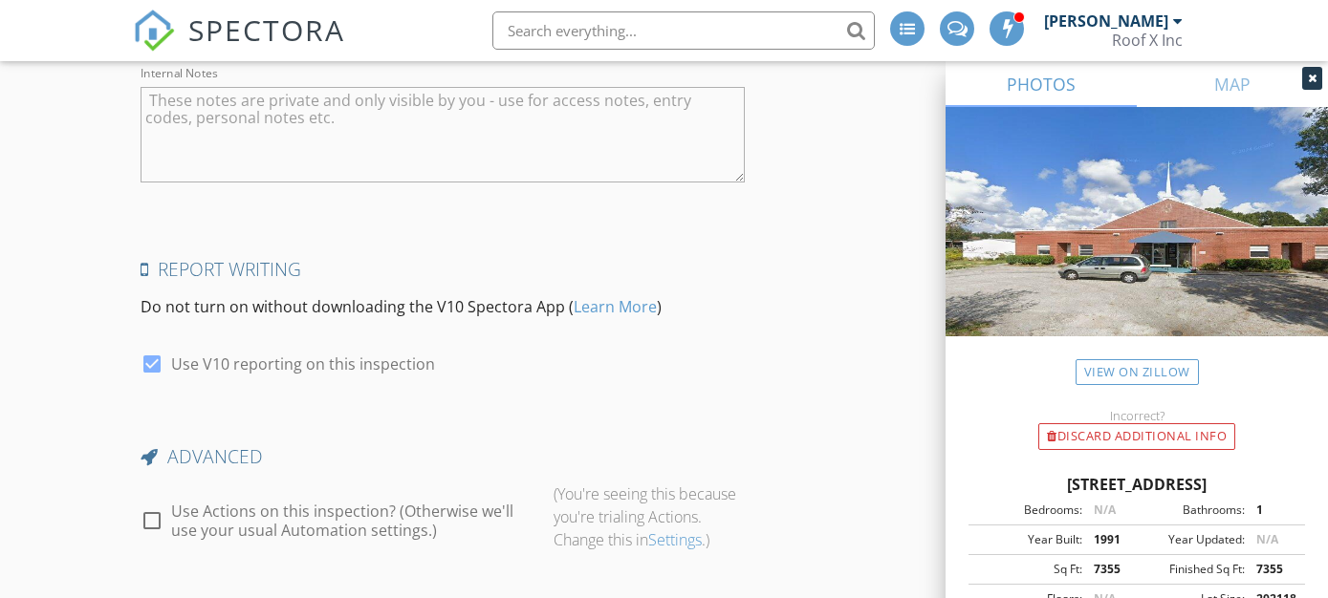
scroll to position [3158, 0]
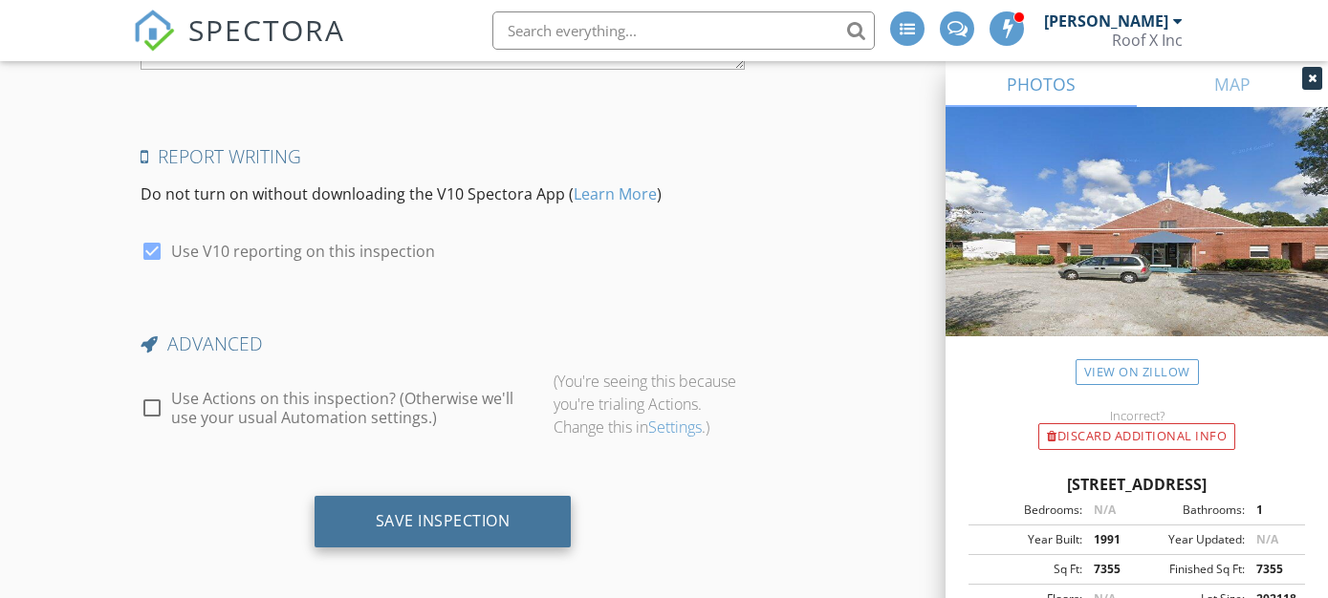
click at [539, 519] on div "Save Inspection" at bounding box center [443, 522] width 257 height 52
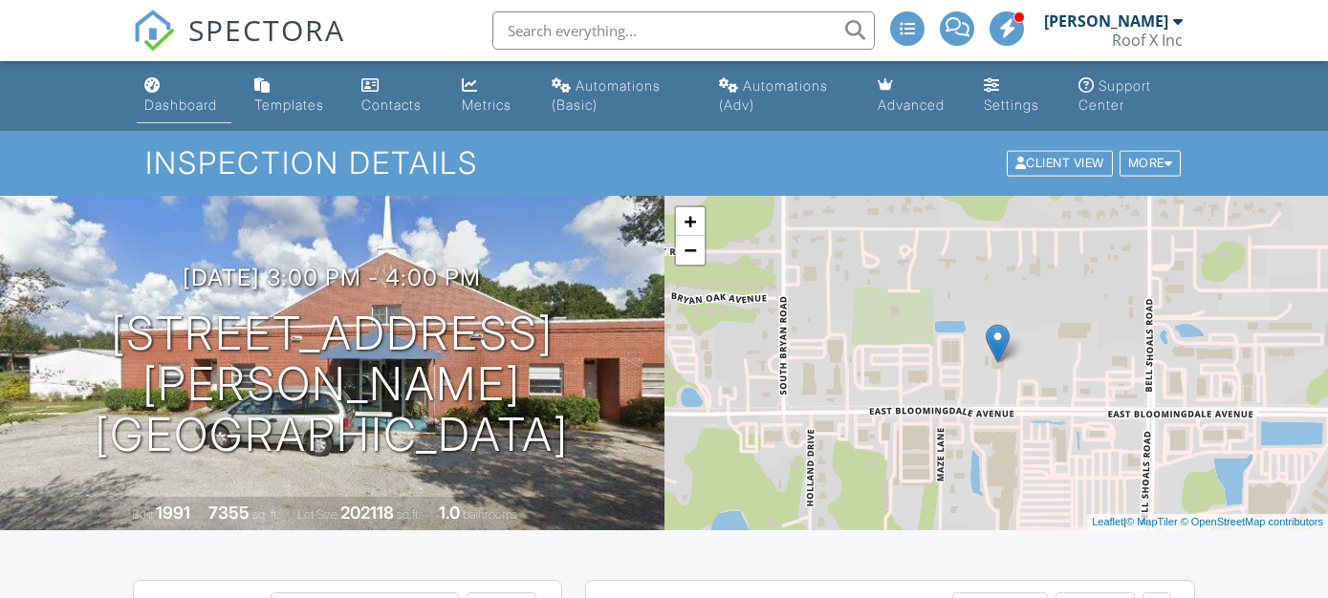
click at [170, 91] on link "Dashboard" at bounding box center [184, 96] width 95 height 54
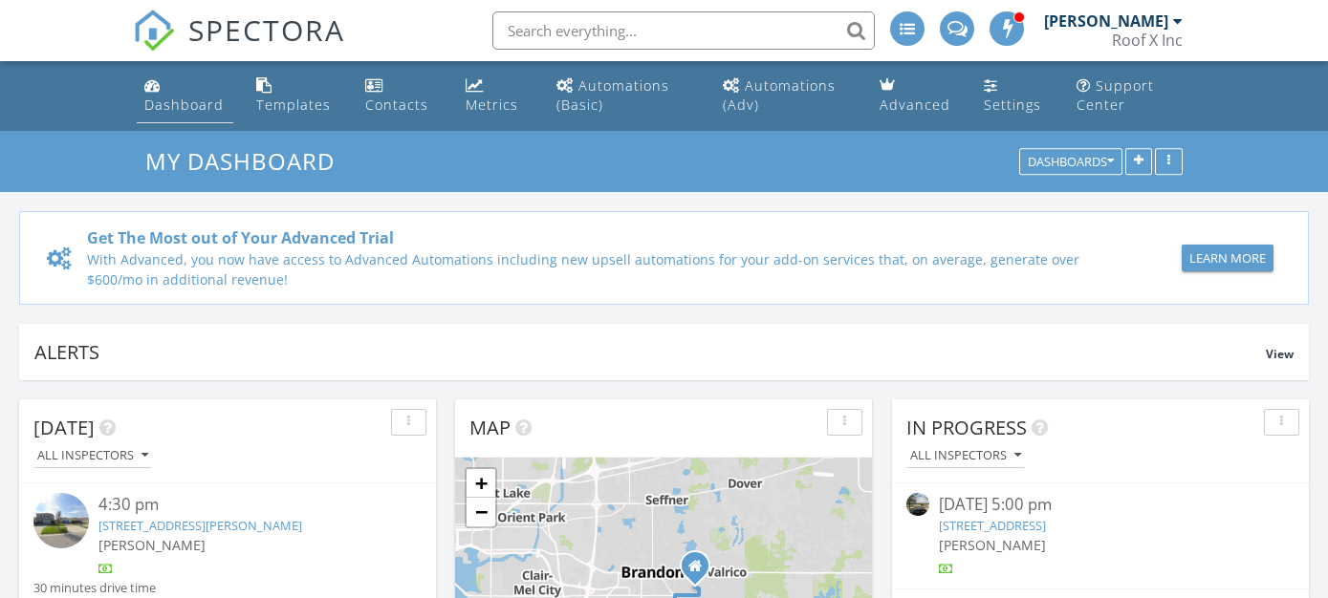
click at [153, 85] on div "Dashboard" at bounding box center [152, 84] width 16 height 15
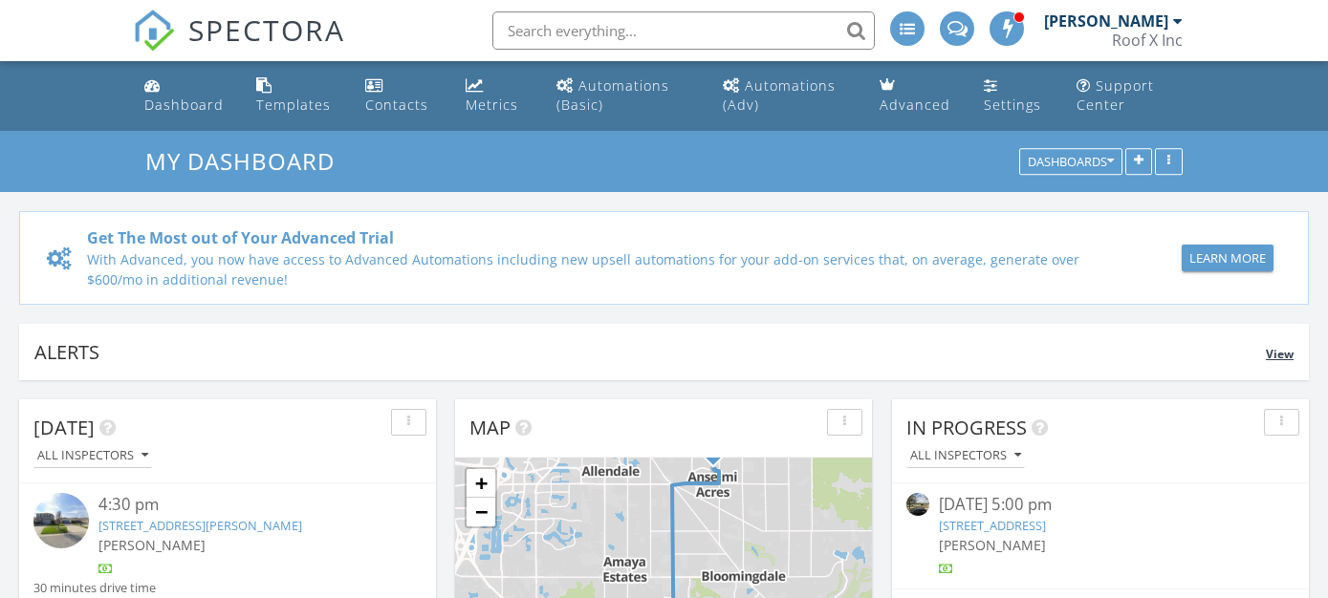
scroll to position [494, 0]
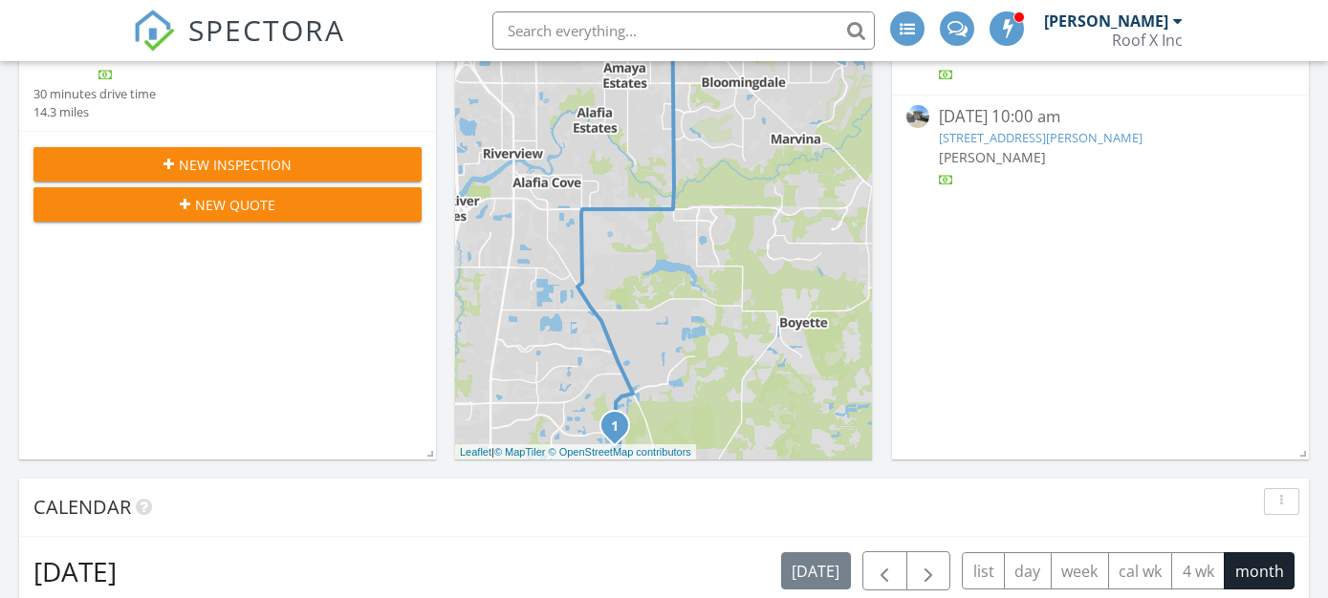
click at [228, 159] on span "New Inspection" at bounding box center [235, 165] width 113 height 20
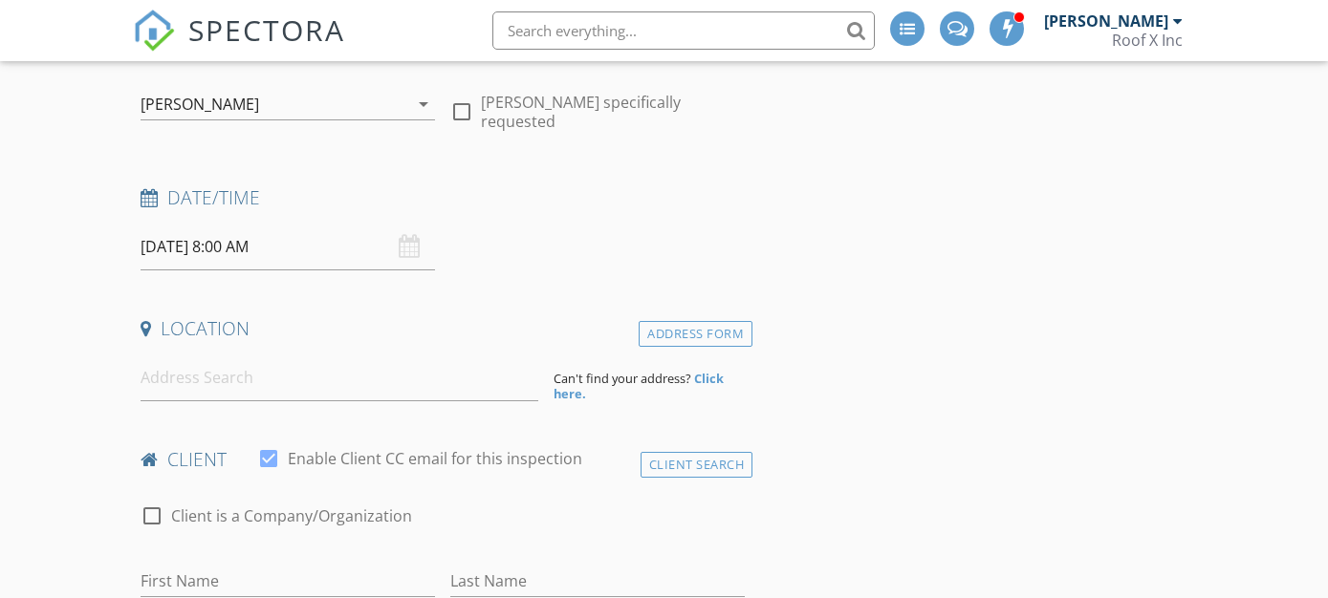
scroll to position [300, 0]
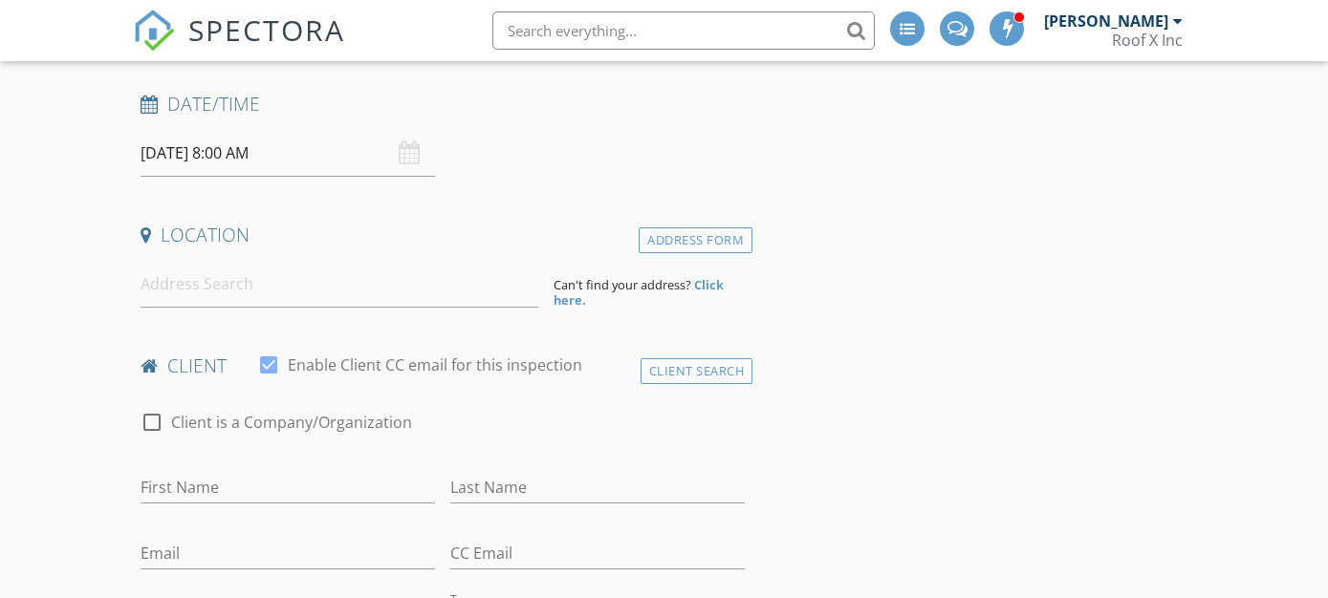
click at [300, 152] on input "[DATE] 8:00 AM" at bounding box center [288, 153] width 294 height 47
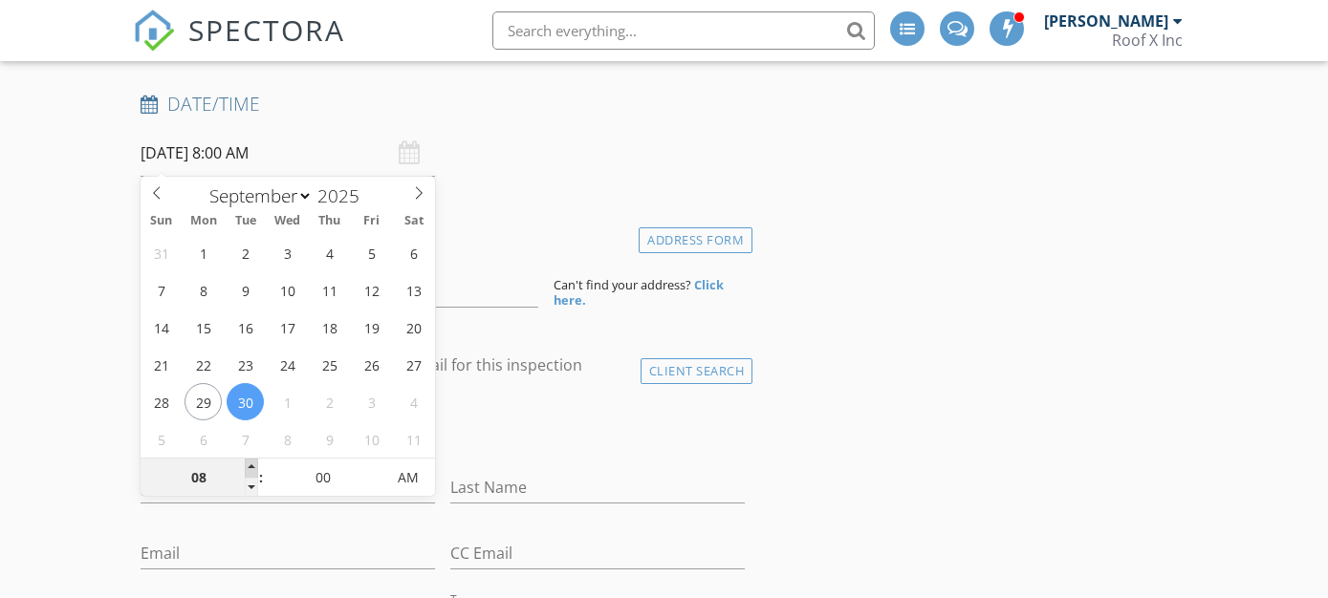
type input "09"
type input "[DATE] 9:00 AM"
click at [250, 467] on span at bounding box center [251, 468] width 13 height 19
type input "10"
type input "[DATE] 10:00 AM"
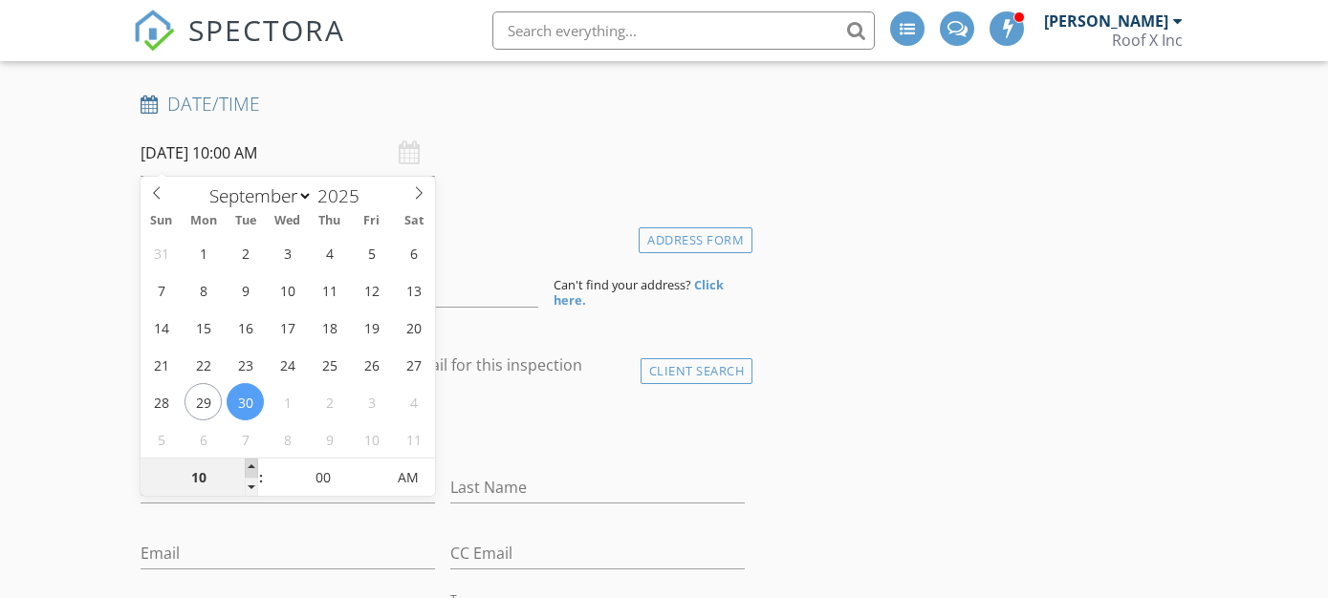
click at [250, 467] on span at bounding box center [251, 468] width 13 height 19
type input "11"
type input "[DATE] 11:00 AM"
click at [250, 467] on span at bounding box center [251, 468] width 13 height 19
type input "12"
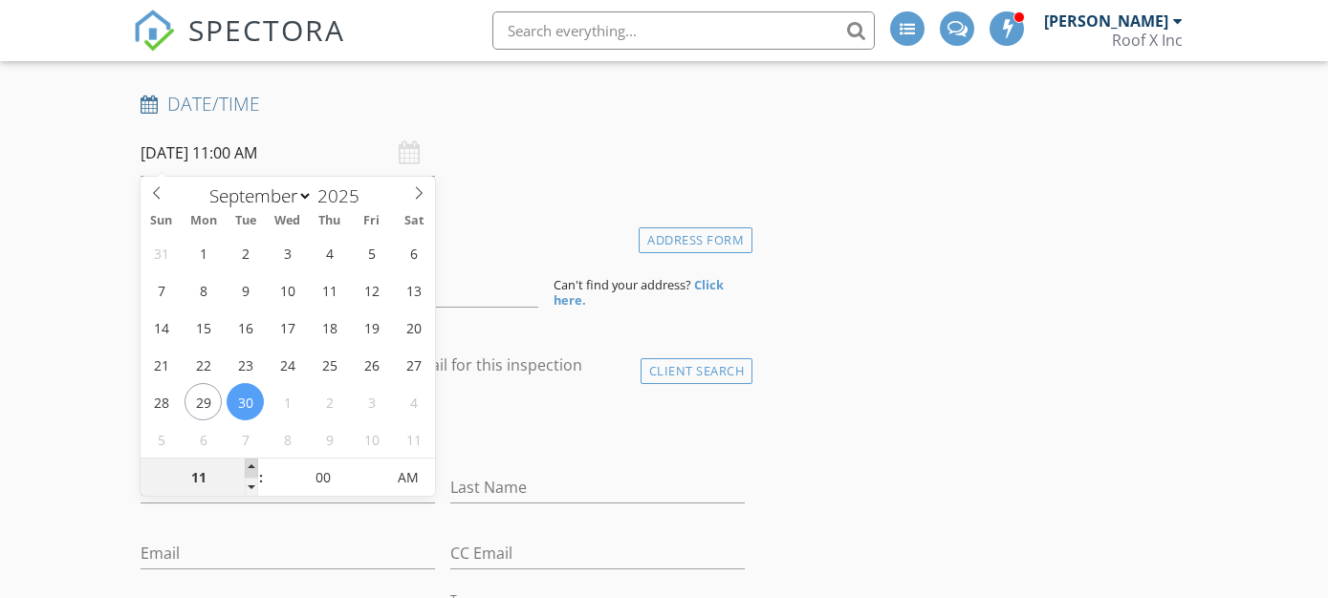
type input "[DATE] 12:00 PM"
click at [250, 467] on span at bounding box center [251, 468] width 13 height 19
type input "01"
type input "09/30/2025 1:00 PM"
click at [250, 467] on span at bounding box center [251, 468] width 13 height 19
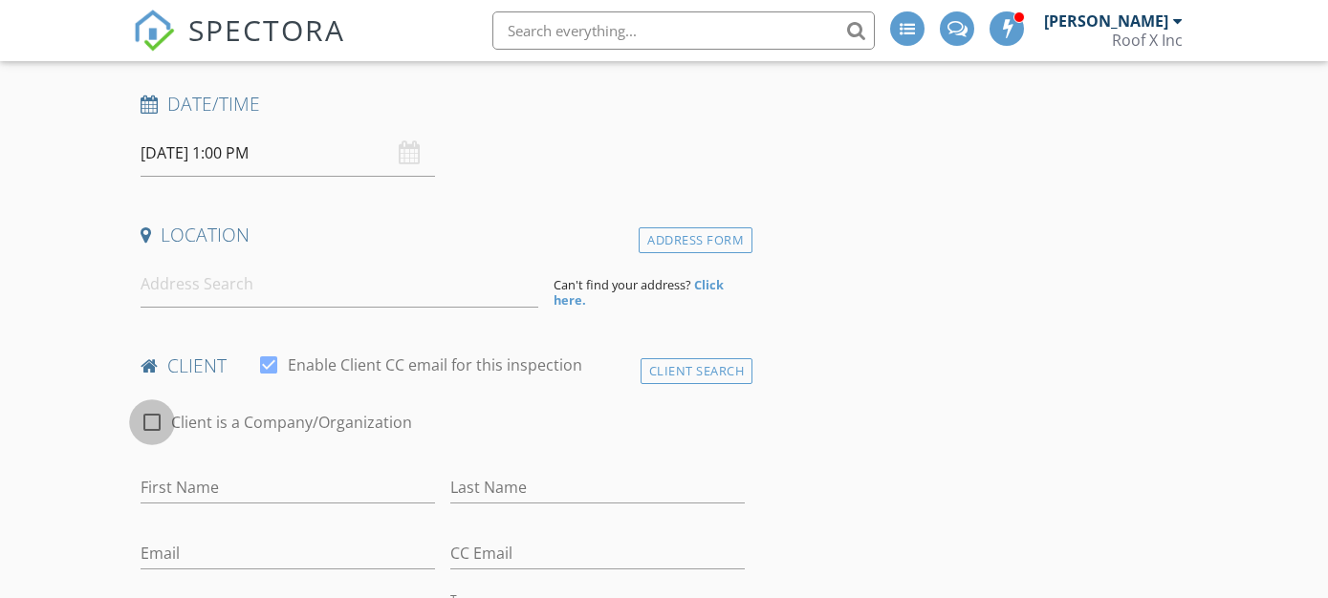
click at [154, 416] on div at bounding box center [152, 422] width 33 height 33
checkbox input "true"
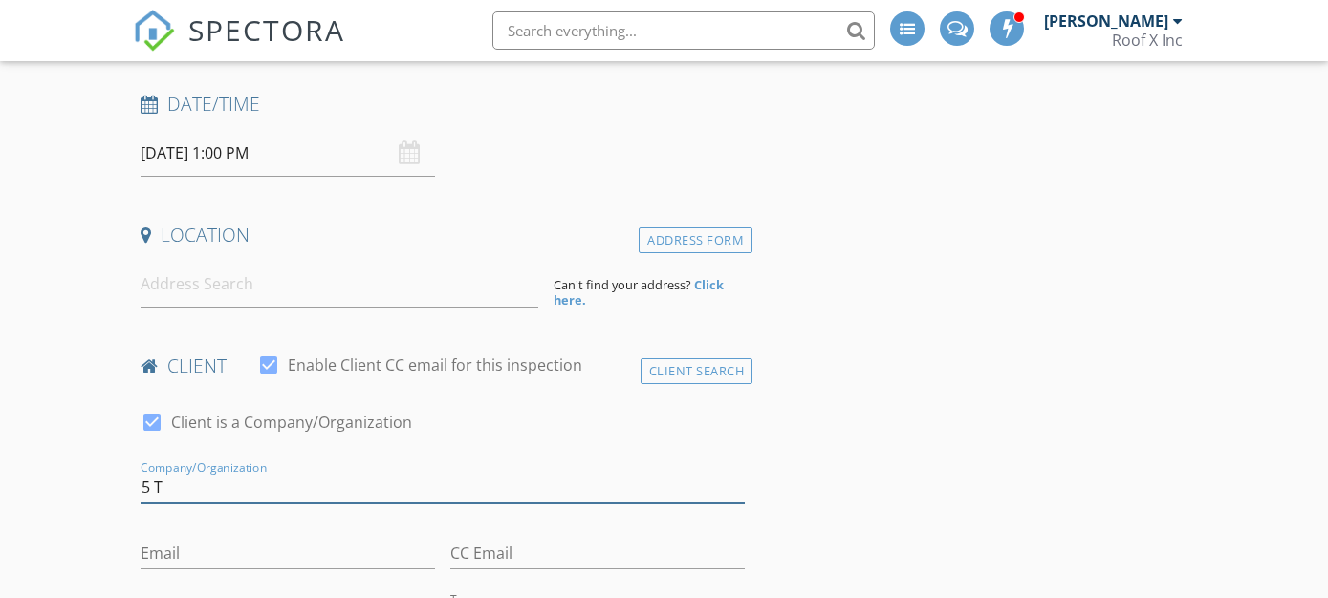
type input "5"
type input "Five Towns"
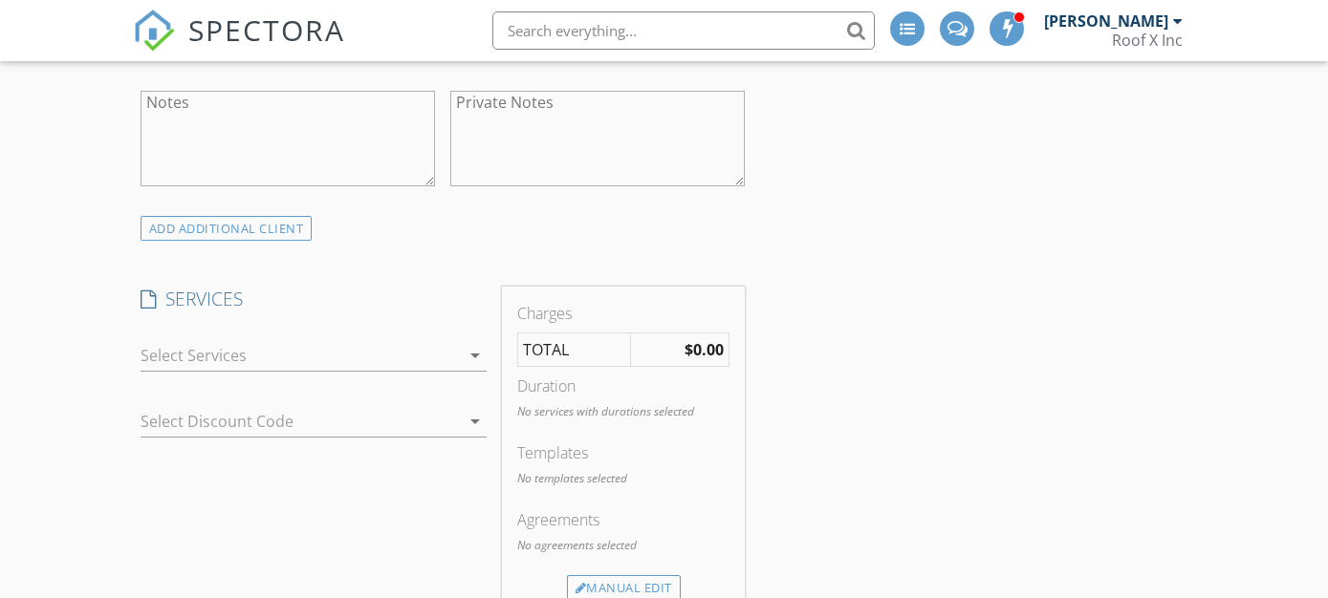
scroll to position [893, 0]
click at [325, 321] on div "check_box_outline_blank Wind Mitigation check_box_outline_blank 4 Point 4 point…" at bounding box center [313, 354] width 361 height 66
click at [323, 362] on div at bounding box center [300, 352] width 319 height 31
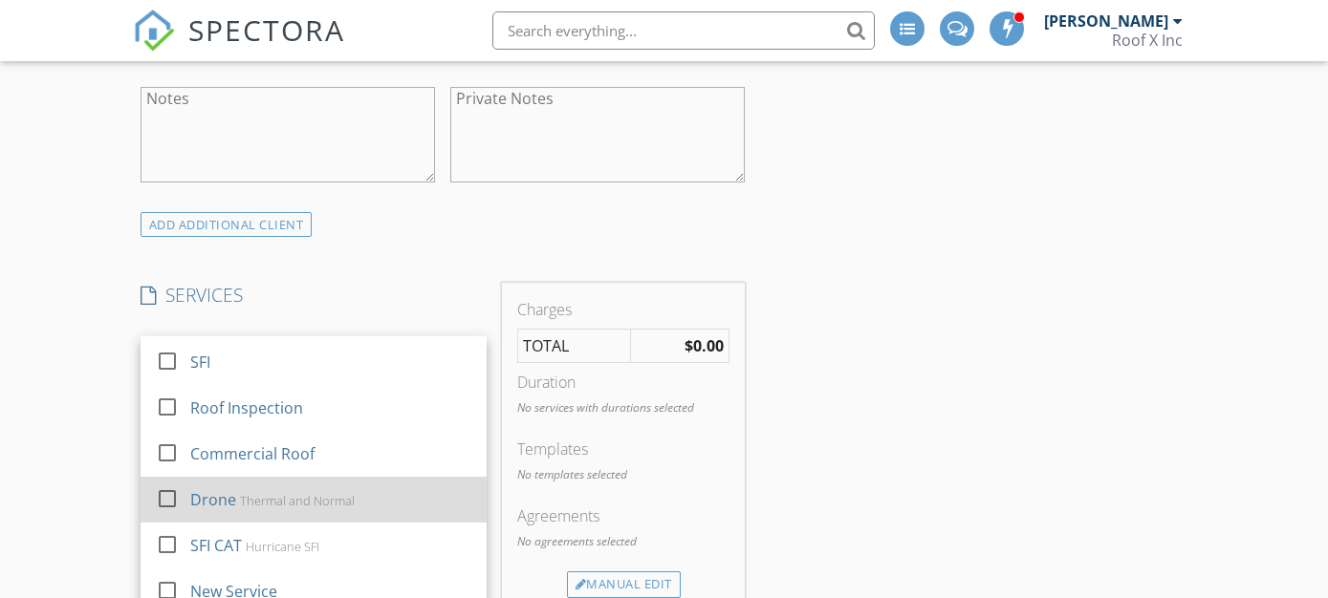
scroll to position [218, 0]
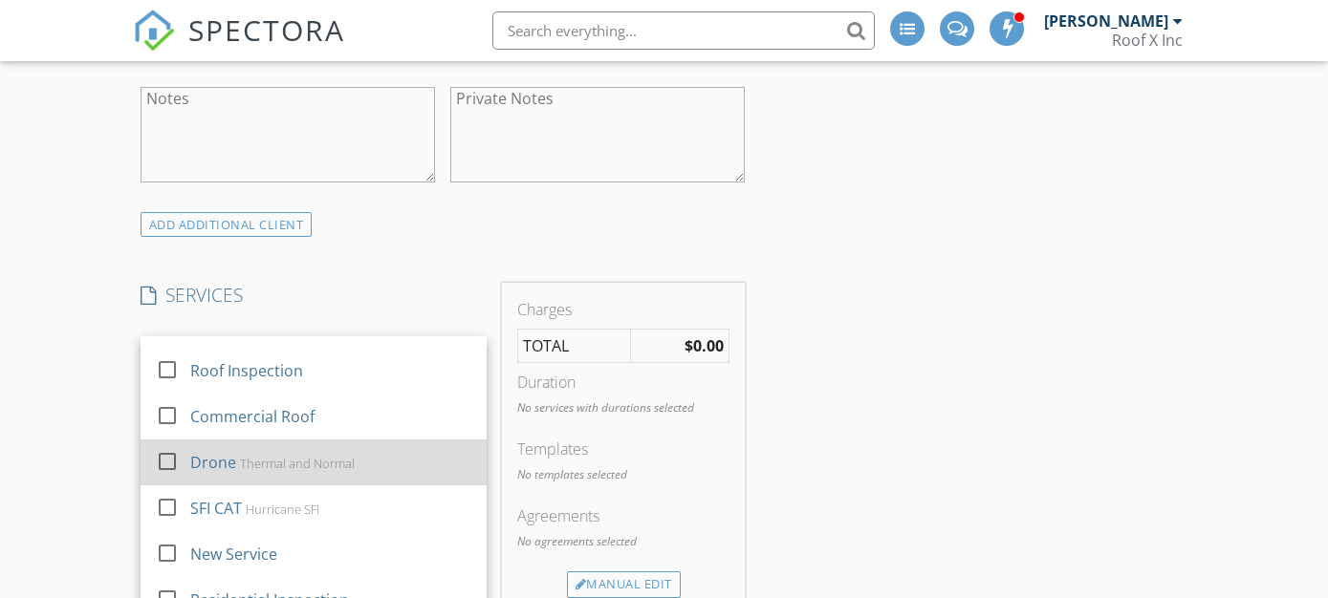
click at [159, 446] on div at bounding box center [167, 462] width 33 height 33
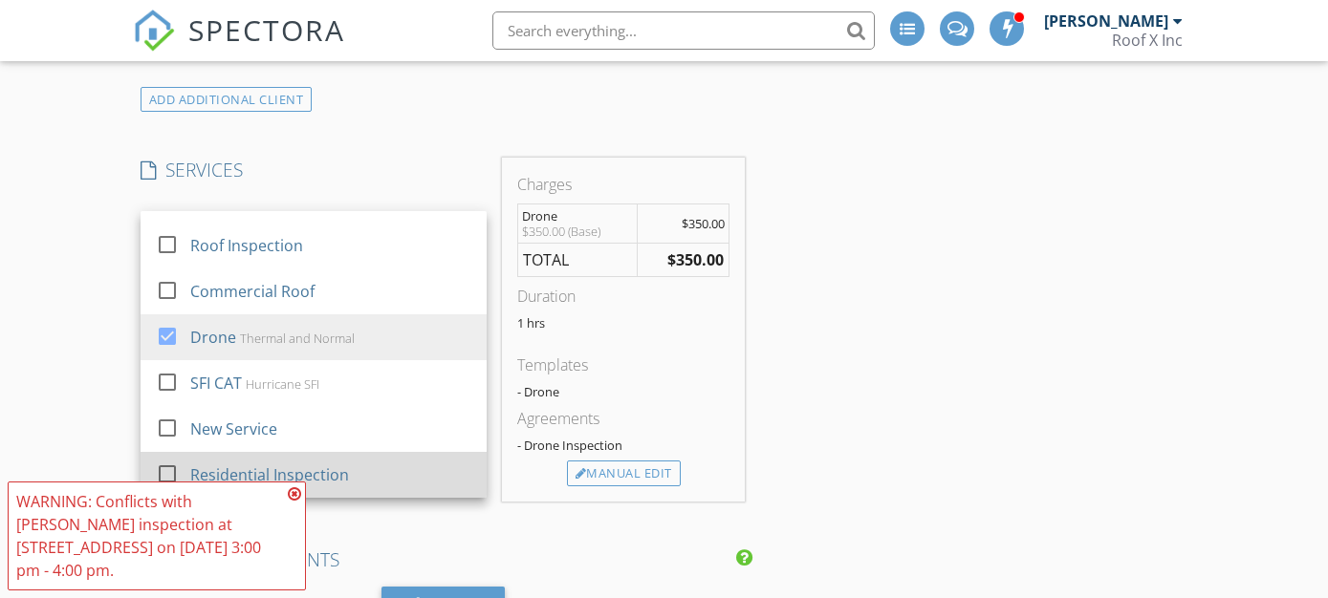
scroll to position [1049, 0]
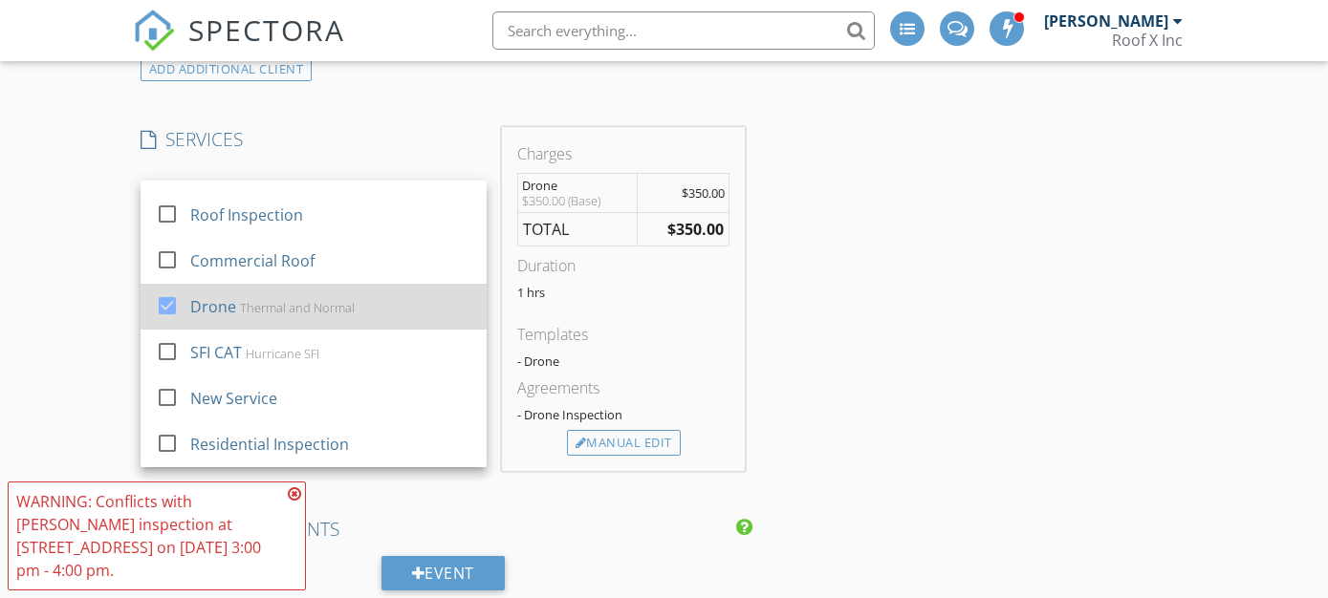
click at [175, 300] on div at bounding box center [167, 306] width 33 height 33
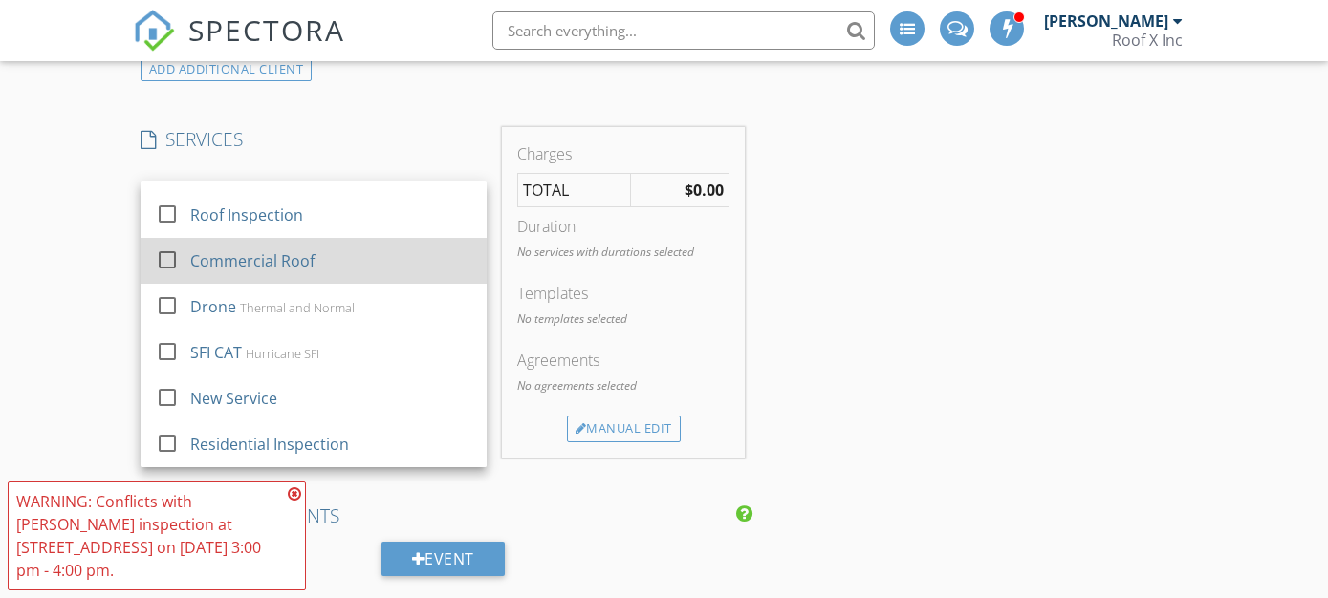
click at [169, 261] on div at bounding box center [167, 260] width 33 height 33
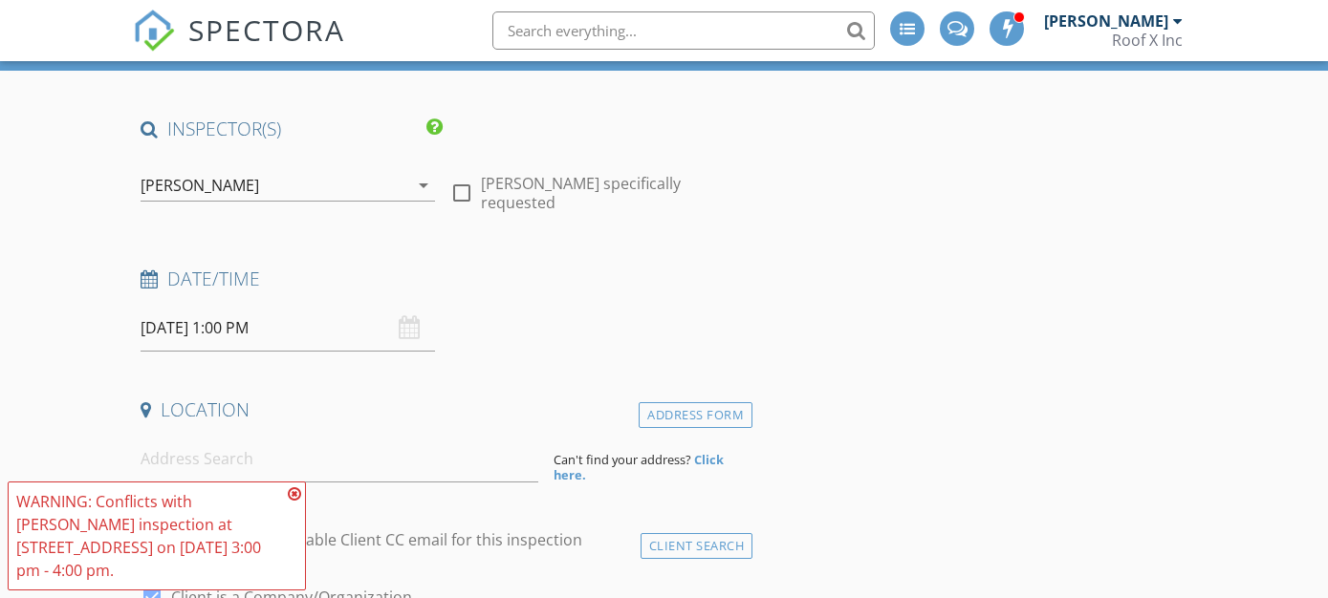
scroll to position [286, 0]
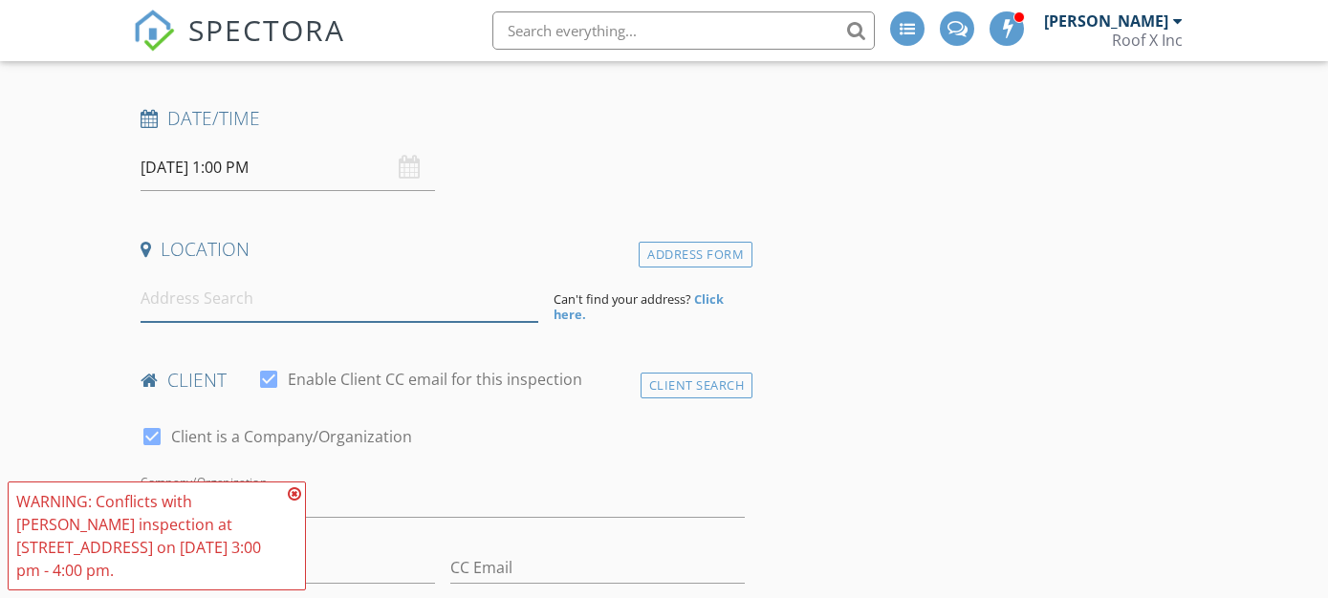
click at [279, 291] on input at bounding box center [340, 298] width 398 height 47
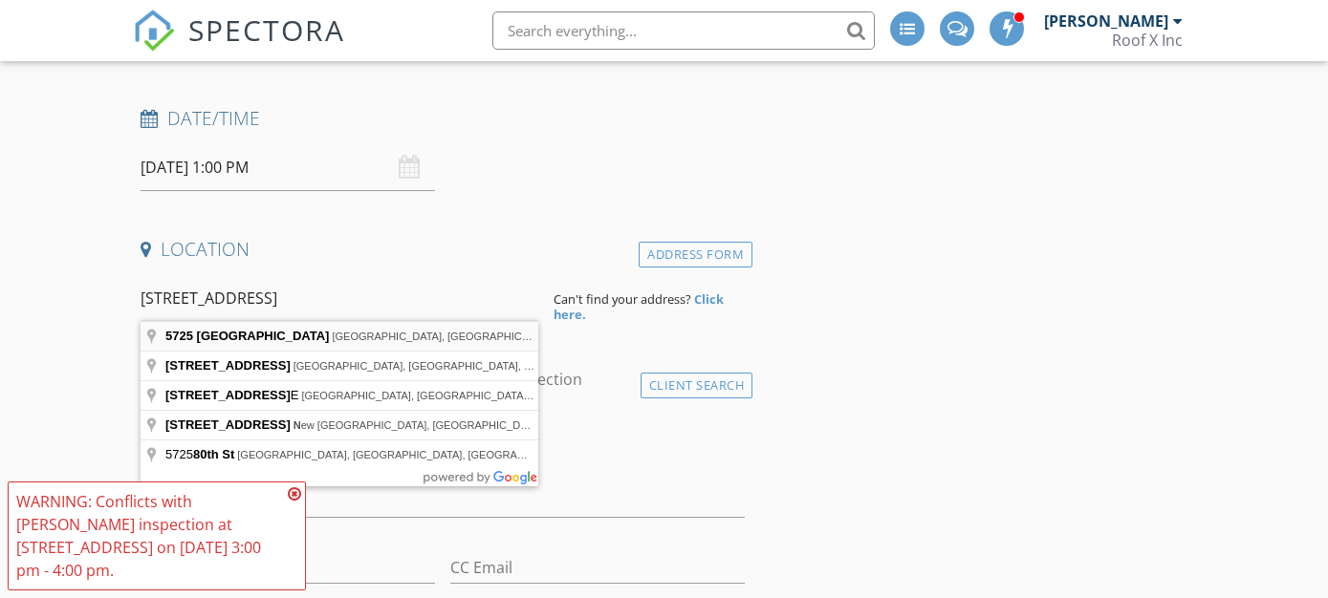
type input "5725 80th St N, St. Petersburg, FL, USA"
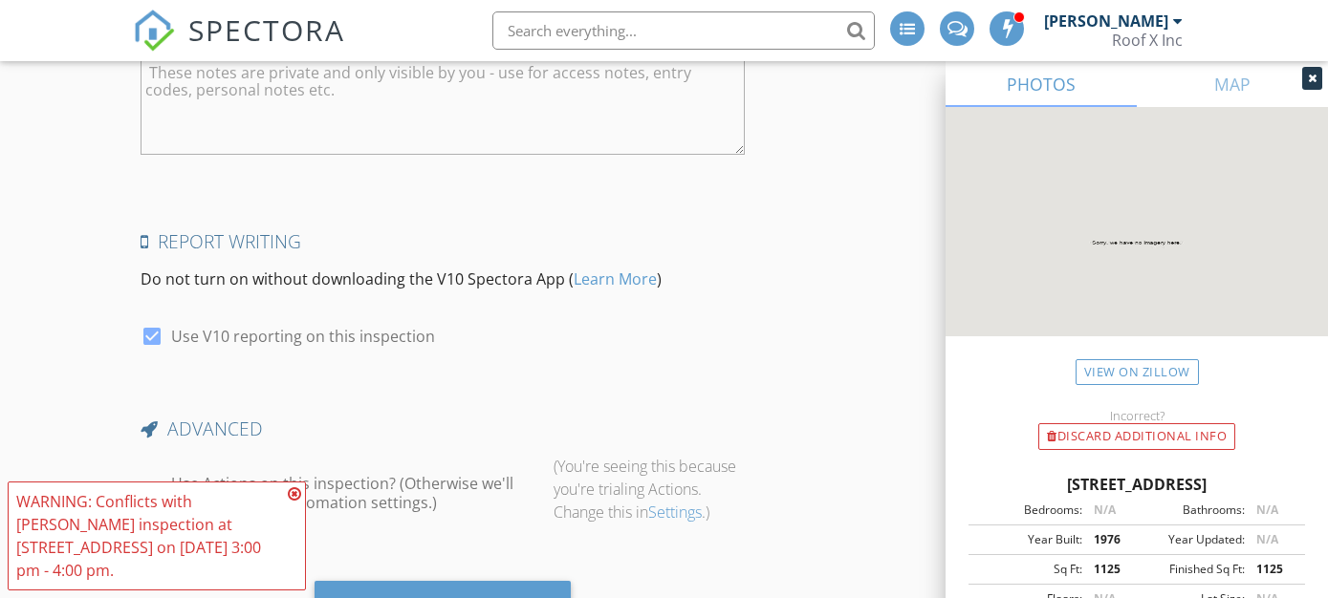
scroll to position [3156, 0]
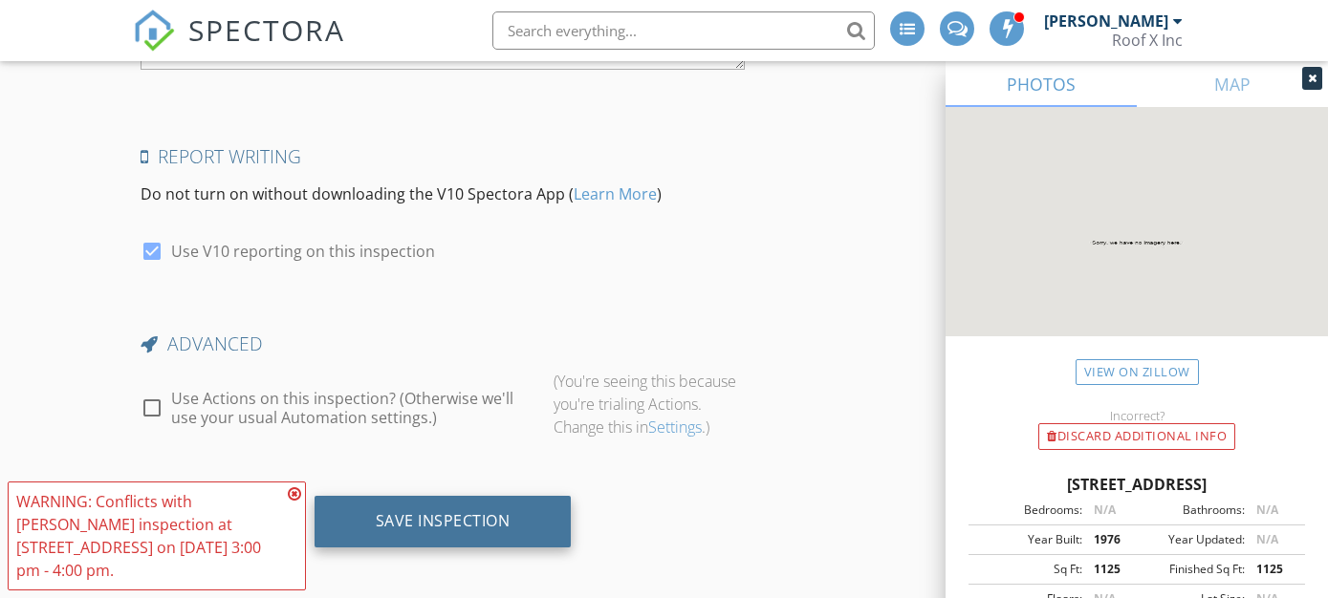
click at [484, 521] on div "Save Inspection" at bounding box center [443, 520] width 135 height 19
